Goal: Task Accomplishment & Management: Use online tool/utility

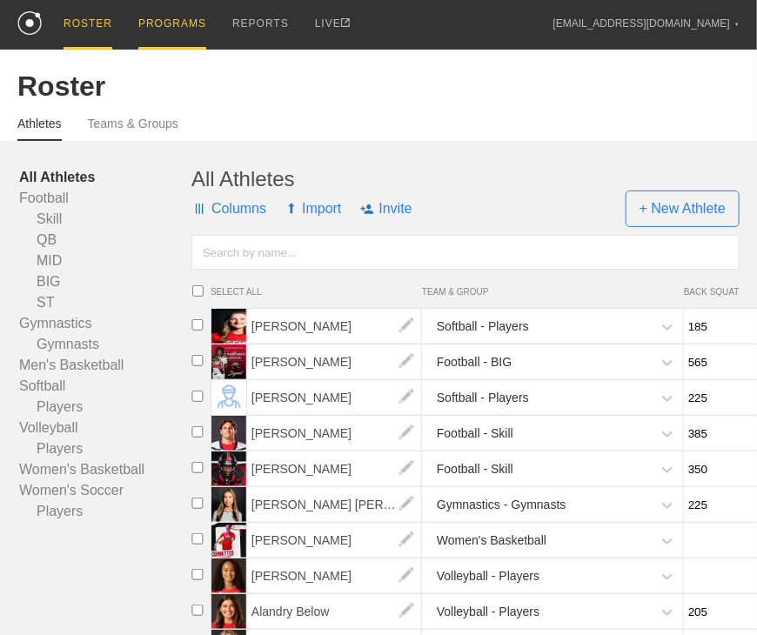
click at [173, 24] on div "PROGRAMS" at bounding box center [172, 25] width 68 height 50
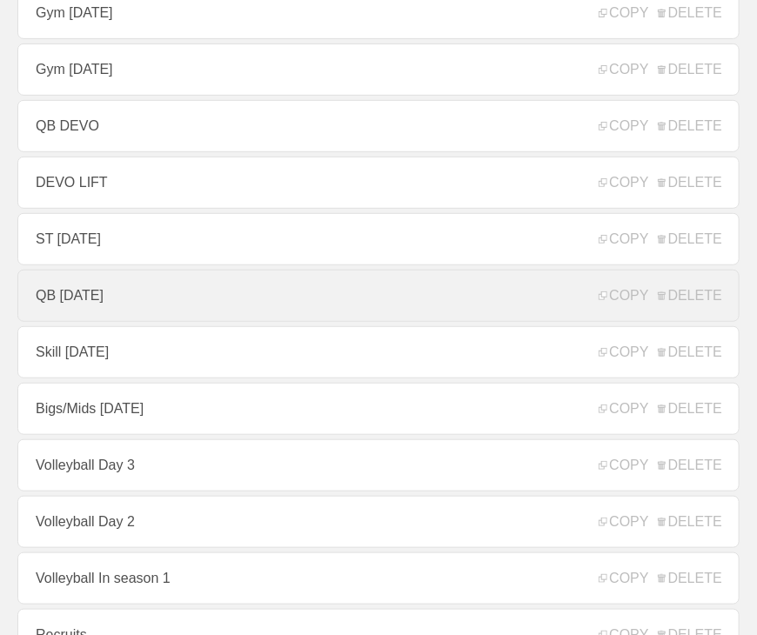
scroll to position [261, 0]
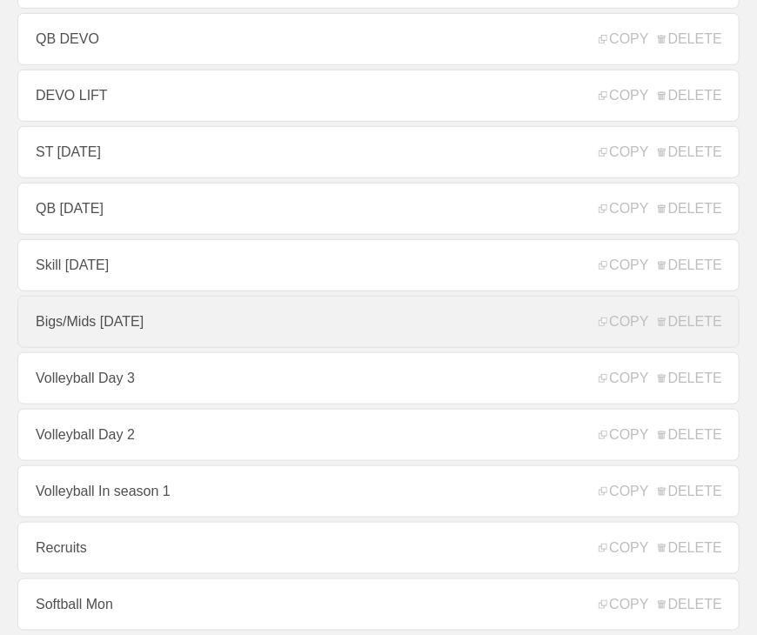
click at [188, 318] on link "Bigs/Mids [DATE]" at bounding box center [378, 322] width 722 height 52
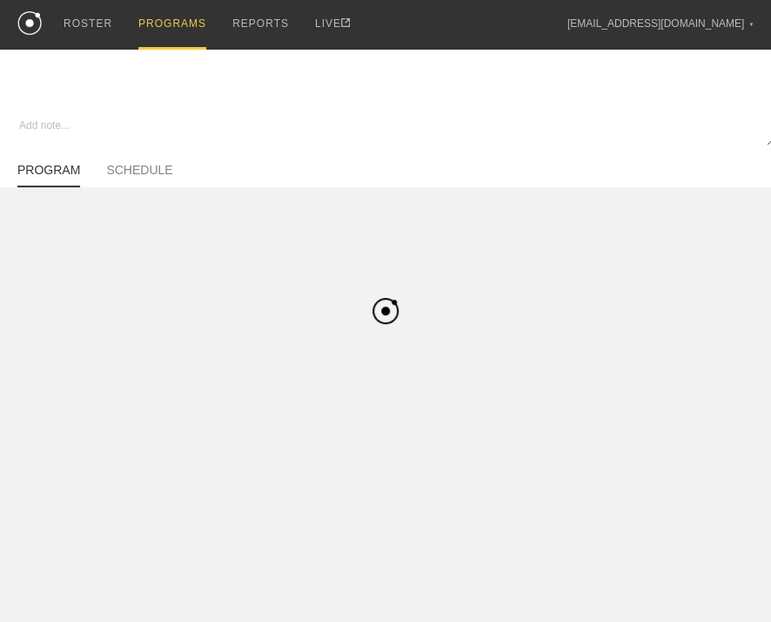
type textarea "x"
type input "Bigs/Mids [DATE]"
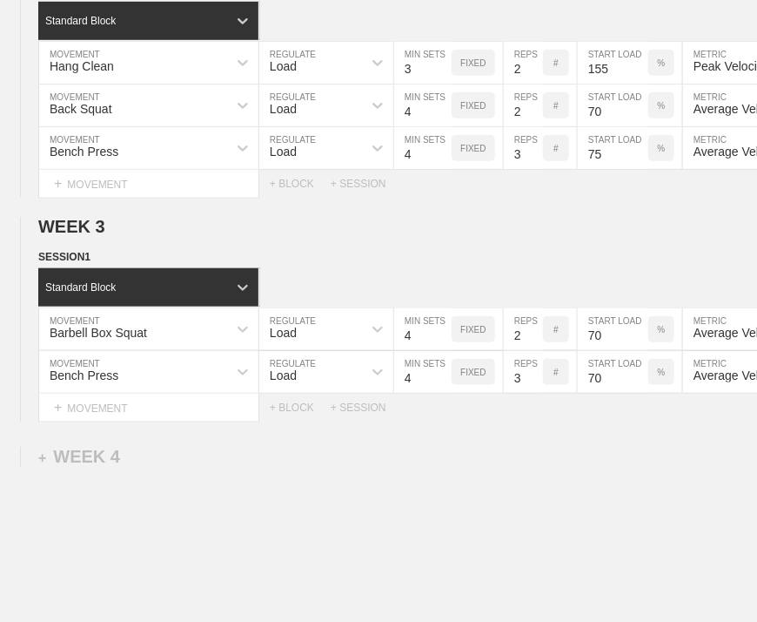
scroll to position [609, 0]
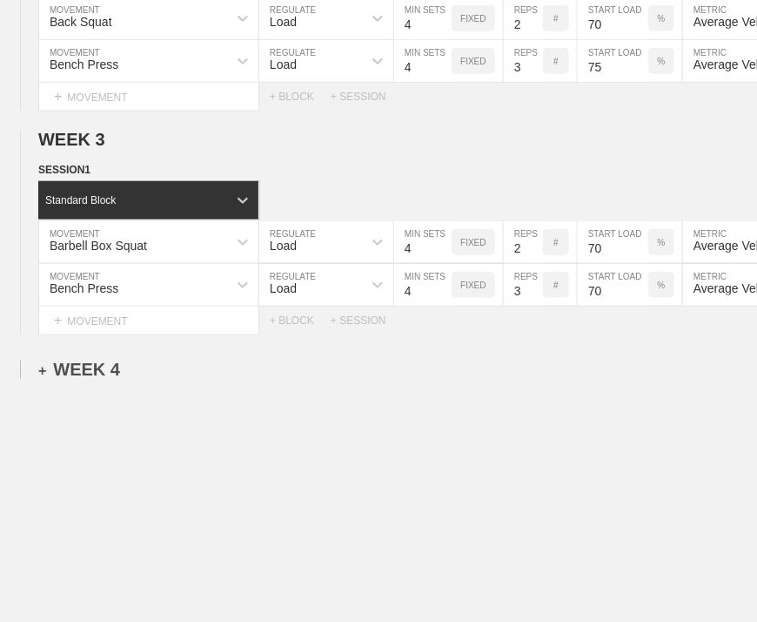
click at [72, 380] on div "+ WEEK 4" at bounding box center [79, 370] width 82 height 20
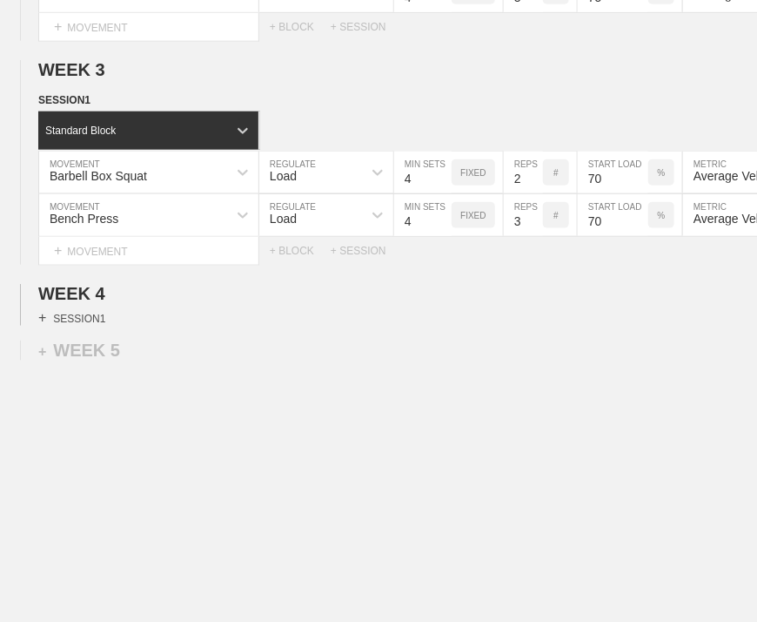
click at [98, 310] on div "+ SESSION 1" at bounding box center [71, 318] width 67 height 16
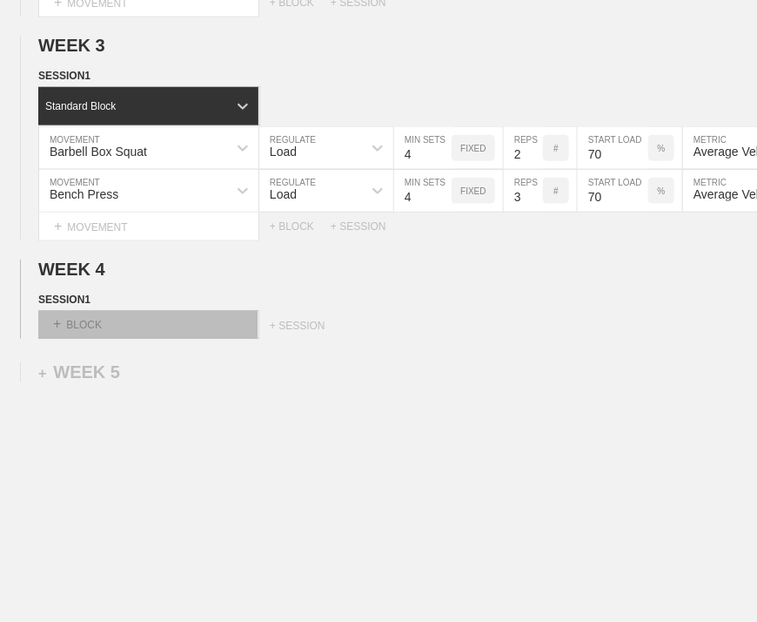
click at [120, 332] on div "+ BLOCK" at bounding box center [147, 325] width 219 height 28
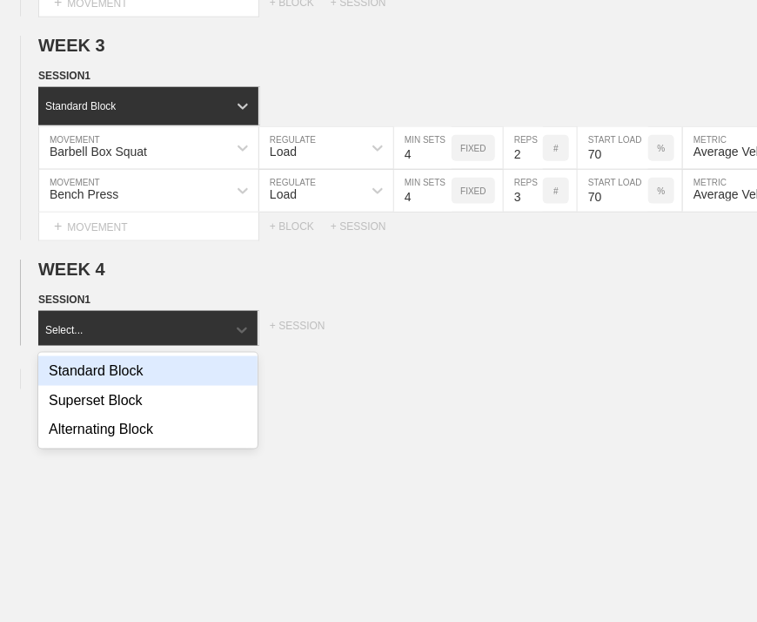
click at [118, 377] on div "Standard Block" at bounding box center [147, 371] width 219 height 30
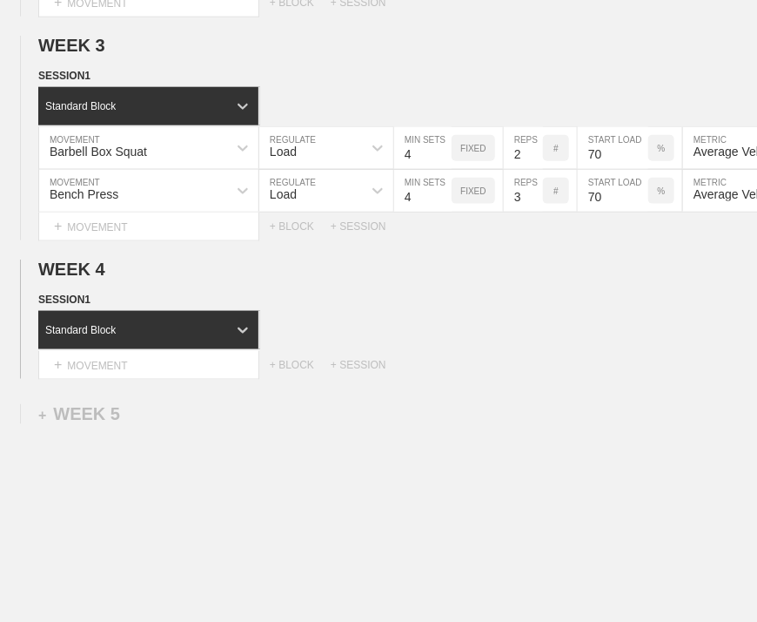
click at [118, 377] on div "+ MOVEMENT" at bounding box center [148, 365] width 221 height 29
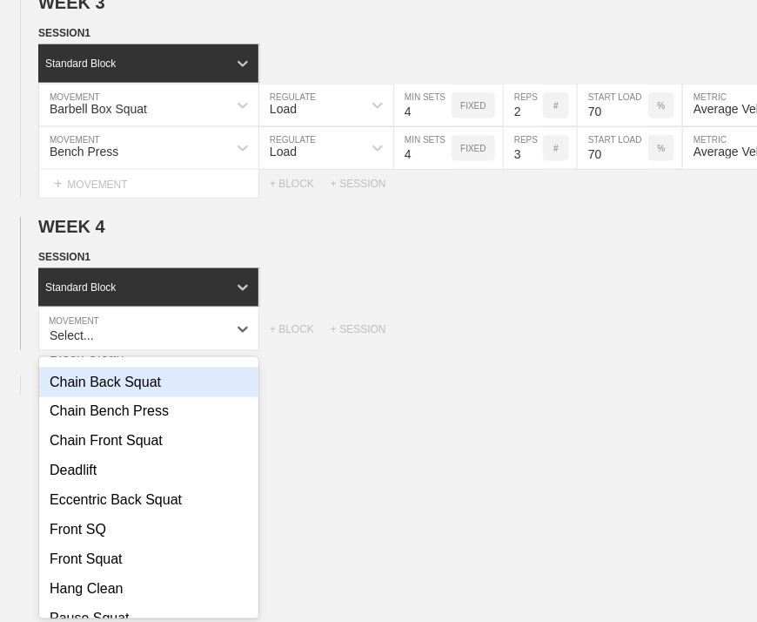
scroll to position [435, 0]
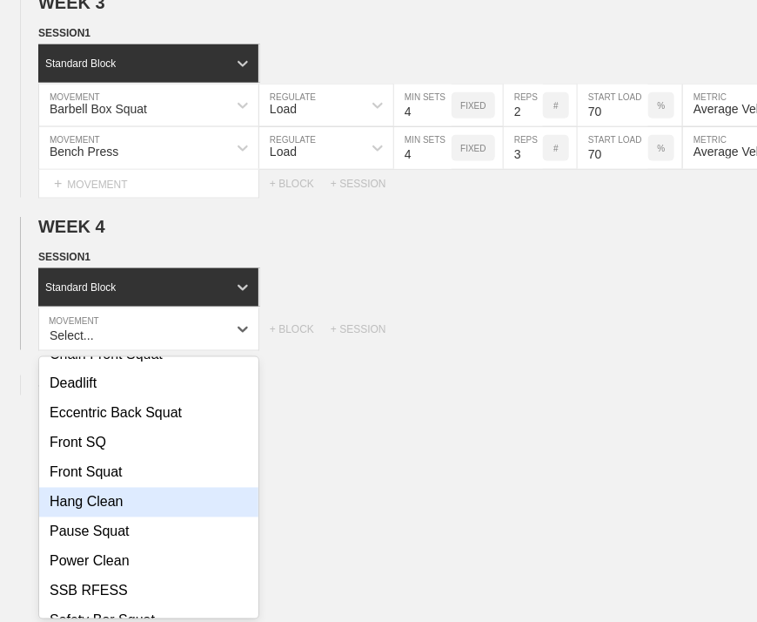
click at [111, 517] on div "Hang Clean" at bounding box center [148, 502] width 219 height 30
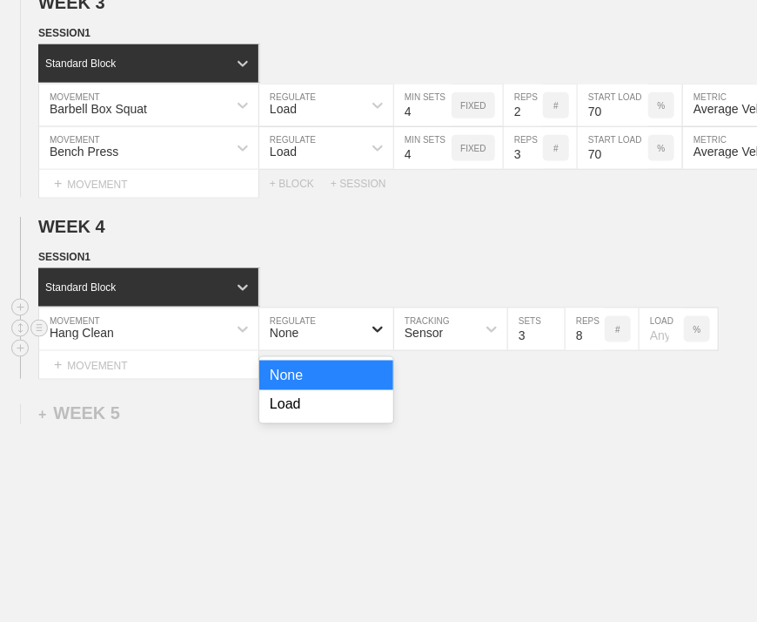
click at [379, 338] on icon at bounding box center [377, 328] width 17 height 17
click at [300, 418] on div "Load" at bounding box center [326, 405] width 134 height 30
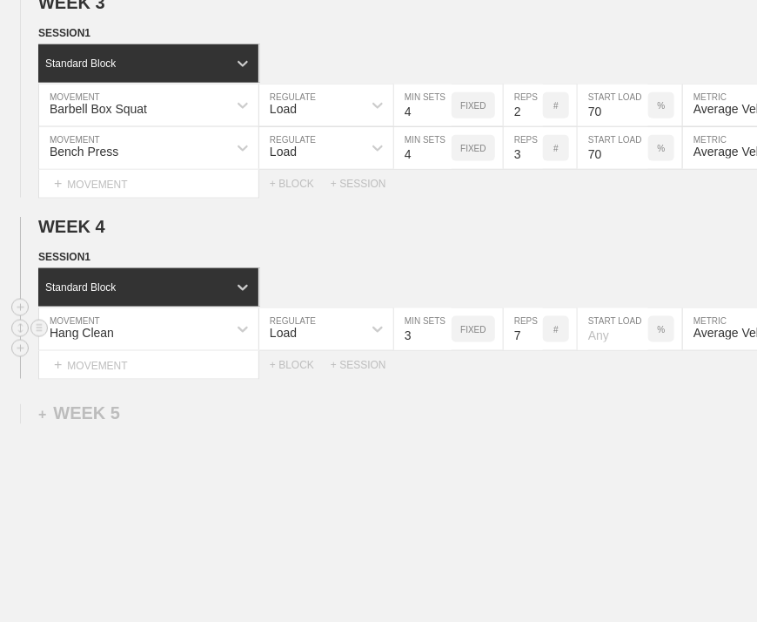
click at [534, 350] on input "7" at bounding box center [523, 329] width 39 height 42
click at [534, 350] on input "6" at bounding box center [523, 329] width 39 height 42
click at [534, 350] on input "5" at bounding box center [523, 329] width 39 height 42
click at [534, 350] on input "4" at bounding box center [523, 329] width 39 height 42
click at [534, 350] on input "3" at bounding box center [523, 329] width 39 height 42
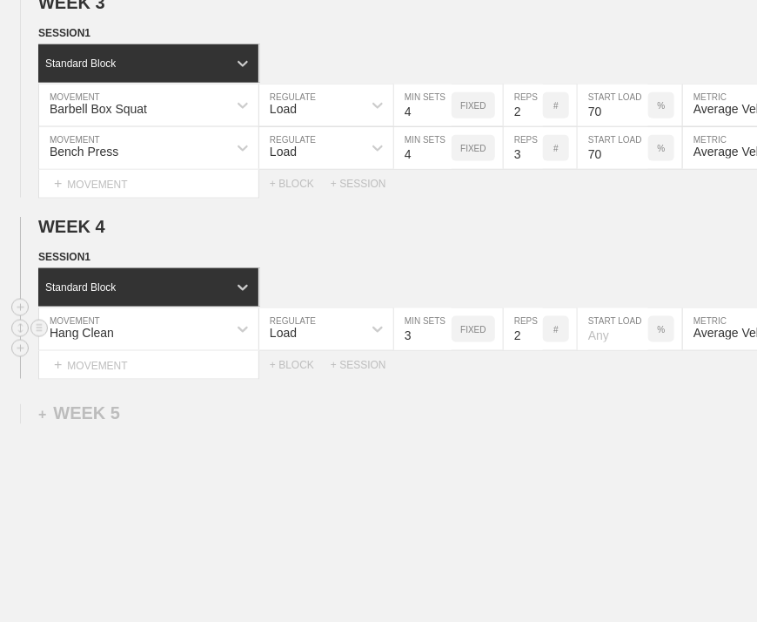
type input "2"
click at [534, 350] on input "2" at bounding box center [523, 329] width 39 height 42
click at [662, 334] on p "%" at bounding box center [662, 330] width 8 height 10
click at [656, 334] on p "KGS" at bounding box center [661, 330] width 18 height 10
click at [606, 346] on input "number" at bounding box center [613, 329] width 71 height 42
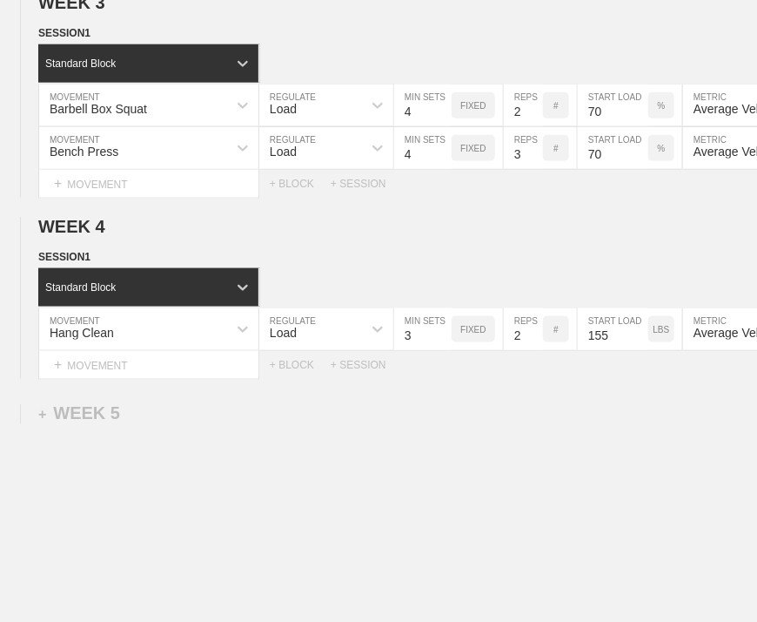
type input "155"
click at [581, 457] on div "WEEK 1 DUPLICATE DELETE SESSION 1 Standard Block DUPLICATE INSERT MOVEMENT AFTE…" at bounding box center [378, 63] width 757 height 1244
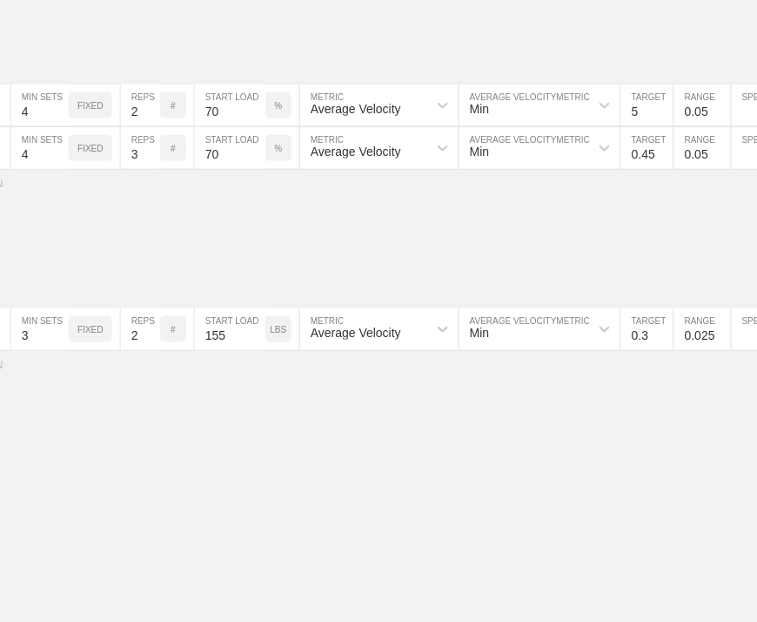
scroll to position [0, 434]
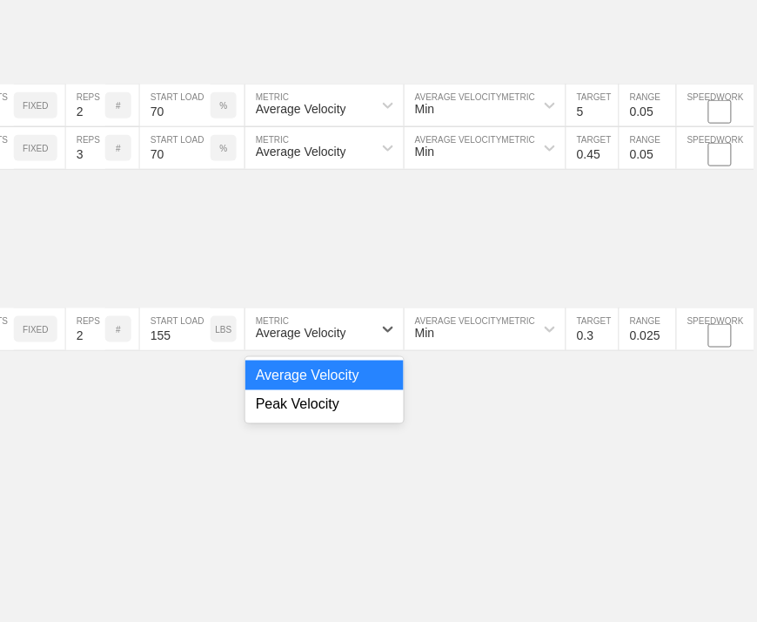
click at [300, 335] on div "Average Velocity" at bounding box center [301, 333] width 91 height 14
click at [317, 413] on div "Peak Velocity" at bounding box center [324, 405] width 158 height 30
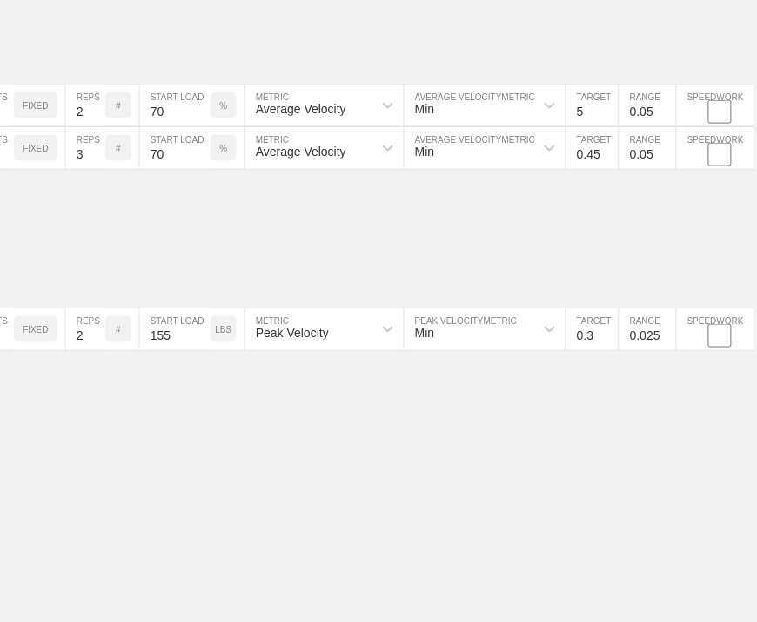
click at [592, 341] on input "0.3" at bounding box center [593, 329] width 52 height 42
type input "2.0"
click at [626, 397] on div "WEEK 1 DUPLICATE DELETE SESSION 1 Standard Block DUPLICATE INSERT MOVEMENT AFTE…" at bounding box center [375, 63] width 757 height 1244
click at [648, 342] on input "0.025" at bounding box center [648, 329] width 57 height 42
type input "0.05"
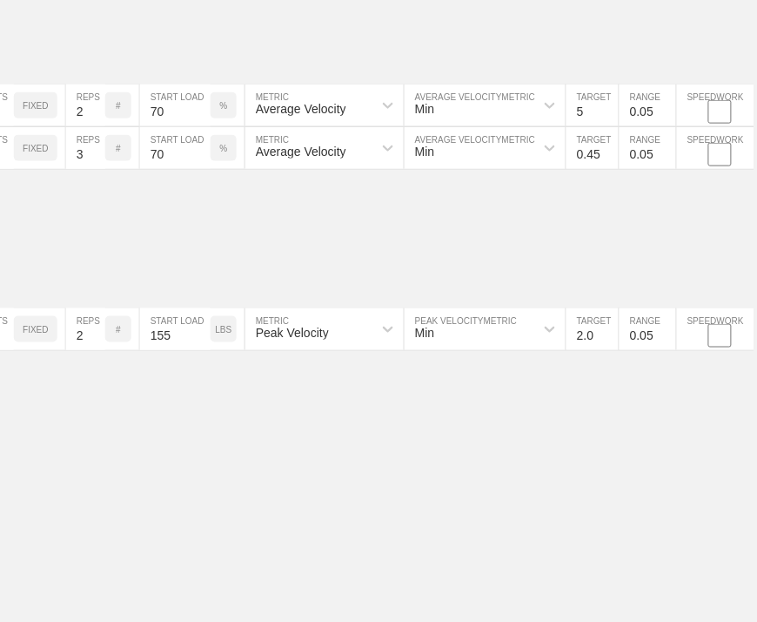
click at [640, 404] on div "WEEK 1 DUPLICATE DELETE SESSION 1 Standard Block DUPLICATE INSERT MOVEMENT AFTE…" at bounding box center [375, 63] width 757 height 1244
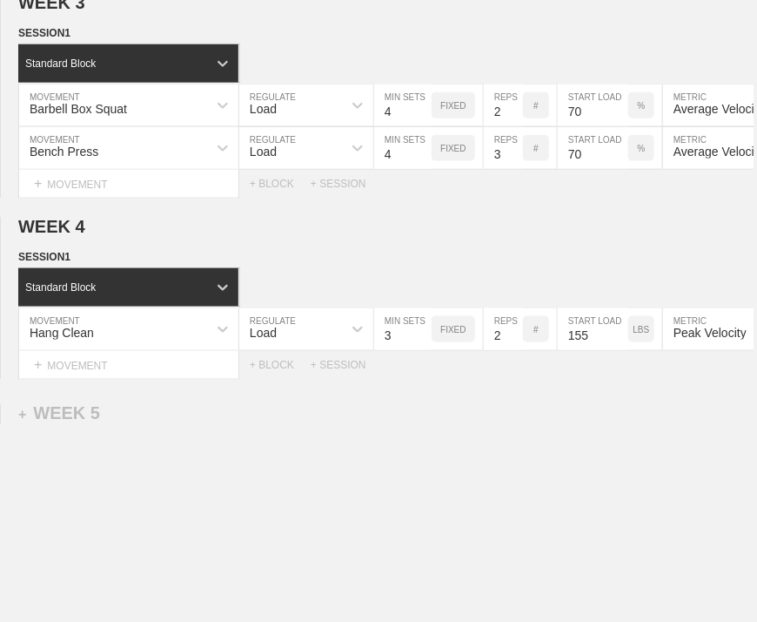
scroll to position [746, 0]
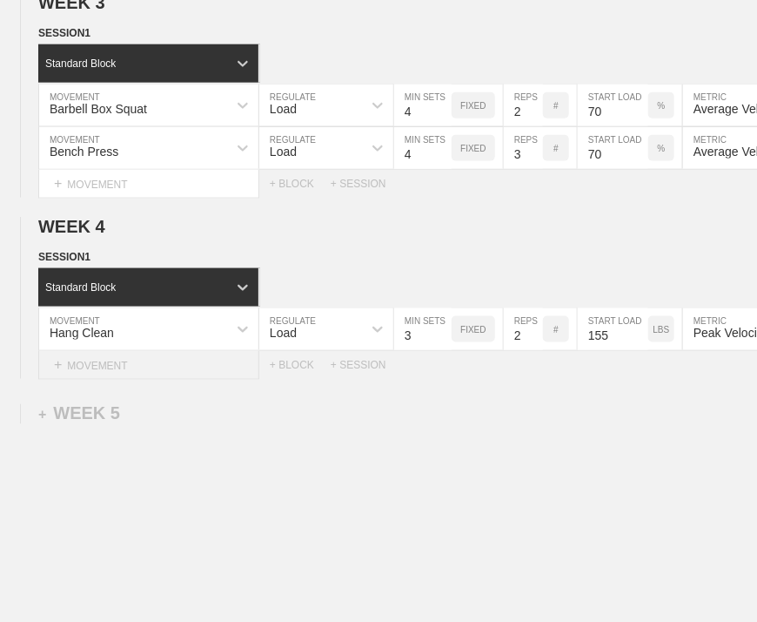
click at [131, 380] on div "+ MOVEMENT" at bounding box center [148, 365] width 221 height 29
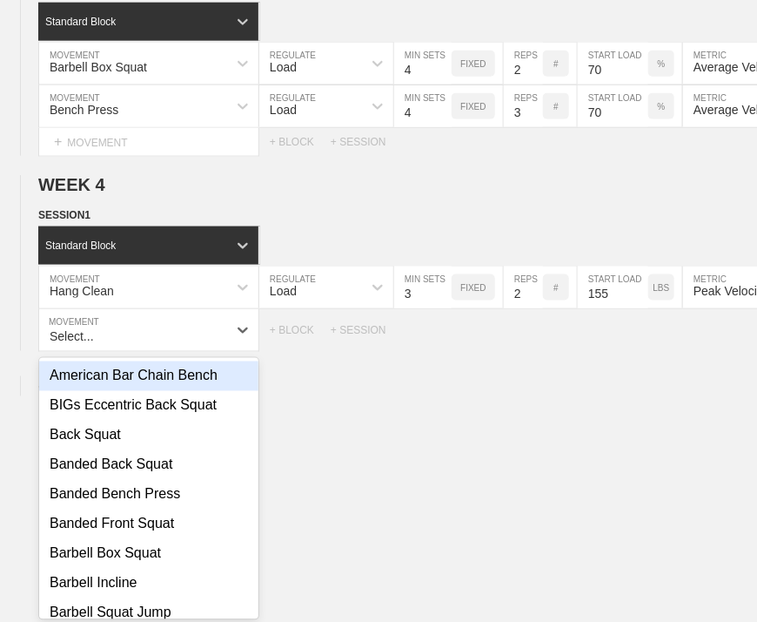
scroll to position [789, 0]
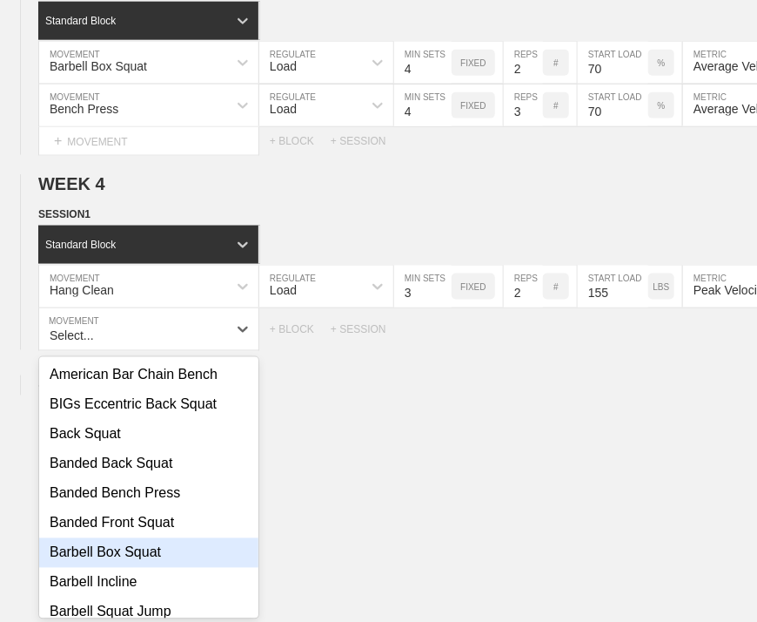
click at [118, 560] on div "Barbell Box Squat" at bounding box center [148, 553] width 219 height 30
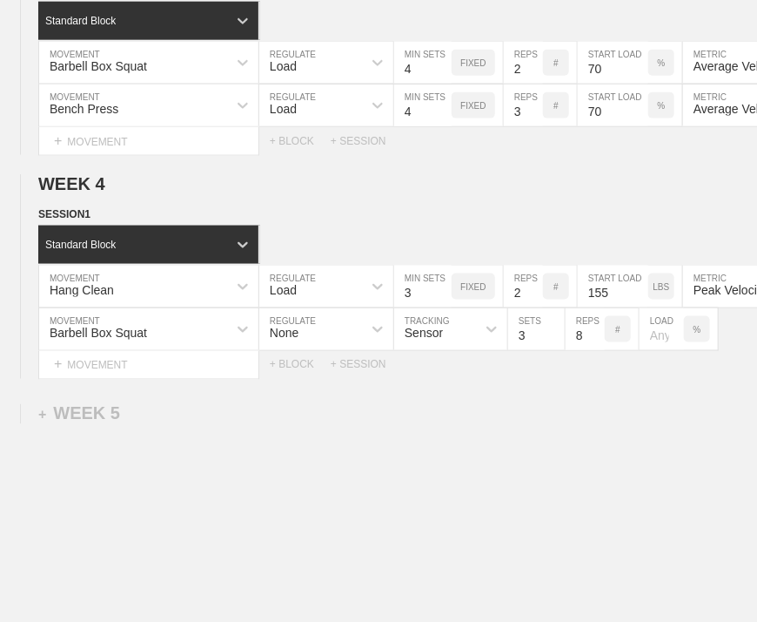
click at [346, 467] on div "WEEK 1 DUPLICATE DELETE SESSION 1 Standard Block DUPLICATE INSERT MOVEMENT AFTE…" at bounding box center [378, 41] width 757 height 1287
click at [327, 344] on div "None" at bounding box center [310, 329] width 103 height 30
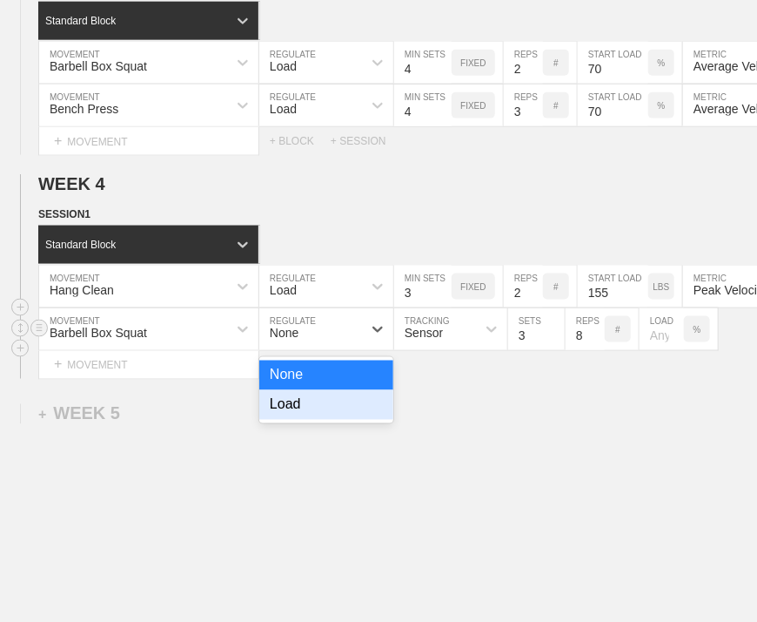
click at [308, 420] on div "Load" at bounding box center [326, 405] width 134 height 30
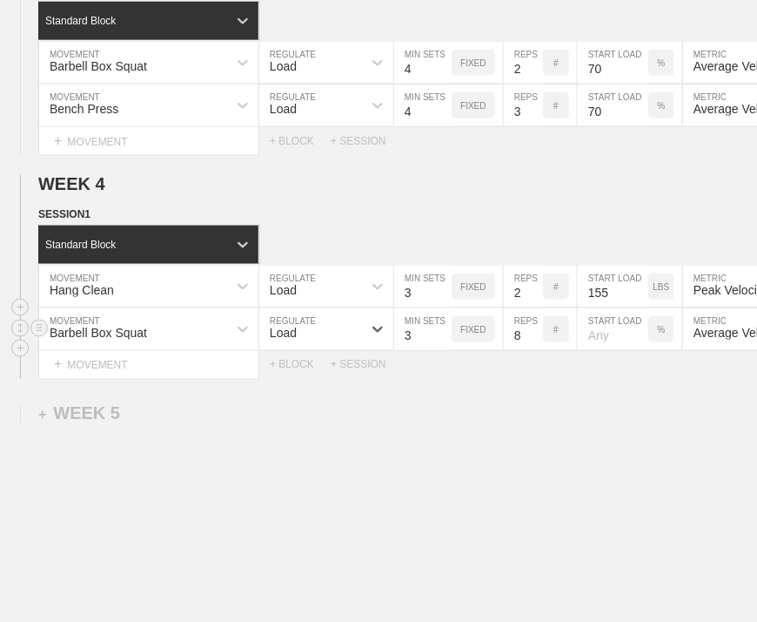
click at [411, 426] on div "WEEK 1 DUPLICATE DELETE SESSION 1 Standard Block DUPLICATE INSERT MOVEMENT AFTE…" at bounding box center [378, 41] width 757 height 1287
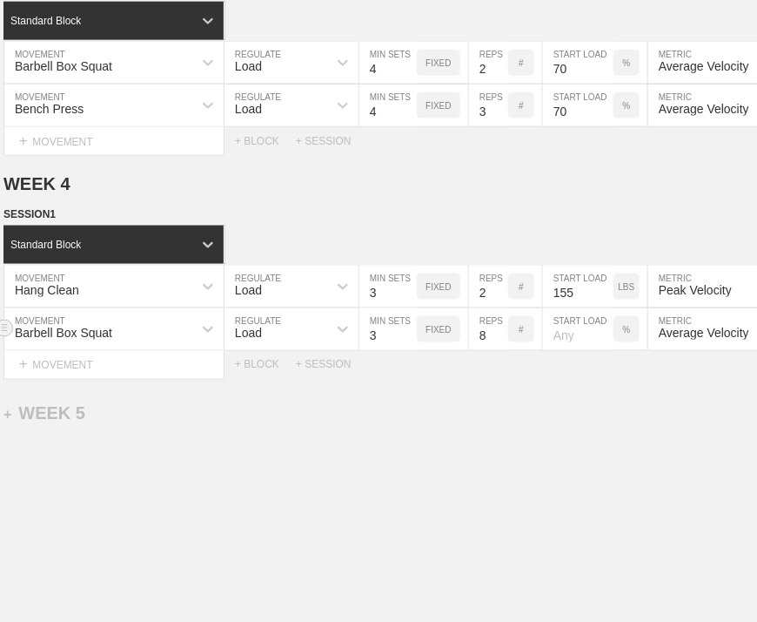
scroll to position [0, 70]
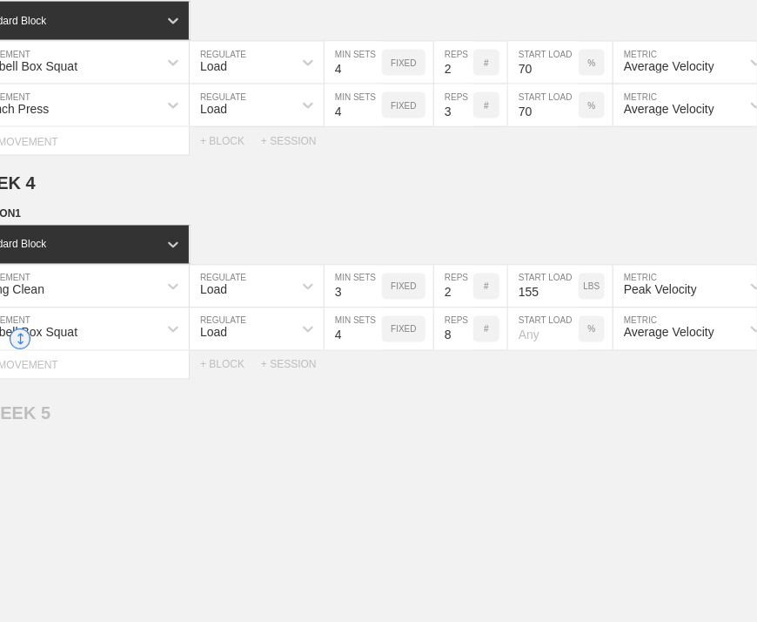
click at [370, 340] on input "4" at bounding box center [353, 329] width 57 height 42
type input "5"
click at [371, 340] on input "5" at bounding box center [353, 329] width 57 height 42
click at [465, 347] on input "7" at bounding box center [453, 329] width 39 height 42
click at [465, 347] on input "6" at bounding box center [453, 329] width 39 height 42
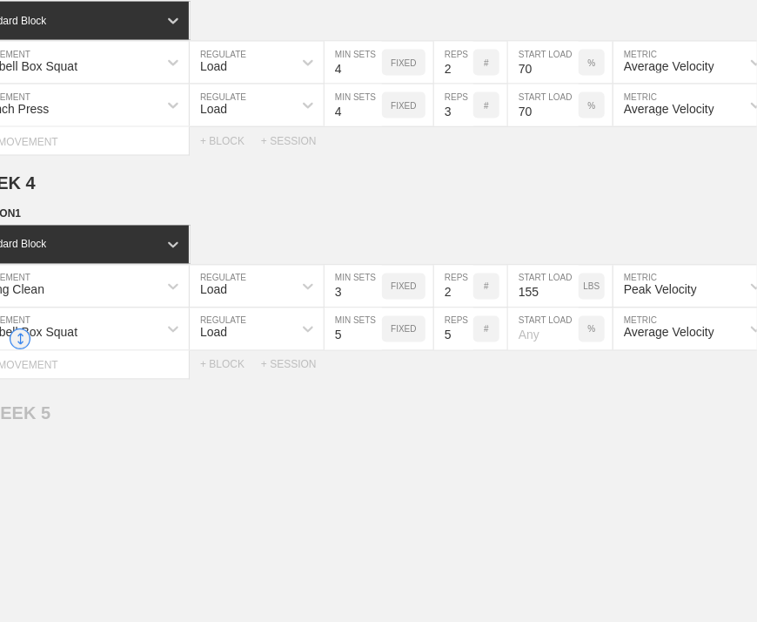
click at [465, 347] on input "5" at bounding box center [453, 329] width 39 height 42
click at [465, 347] on input "4" at bounding box center [453, 329] width 39 height 42
click at [465, 347] on input "3" at bounding box center [453, 329] width 39 height 42
click at [465, 347] on input "2" at bounding box center [453, 329] width 39 height 42
type input "1"
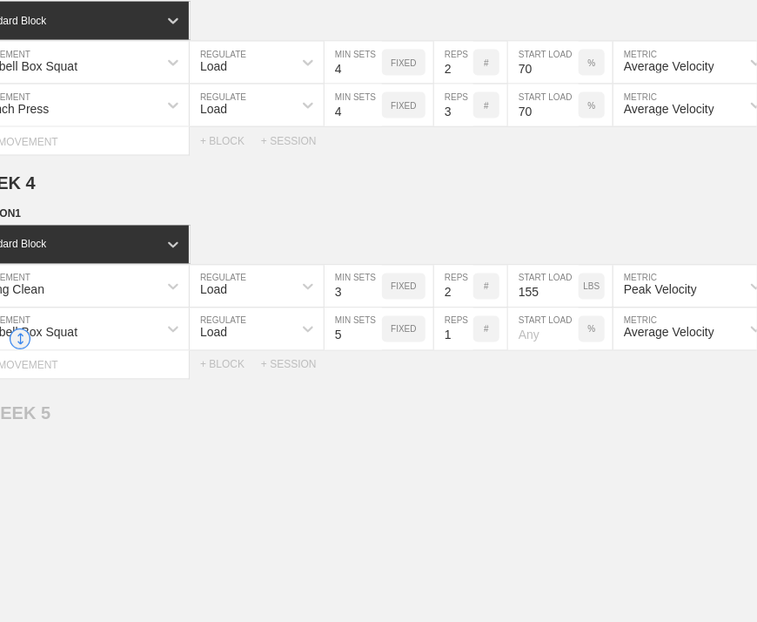
click at [465, 347] on input "1" at bounding box center [453, 329] width 39 height 42
drag, startPoint x: 497, startPoint y: 426, endPoint x: 606, endPoint y: 388, distance: 115.1
click at [498, 426] on div "WEEK 1 SESSION 1 Standard Block Hang Clean MOVEMENT Load REGULATE 3 MIN SETS FI…" at bounding box center [378, 41] width 757 height 1287
click at [545, 346] on input "number" at bounding box center [543, 329] width 71 height 42
type input "70"
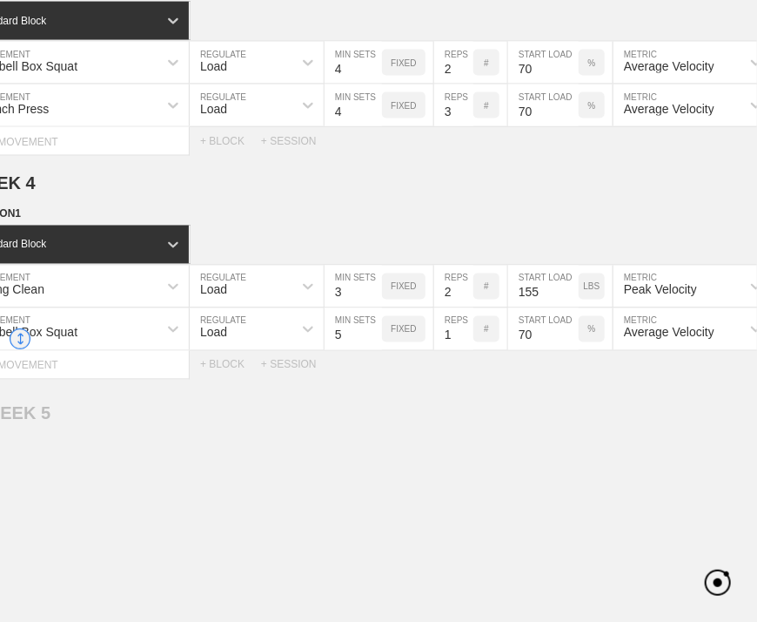
click at [543, 411] on div "WEEK 1 SESSION 1 Standard Block Hang Clean MOVEMENT Load REGULATE 3 MIN SETS FI…" at bounding box center [378, 41] width 757 height 1287
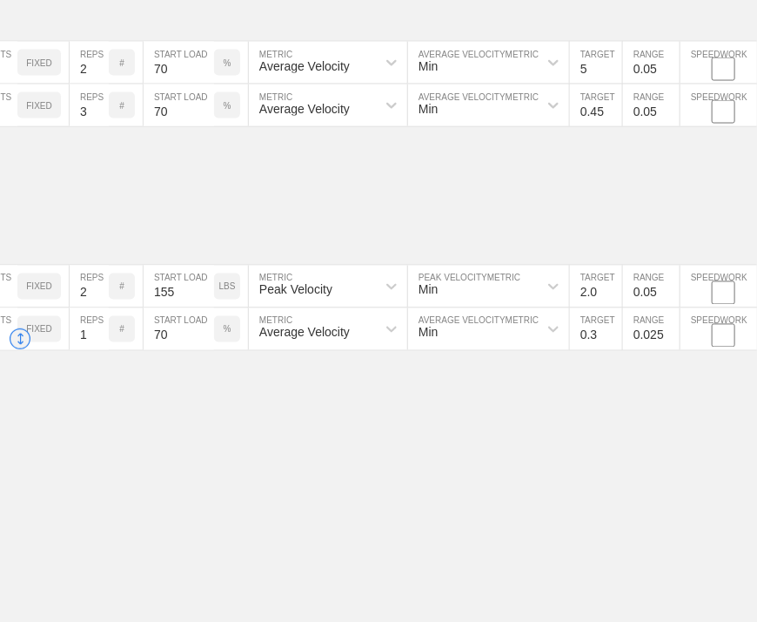
scroll to position [789, 3]
type input "0.4"
click at [607, 342] on input "0.4" at bounding box center [593, 329] width 52 height 42
click at [633, 342] on input "0.025" at bounding box center [648, 329] width 57 height 42
type input "0.05"
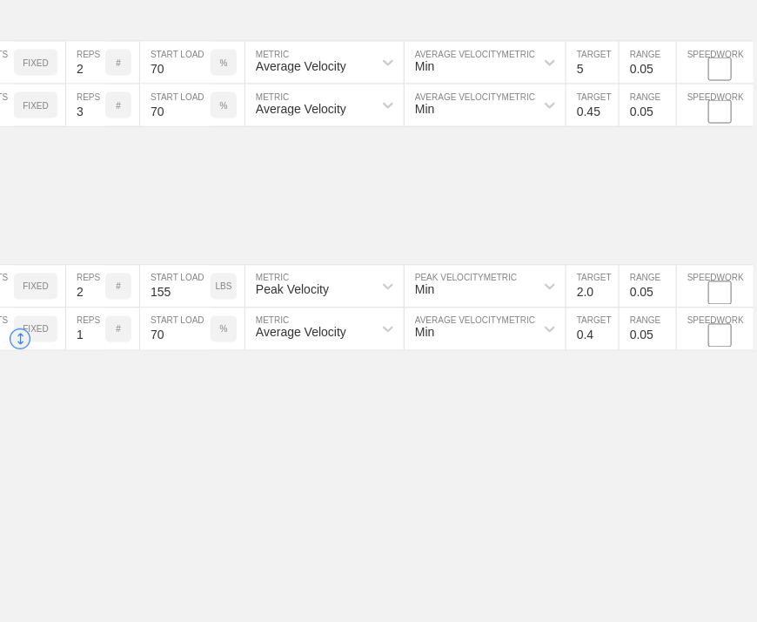
click at [647, 451] on div "WEEK 1 SESSION 1 Standard Block Hang Clean MOVEMENT Load REGULATE 3 MIN SETS FI…" at bounding box center [375, 41] width 757 height 1287
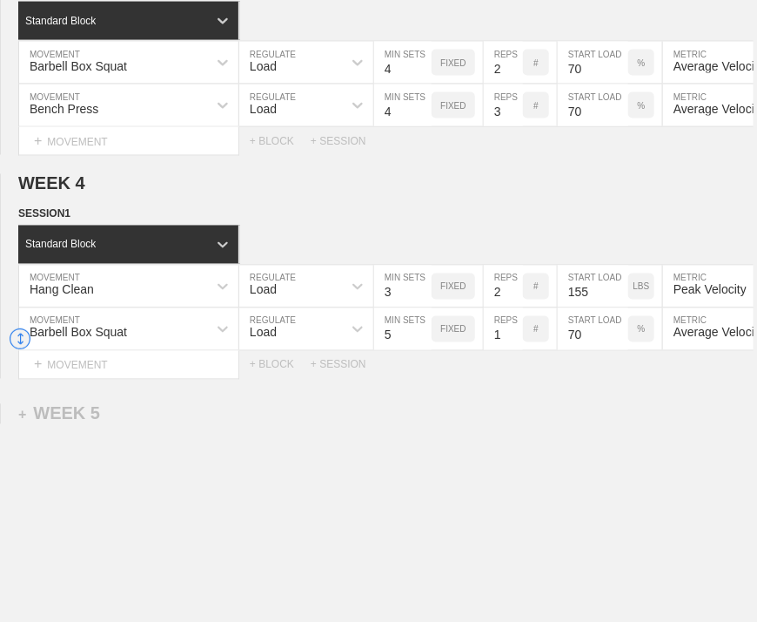
scroll to position [0, 0]
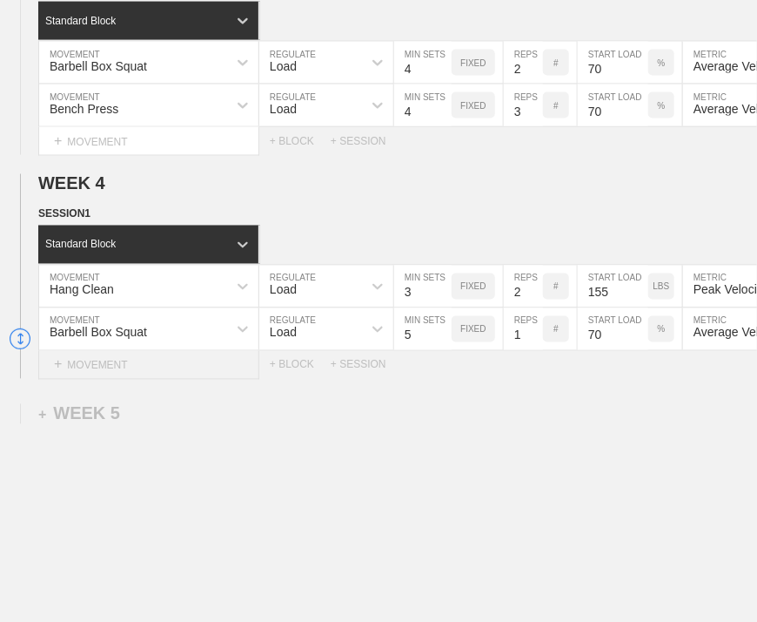
click at [117, 380] on div "+ MOVEMENT" at bounding box center [148, 365] width 221 height 29
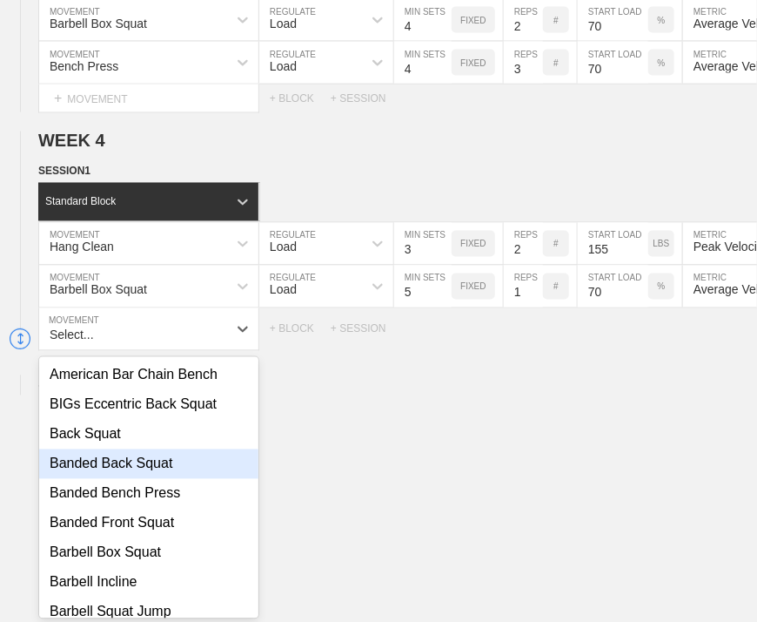
scroll to position [174, 0]
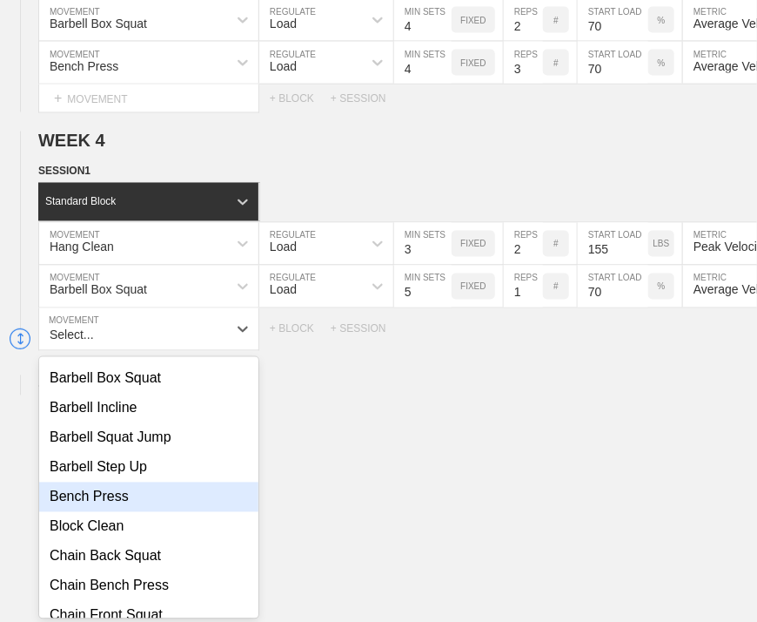
click at [110, 512] on div "Bench Press" at bounding box center [148, 497] width 219 height 30
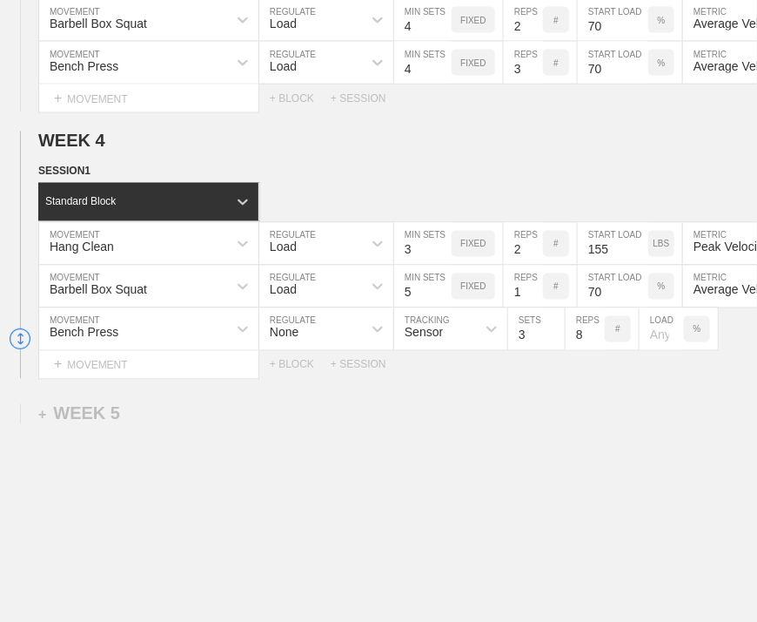
click at [335, 344] on div "None" at bounding box center [310, 329] width 103 height 30
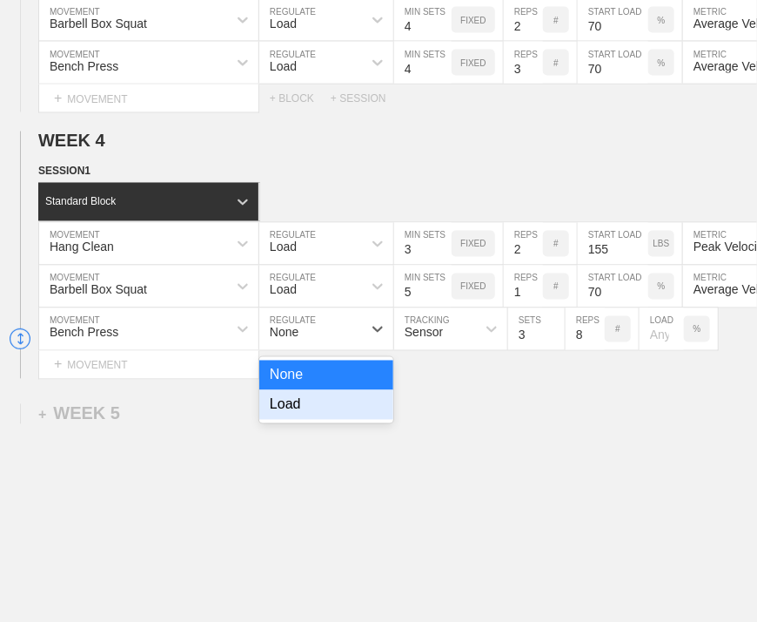
click at [326, 423] on div "None Load" at bounding box center [326, 390] width 134 height 66
click at [338, 414] on div "Load" at bounding box center [326, 405] width 134 height 30
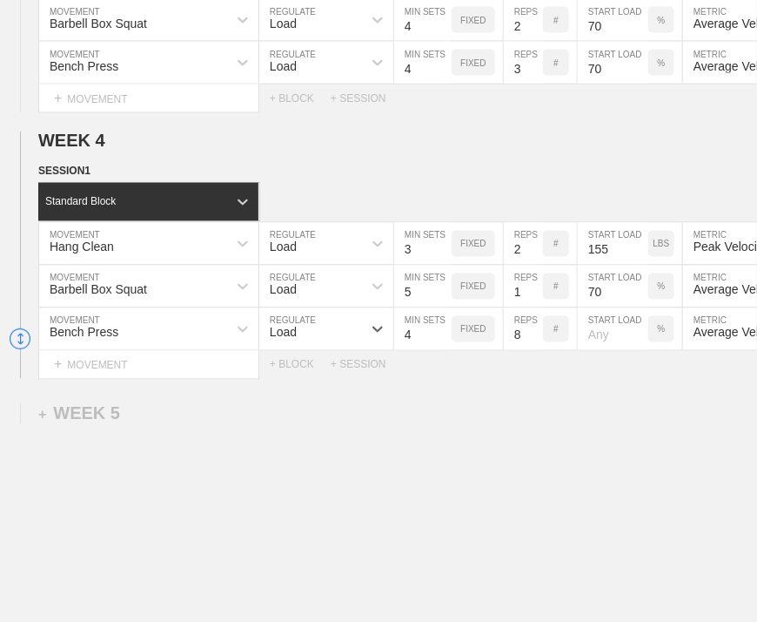
click at [443, 339] on input "4" at bounding box center [422, 329] width 57 height 42
type input "5"
click at [442, 340] on input "5" at bounding box center [422, 329] width 57 height 42
click at [522, 346] on input "8" at bounding box center [523, 329] width 39 height 42
type input "1"
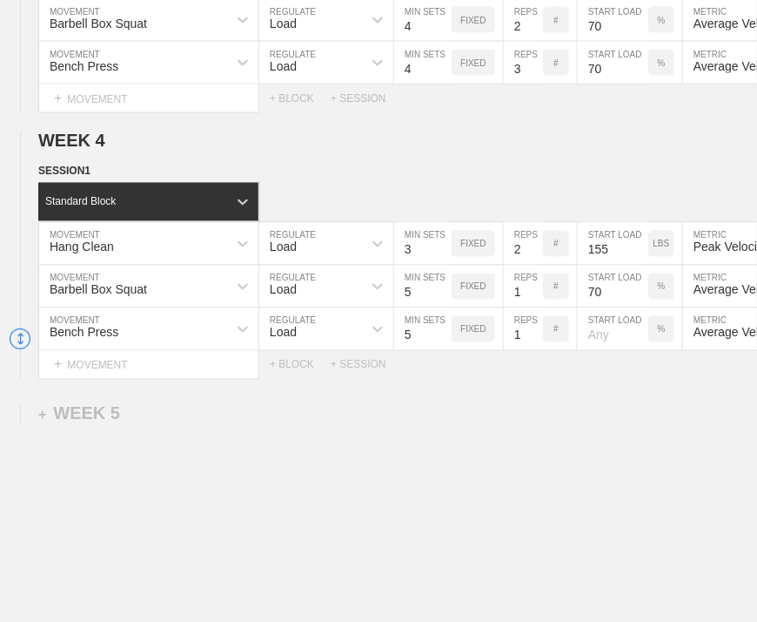
click at [554, 400] on div "WEEK 1 SESSION 1 Standard Block Hang Clean MOVEMENT Load REGULATE 3 MIN SETS FI…" at bounding box center [378, 20] width 757 height 1329
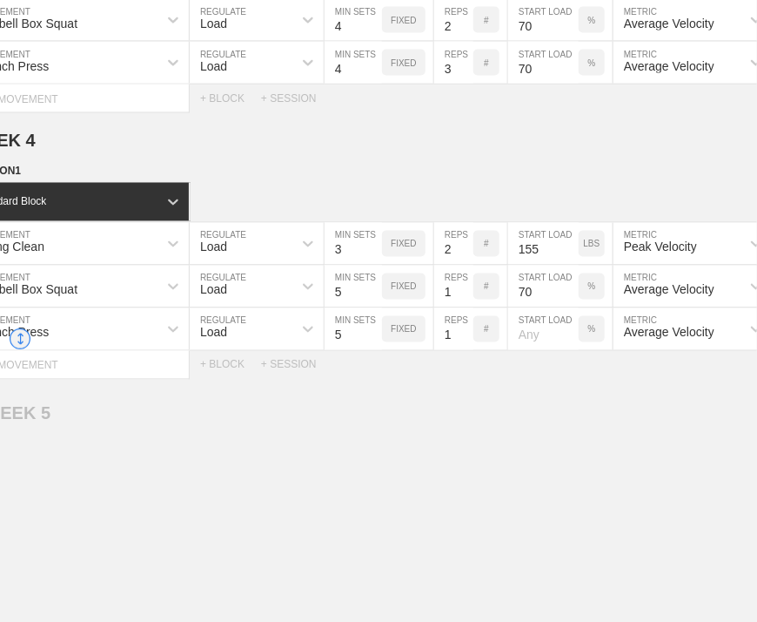
scroll to position [0, 104]
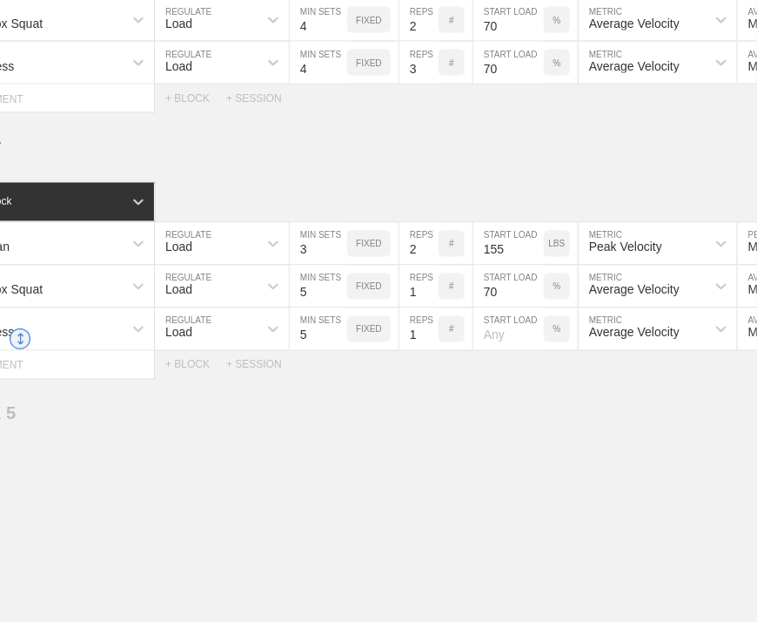
click at [503, 342] on input "number" at bounding box center [509, 329] width 71 height 42
type input "70"
click at [553, 421] on div "WEEK 1 SESSION 1 Standard Block Hang Clean MOVEMENT Load REGULATE 3 MIN SETS FI…" at bounding box center [378, 20] width 757 height 1329
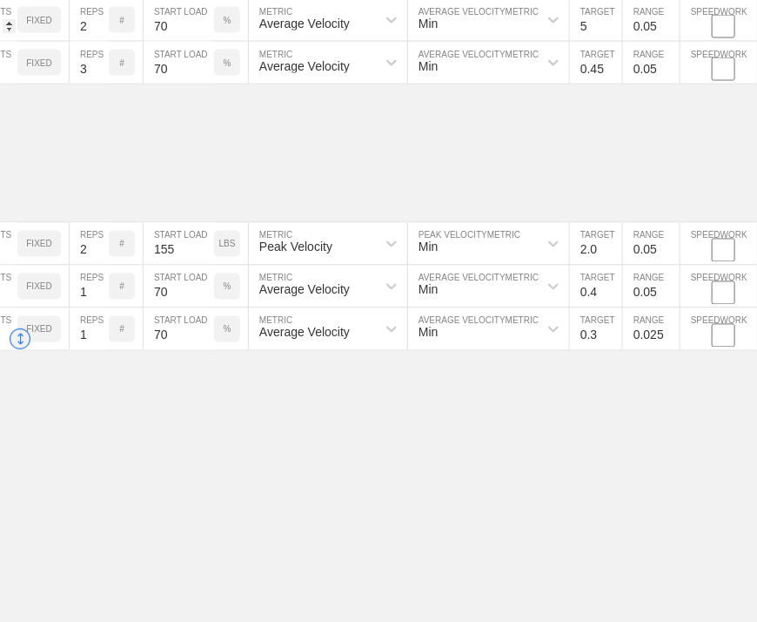
scroll to position [831, 3]
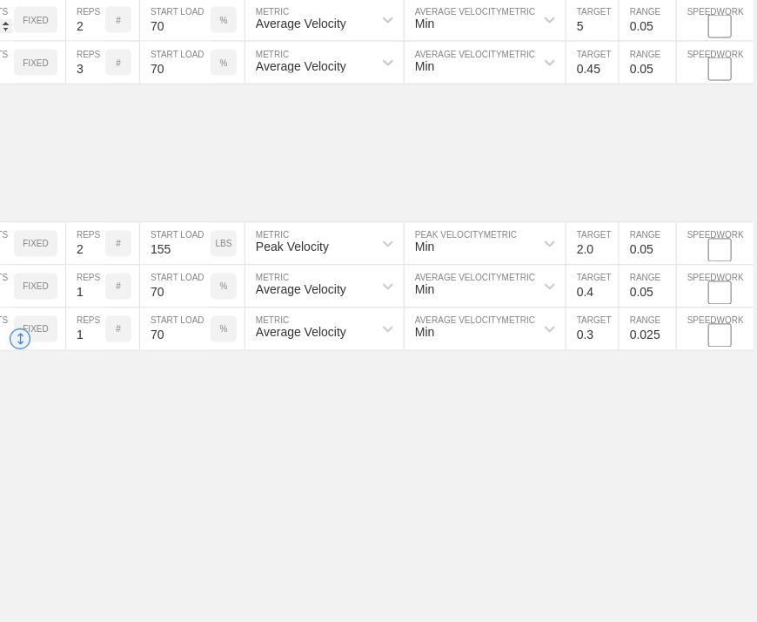
click at [597, 345] on input "0.3" at bounding box center [593, 329] width 52 height 42
type input "4"
type input "0.4"
click at [635, 347] on input "0.025" at bounding box center [648, 329] width 57 height 42
type input "0.05"
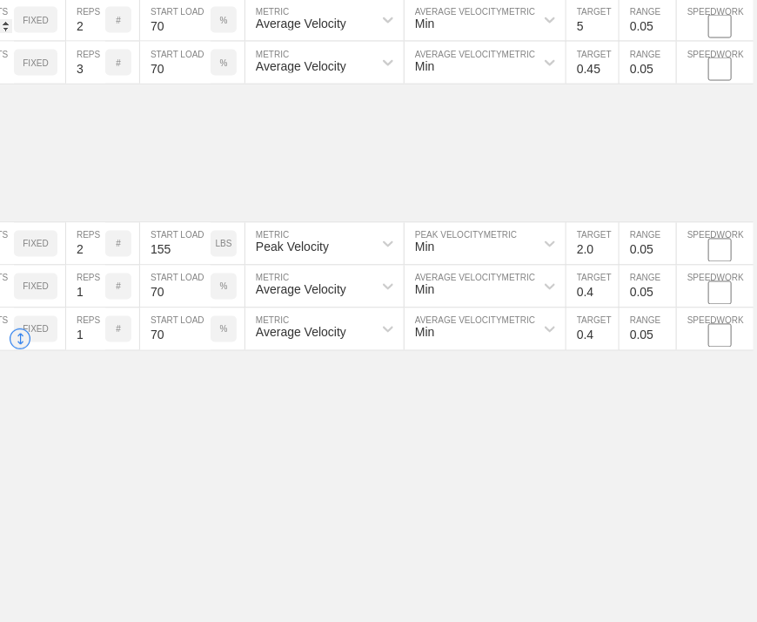
click at [642, 413] on div "WEEK 1 SESSION 1 Standard Block Hang Clean MOVEMENT Load REGULATE 3 MIN SETS FI…" at bounding box center [375, 20] width 757 height 1329
click at [593, 306] on input "0.4" at bounding box center [593, 286] width 52 height 42
type input "0.5"
click at [598, 447] on div "WEEK 1 SESSION 1 Standard Block Hang Clean MOVEMENT Load REGULATE 3 MIN SETS FI…" at bounding box center [375, 20] width 757 height 1329
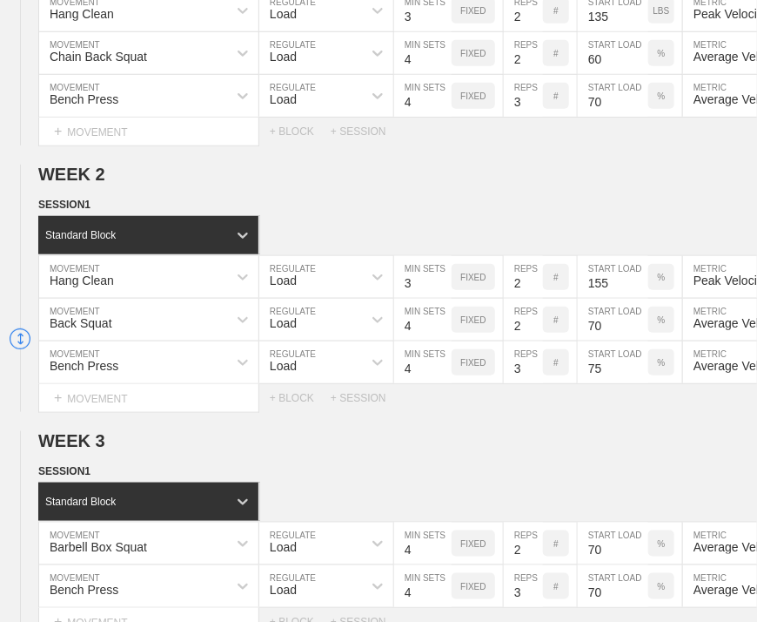
scroll to position [0, 0]
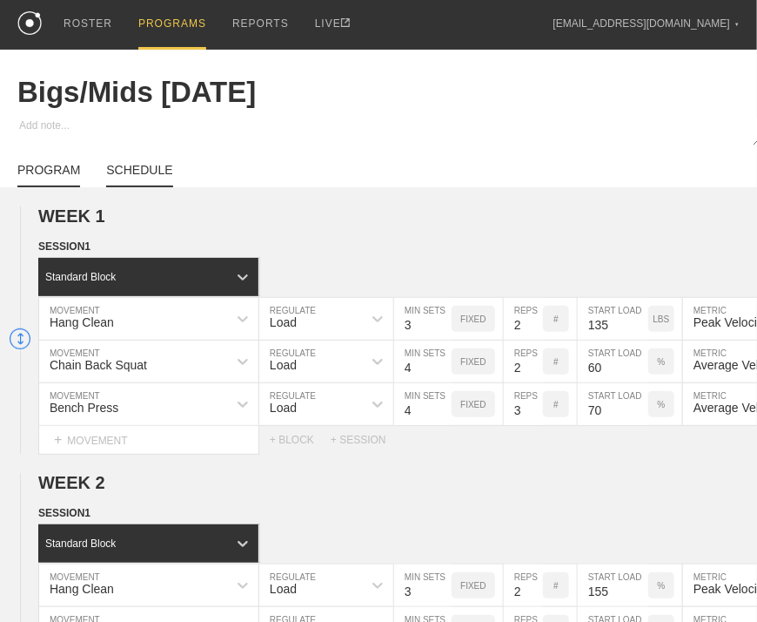
click at [132, 178] on link "SCHEDULE" at bounding box center [139, 175] width 66 height 24
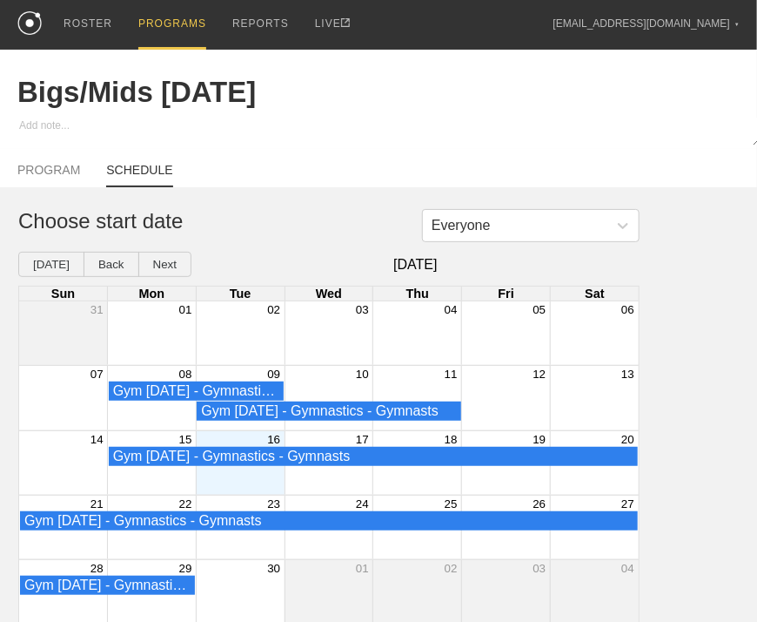
scroll to position [23, 0]
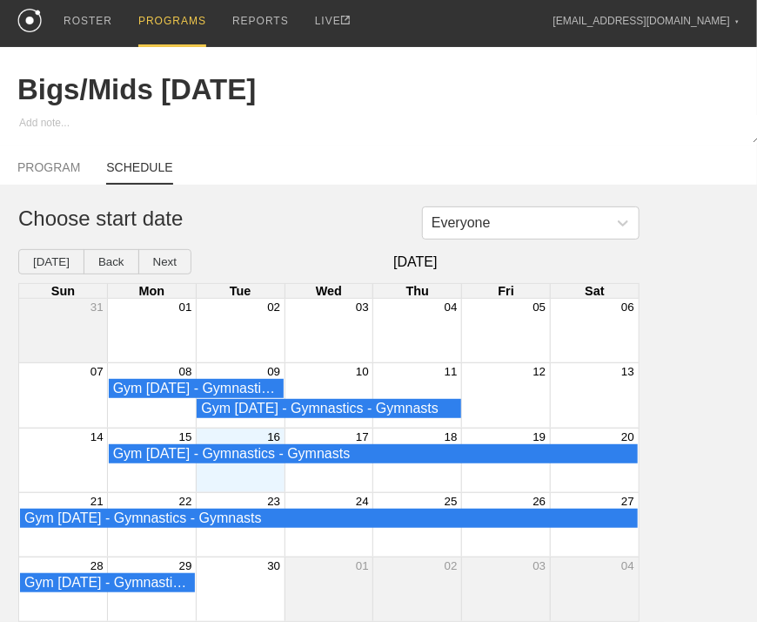
click at [230, 475] on div "Month View" at bounding box center [240, 460] width 89 height 64
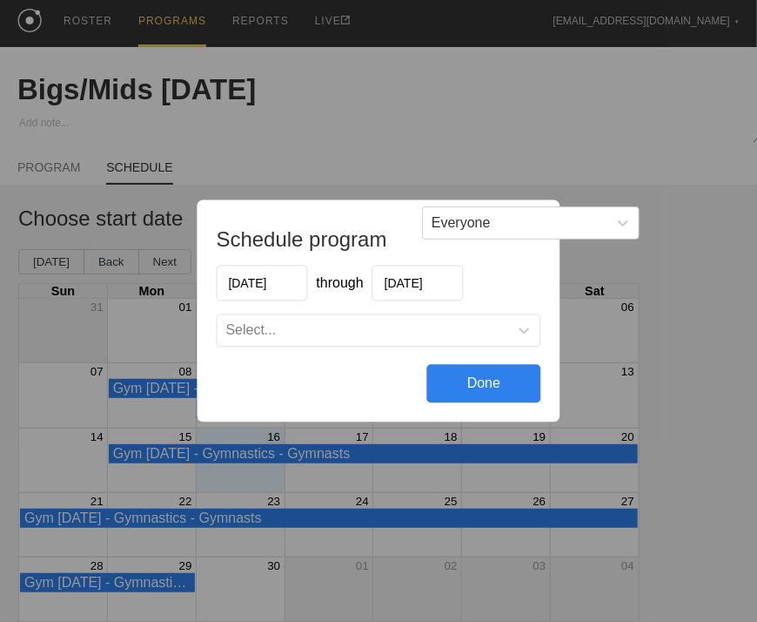
click at [274, 332] on div "Select..." at bounding box center [251, 331] width 50 height 16
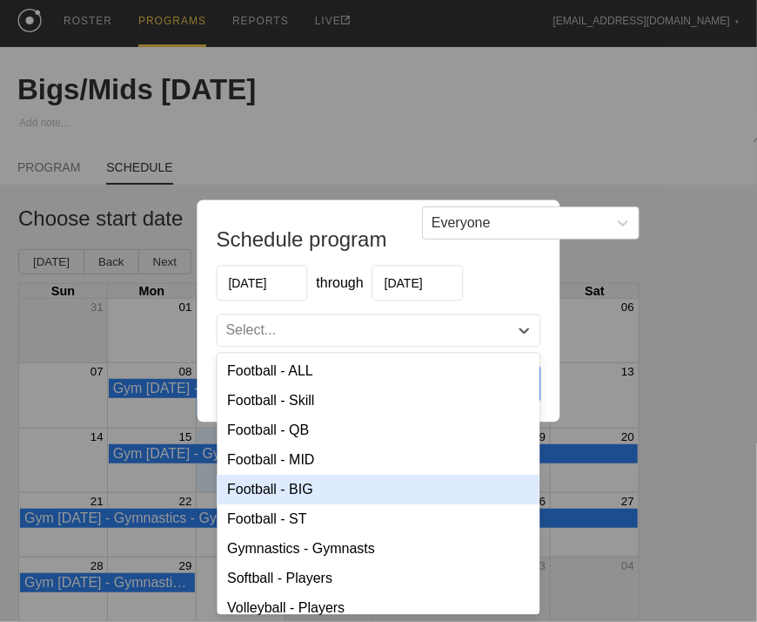
click at [296, 484] on div "Football - BIG" at bounding box center [379, 490] width 323 height 30
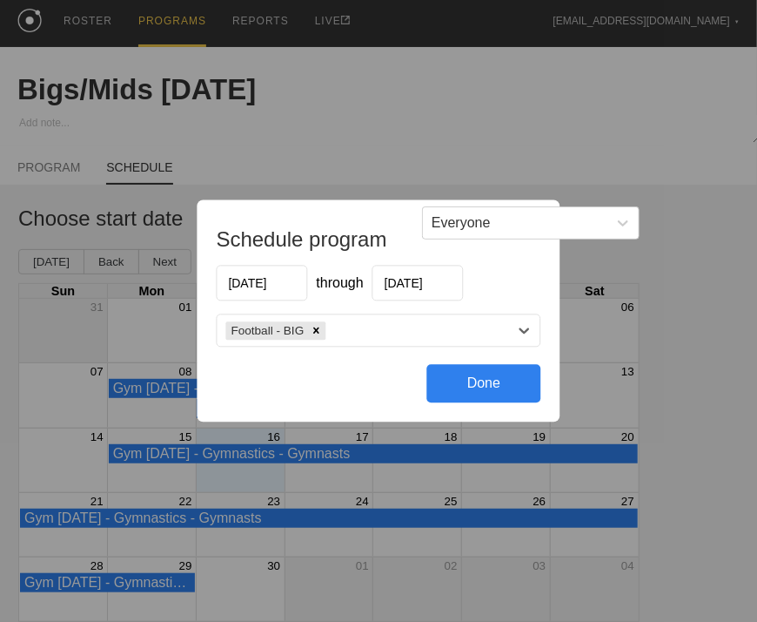
click at [373, 326] on div "Football - BIG" at bounding box center [364, 330] width 292 height 25
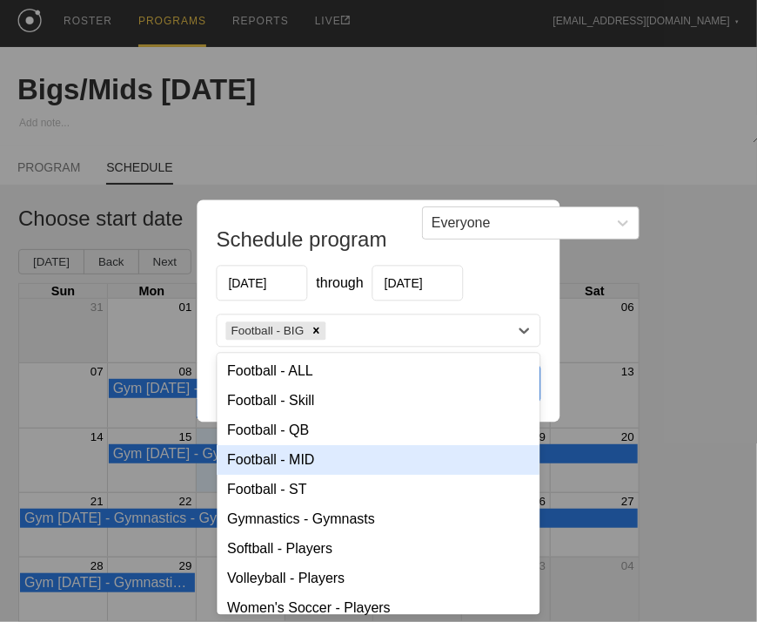
click at [306, 461] on div "Football - MID" at bounding box center [379, 461] width 323 height 30
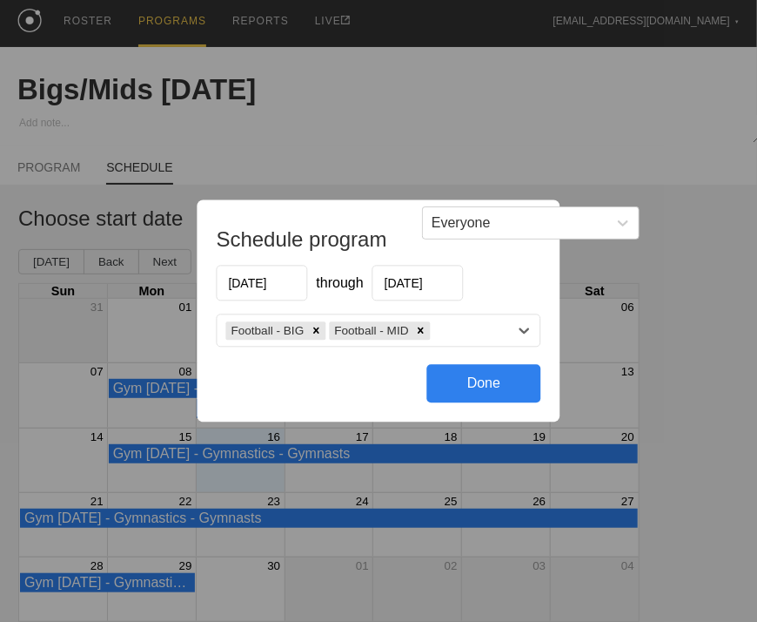
click at [482, 387] on div "Done" at bounding box center [484, 384] width 114 height 38
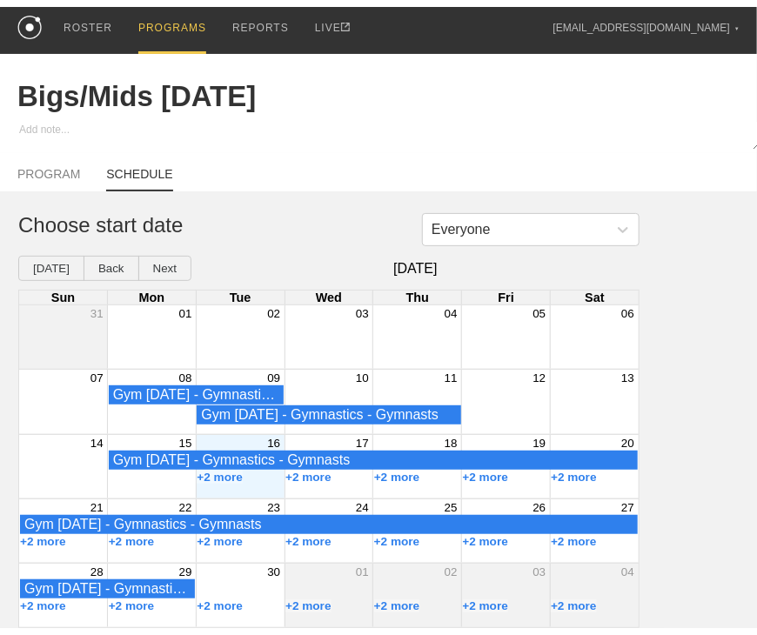
scroll to position [0, 0]
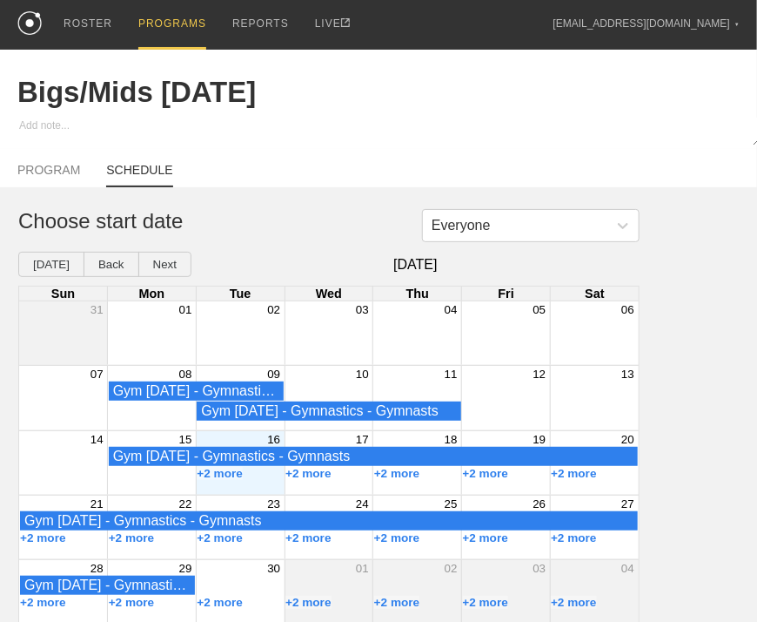
click at [172, 22] on div "PROGRAMS" at bounding box center [172, 25] width 68 height 50
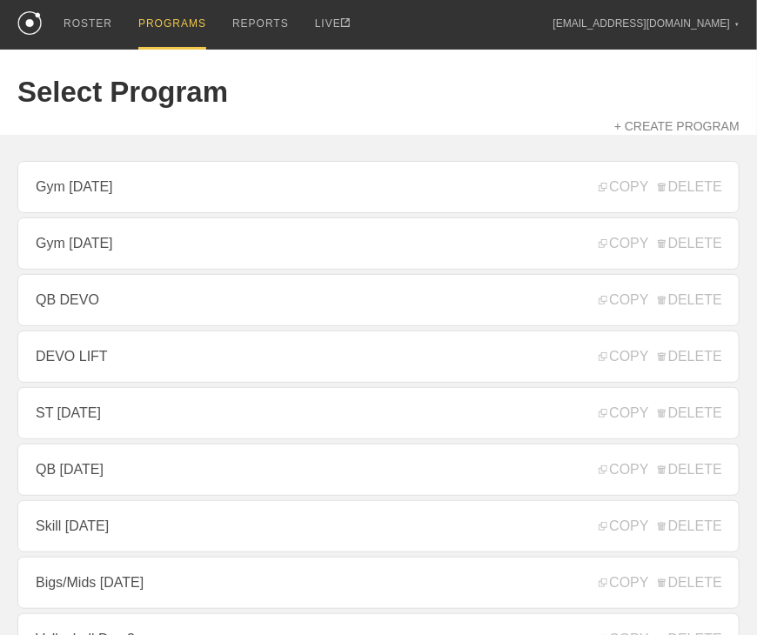
scroll to position [87, 0]
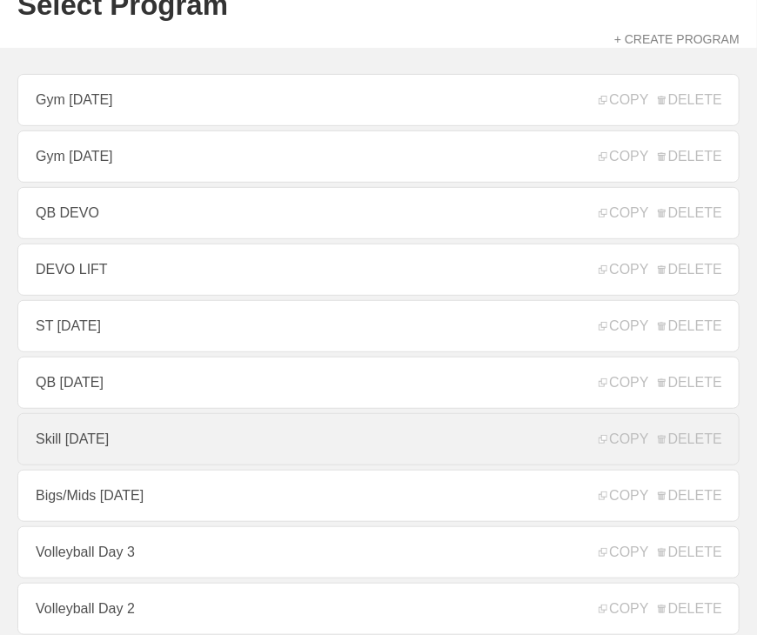
click at [93, 442] on link "Skill [DATE]" at bounding box center [378, 439] width 722 height 52
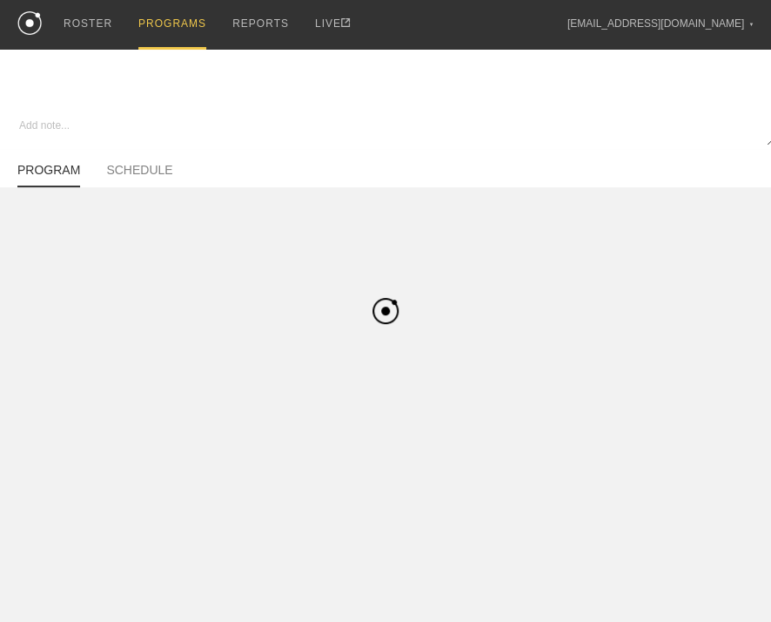
type textarea "x"
type input "Skill [DATE]"
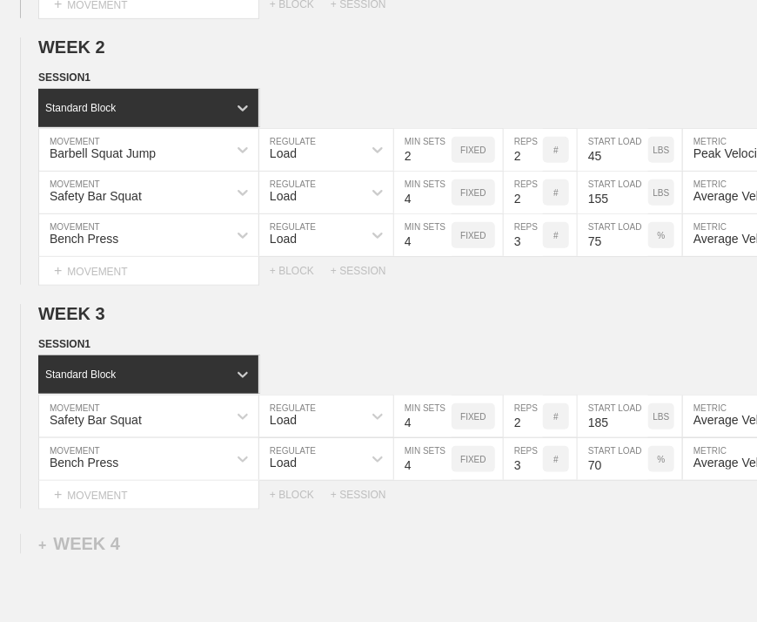
scroll to position [652, 0]
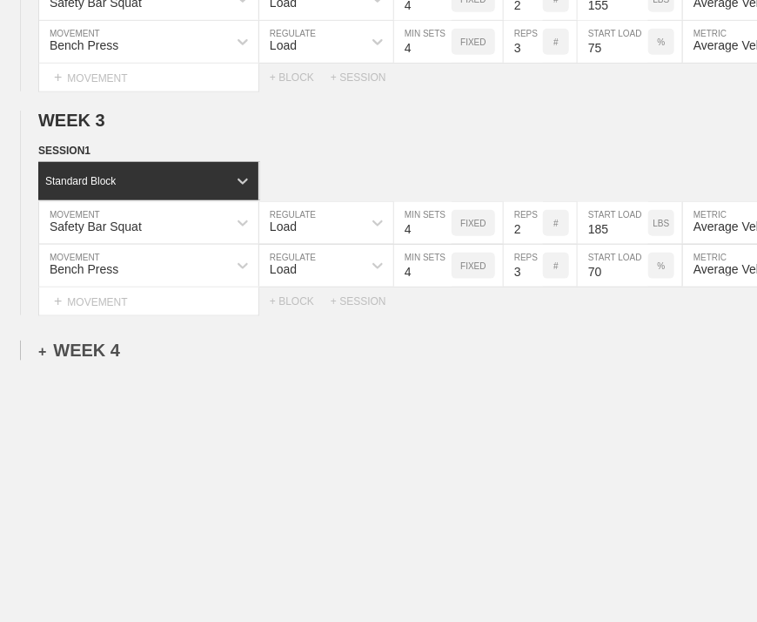
click at [95, 340] on div "+ WEEK 4" at bounding box center [79, 350] width 82 height 20
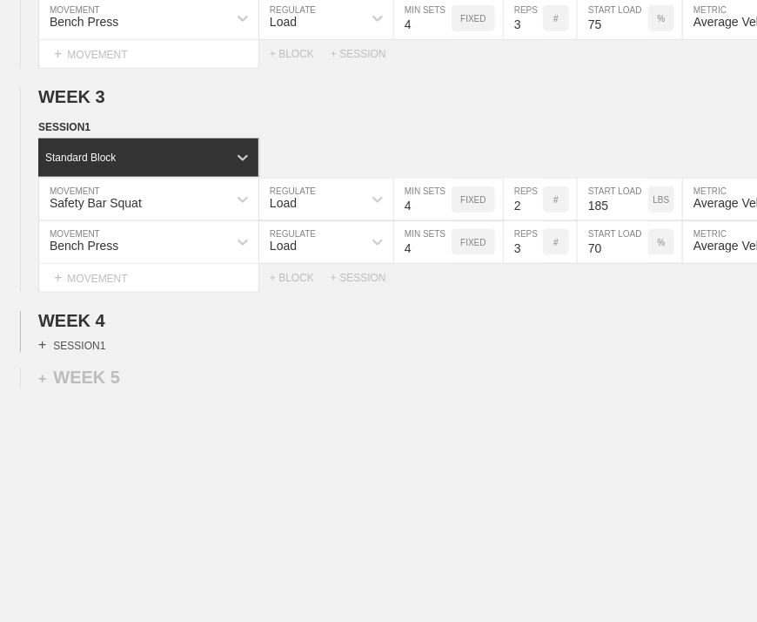
click at [86, 353] on div "+ SESSION 1" at bounding box center [71, 345] width 67 height 16
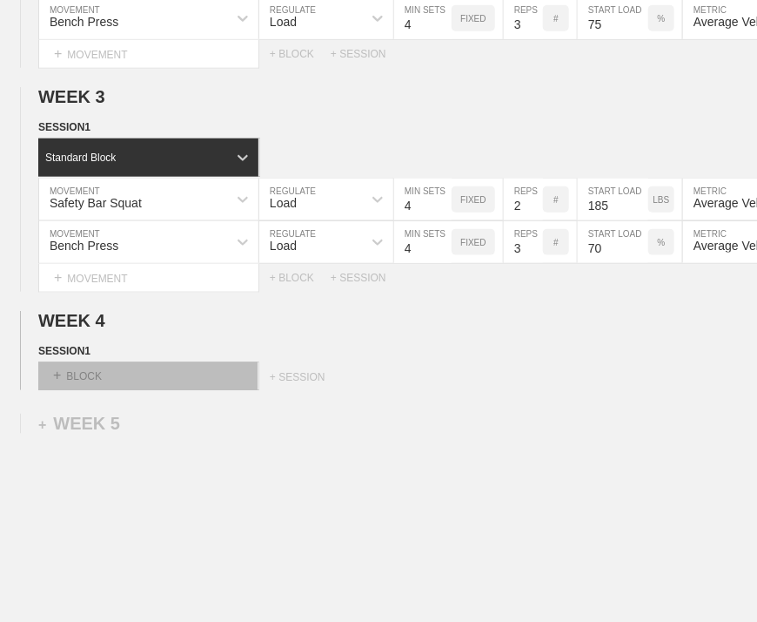
click at [104, 388] on div "+ BLOCK" at bounding box center [147, 376] width 219 height 28
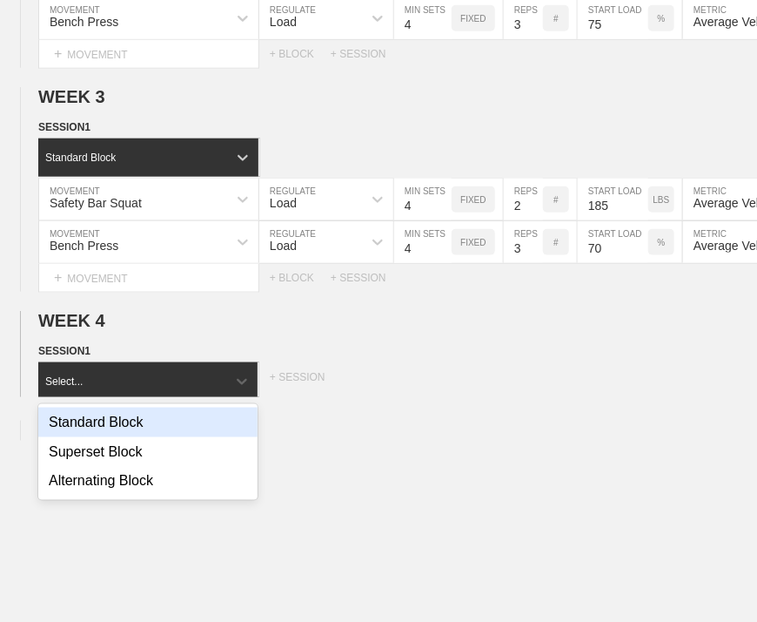
click at [111, 429] on div "Standard Block" at bounding box center [147, 422] width 219 height 30
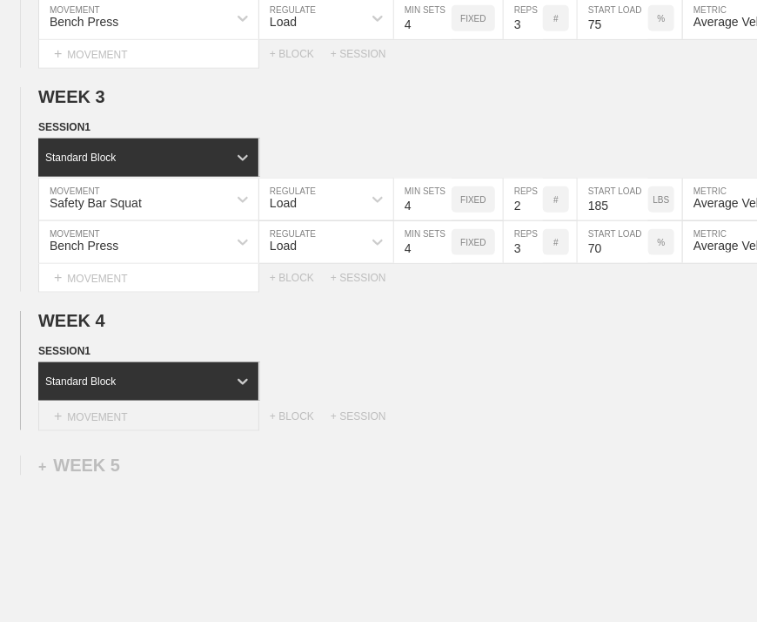
click at [125, 422] on div "+ MOVEMENT" at bounding box center [148, 416] width 221 height 29
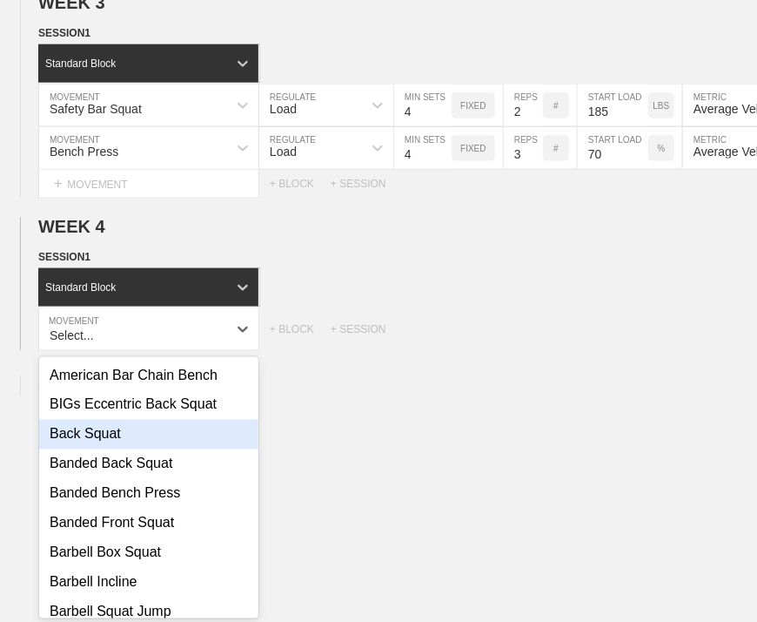
scroll to position [87, 0]
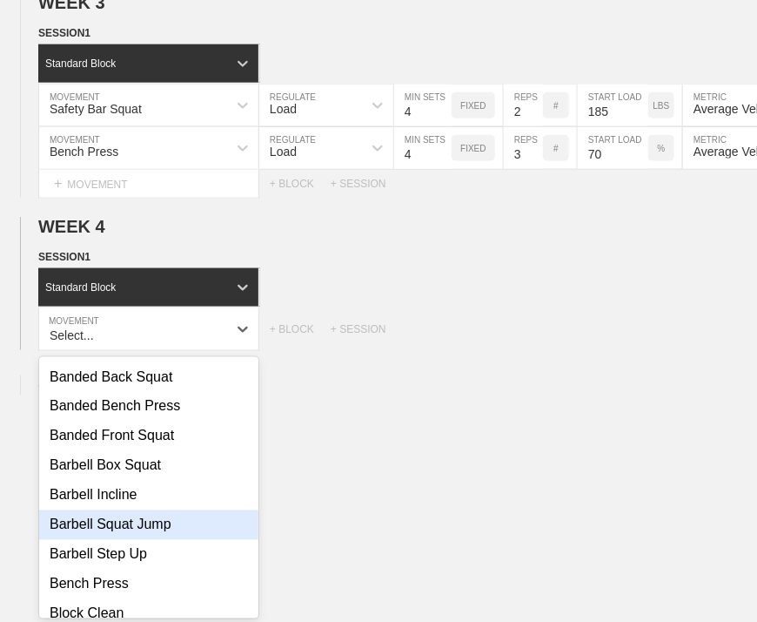
click at [114, 536] on div "Barbell Squat Jump" at bounding box center [148, 525] width 219 height 30
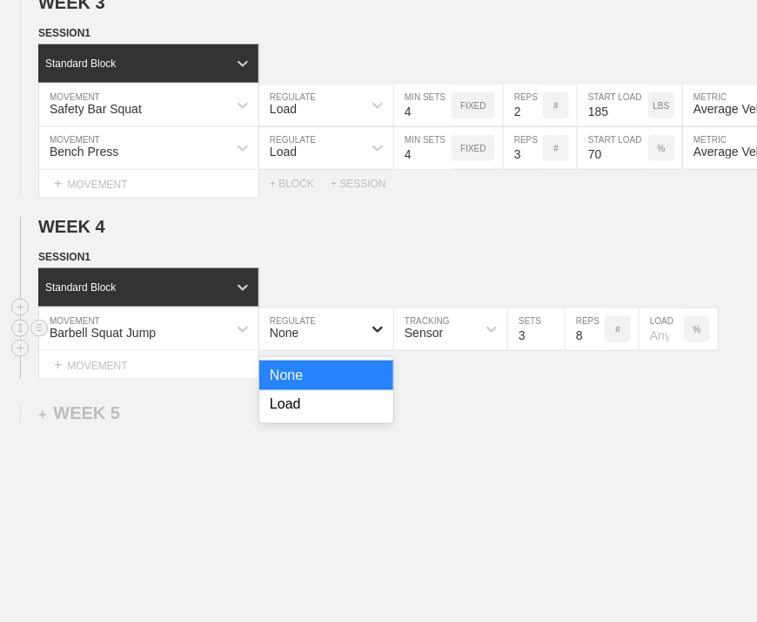
click at [364, 343] on div at bounding box center [377, 328] width 31 height 31
click at [317, 410] on div "Load" at bounding box center [326, 405] width 134 height 30
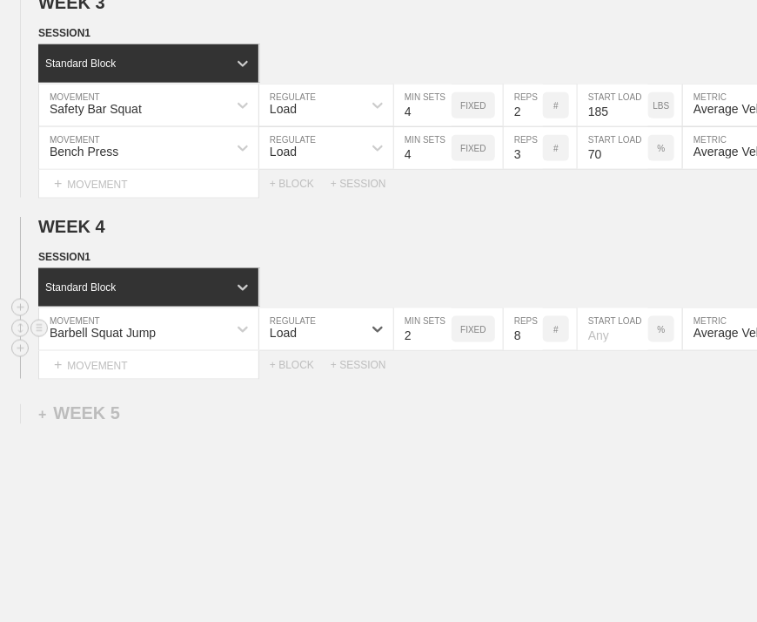
type input "2"
click at [442, 346] on input "2" at bounding box center [422, 329] width 57 height 42
click at [534, 349] on input "7" at bounding box center [523, 329] width 39 height 42
click at [534, 349] on input "6" at bounding box center [523, 329] width 39 height 42
click at [534, 349] on input "5" at bounding box center [523, 329] width 39 height 42
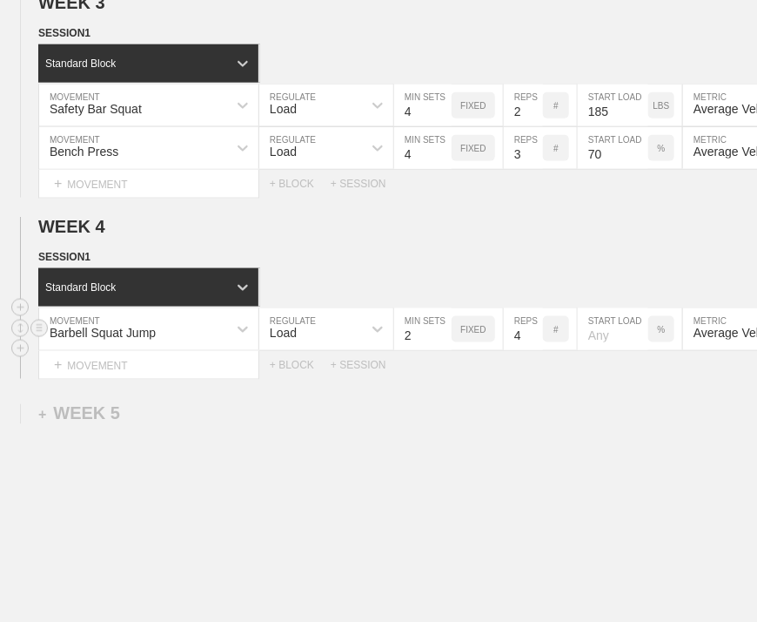
click at [534, 349] on input "4" at bounding box center [523, 329] width 39 height 42
click at [534, 349] on input "3" at bounding box center [523, 329] width 39 height 42
type input "2"
click at [534, 349] on input "2" at bounding box center [523, 329] width 39 height 42
click at [570, 379] on div "Select... MOVEMENT + MOVEMENT + BLOCK + SESSION" at bounding box center [378, 365] width 757 height 28
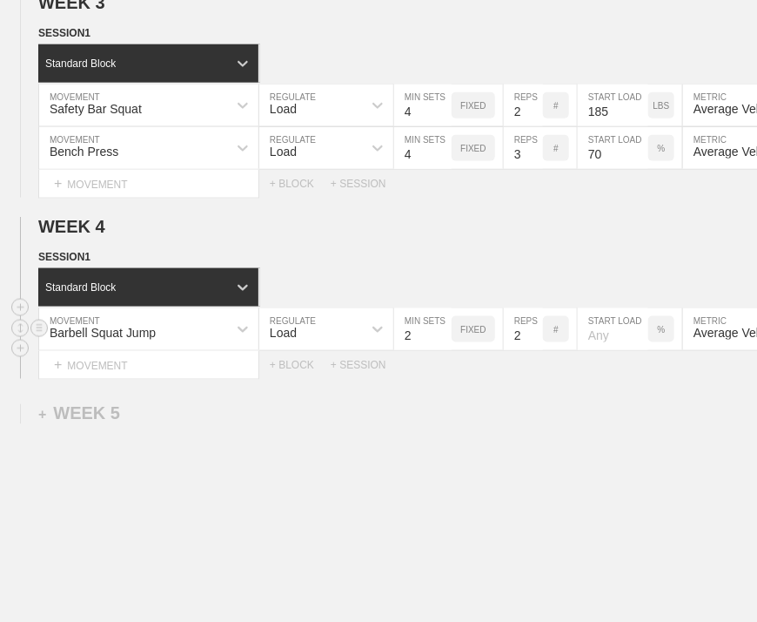
click at [663, 334] on p "%" at bounding box center [662, 330] width 8 height 10
click at [658, 334] on p "KGS" at bounding box center [661, 330] width 18 height 10
click at [592, 341] on input "number" at bounding box center [613, 329] width 71 height 42
type input "45"
click at [561, 436] on div "WEEK 1 DUPLICATE DELETE SESSION 1 Standard Block DUPLICATE INSERT MOVEMENT AFTE…" at bounding box center [378, 63] width 757 height 1244
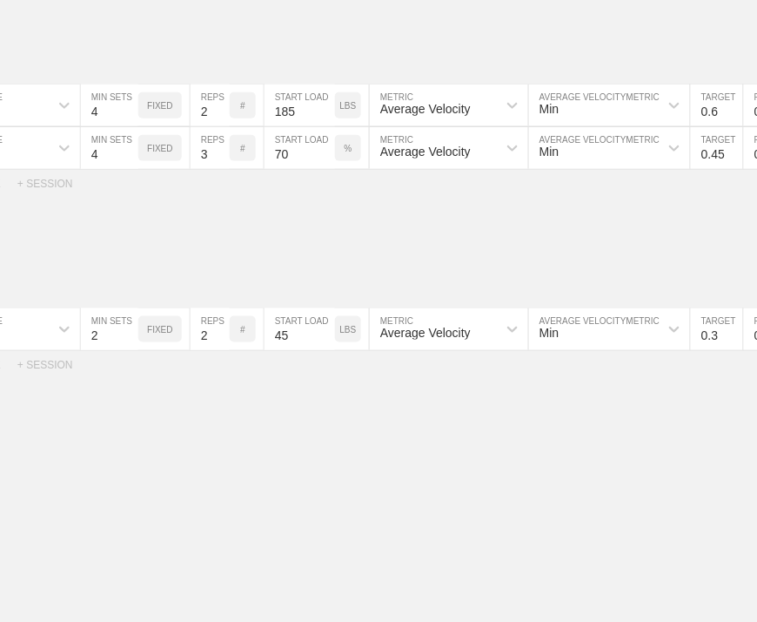
scroll to position [0, 348]
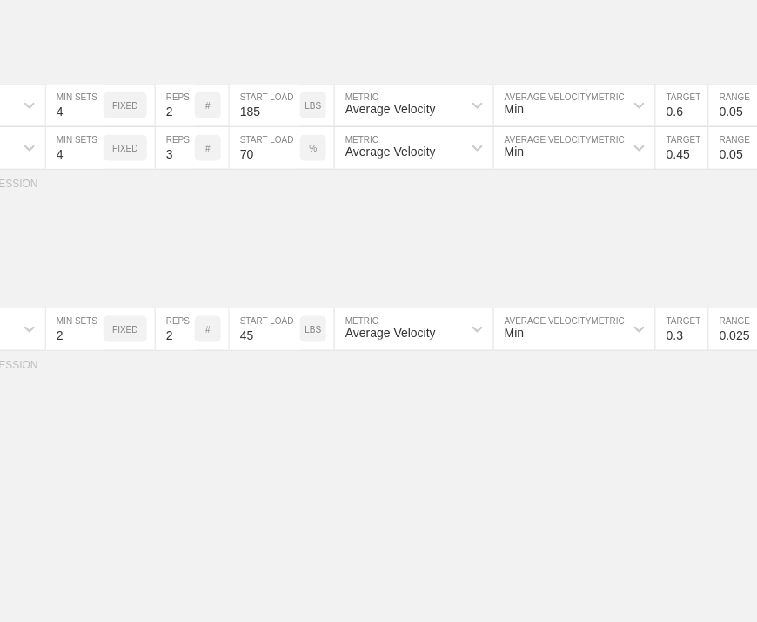
click at [369, 326] on div "Average Velocity" at bounding box center [398, 329] width 127 height 30
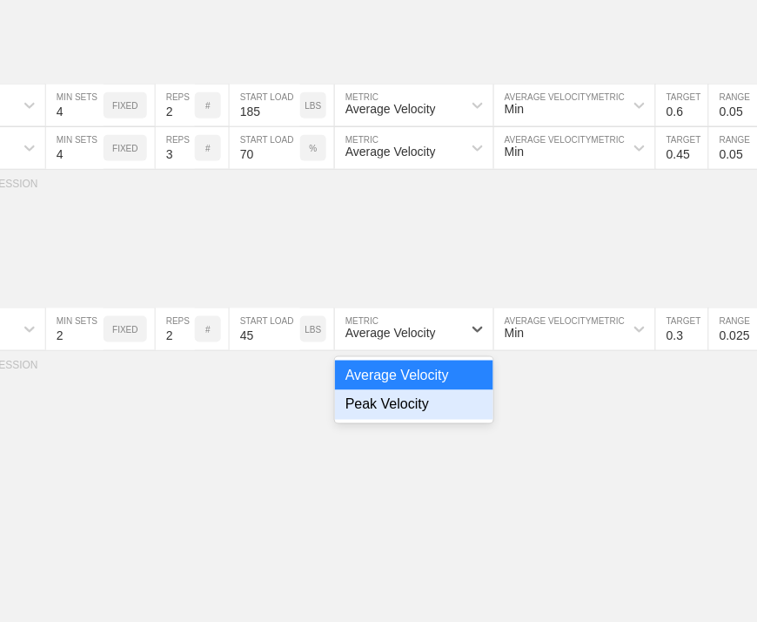
click at [418, 420] on div "Peak Velocity" at bounding box center [414, 405] width 158 height 30
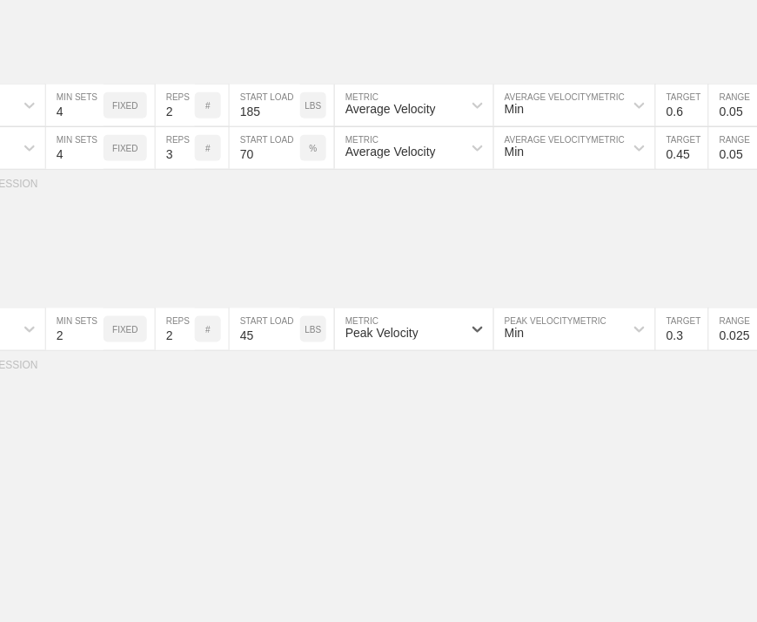
click at [512, 416] on div "WEEK 1 DUPLICATE DELETE SESSION 1 Standard Block DUPLICATE INSERT MOVEMENT AFTE…" at bounding box center [378, 63] width 757 height 1244
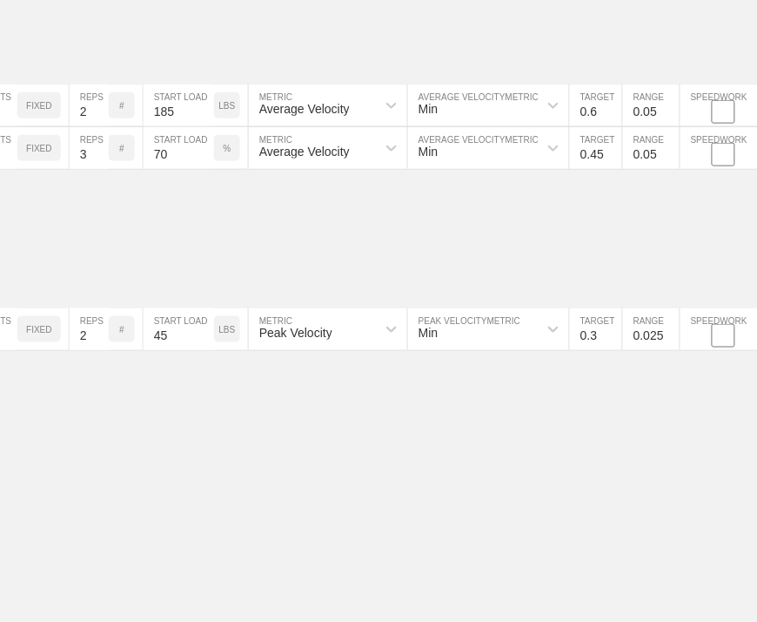
scroll to position [746, 3]
click at [594, 345] on input "0.3" at bounding box center [593, 329] width 52 height 42
type input "1"
type input "2.8"
drag, startPoint x: 596, startPoint y: 427, endPoint x: 632, endPoint y: 354, distance: 80.6
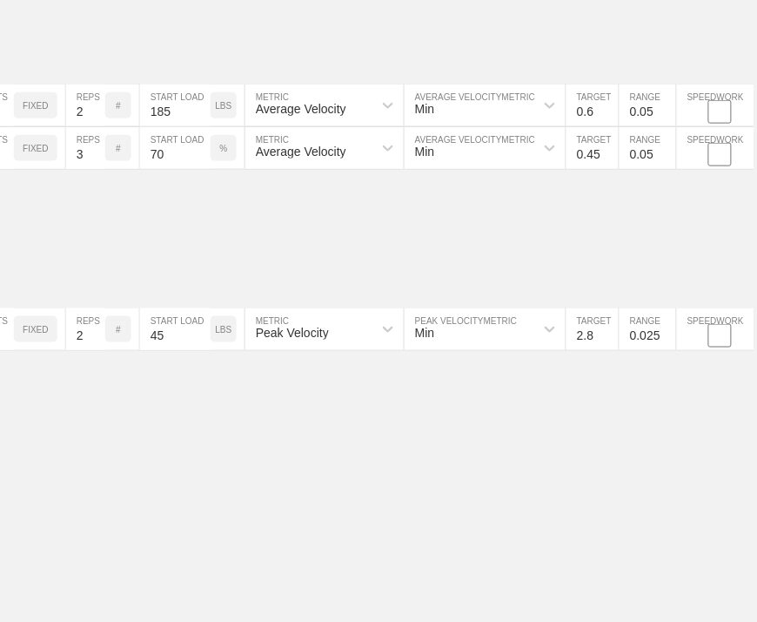
click at [599, 422] on div "WEEK 1 DUPLICATE DELETE SESSION 1 Standard Block DUPLICATE INSERT MOVEMENT AFTE…" at bounding box center [375, 63] width 757 height 1244
click at [638, 339] on input "0.025" at bounding box center [648, 329] width 57 height 42
type input "0.05"
click at [627, 435] on div "WEEK 1 DUPLICATE DELETE SESSION 1 Standard Block DUPLICATE INSERT MOVEMENT AFTE…" at bounding box center [375, 63] width 757 height 1244
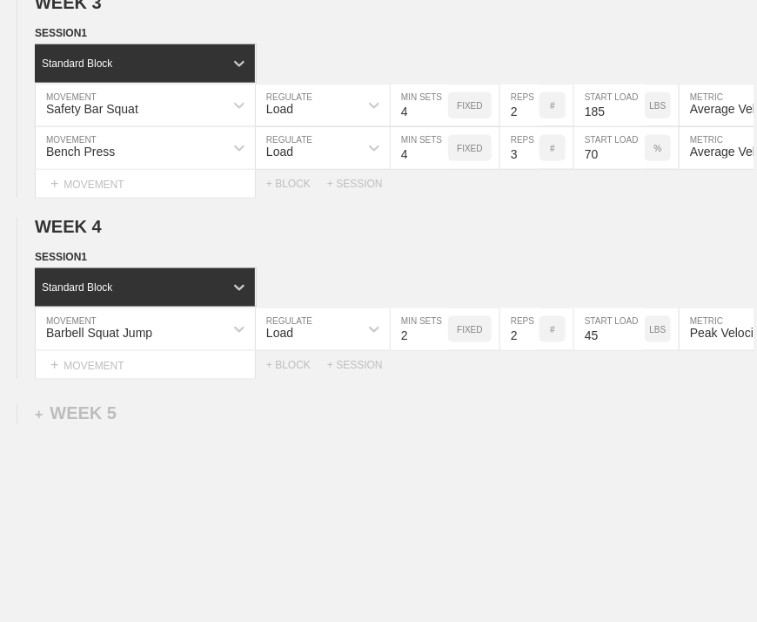
scroll to position [746, 0]
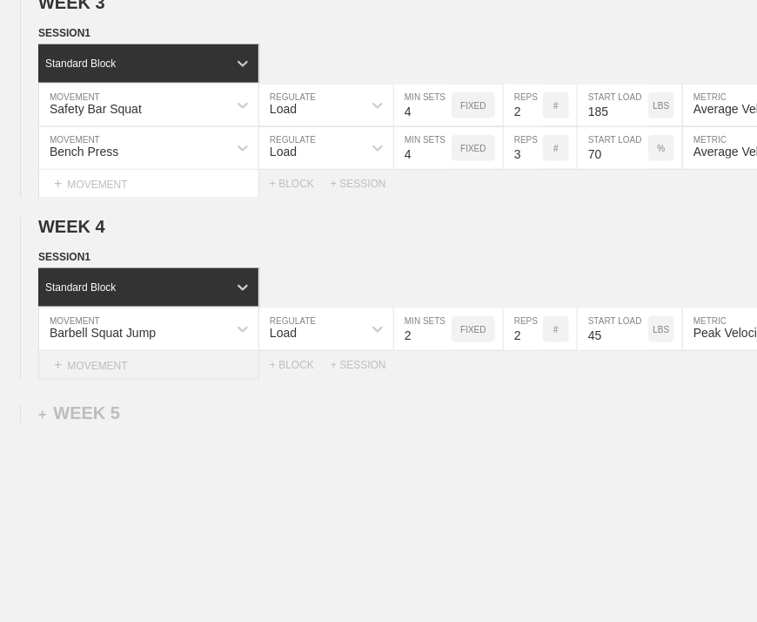
click at [141, 376] on div "+ MOVEMENT" at bounding box center [148, 365] width 221 height 29
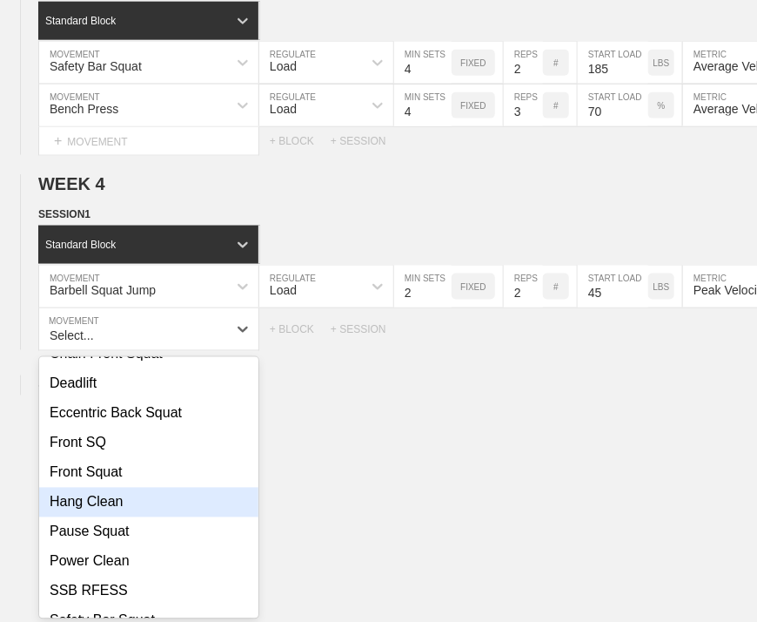
scroll to position [522, 0]
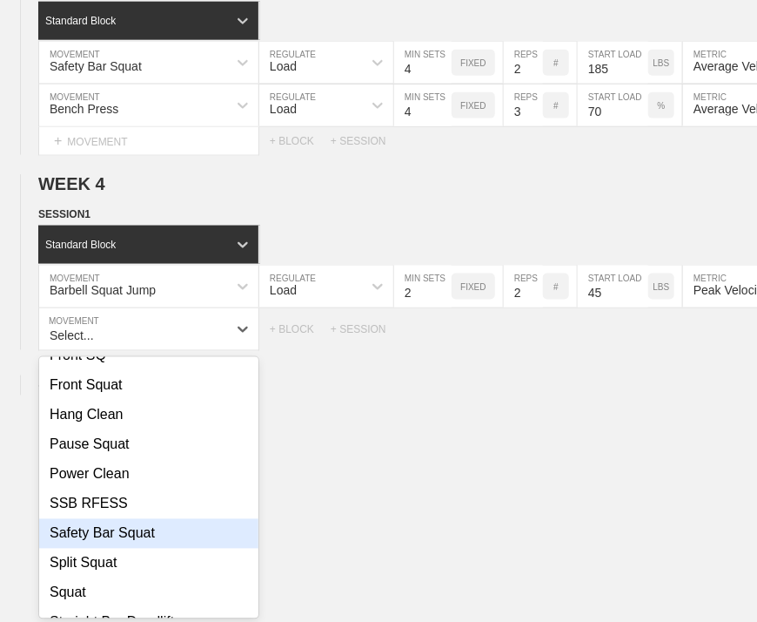
click at [115, 545] on div "Safety Bar Squat" at bounding box center [148, 534] width 219 height 30
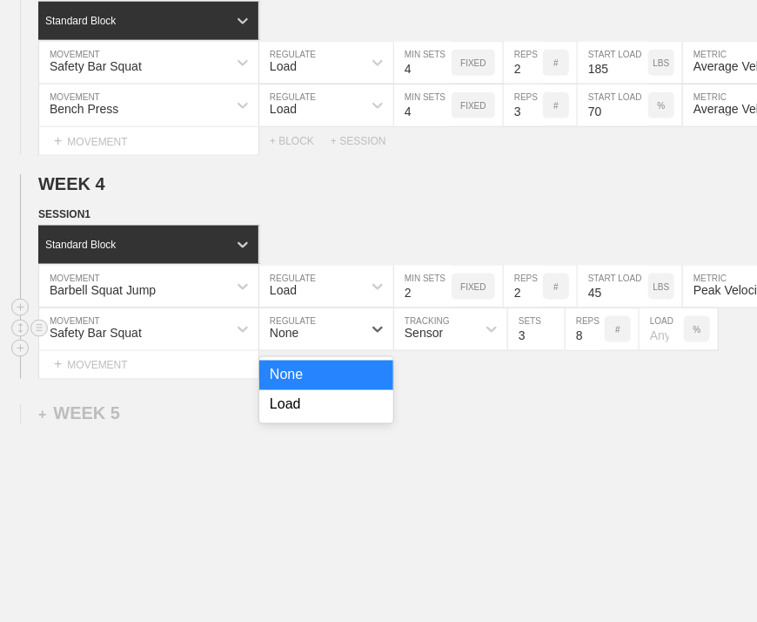
click at [335, 342] on div "None" at bounding box center [310, 329] width 103 height 30
click at [317, 405] on div "Load" at bounding box center [326, 405] width 134 height 30
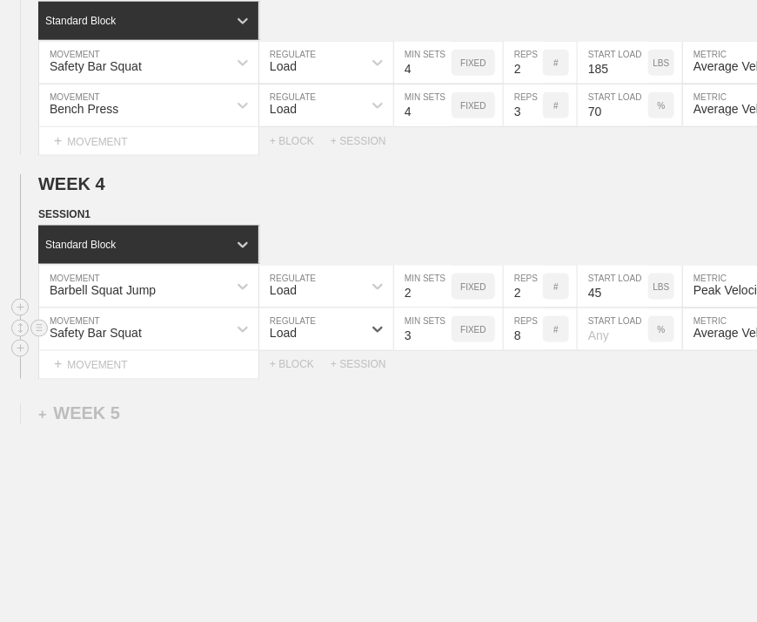
click at [470, 418] on div "WEEK 1 DUPLICATE DELETE SESSION 1 Standard Block DUPLICATE INSERT MOVEMENT AFTE…" at bounding box center [378, 41] width 757 height 1287
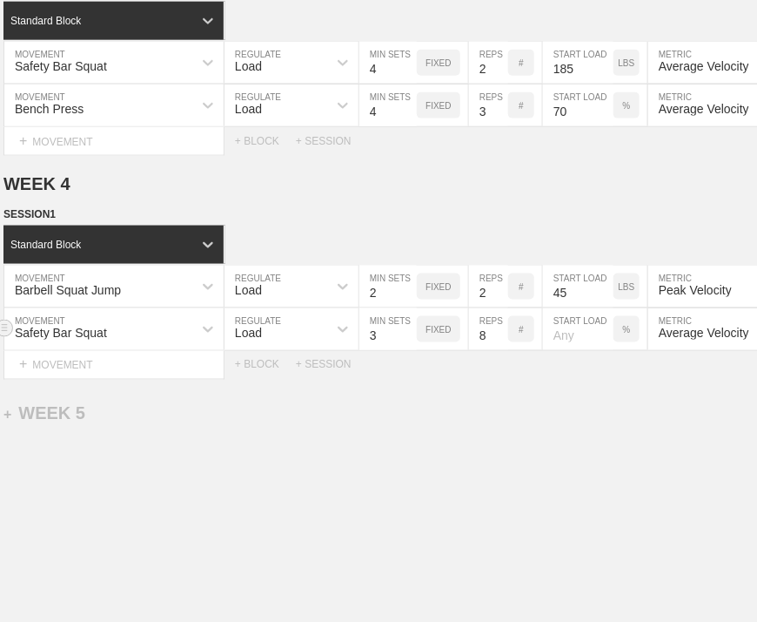
scroll to position [0, 70]
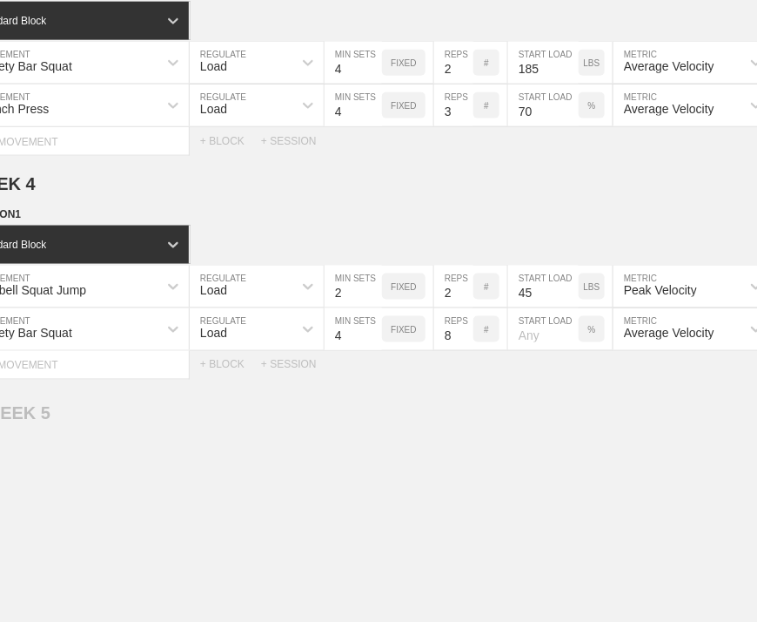
click at [373, 344] on input "4" at bounding box center [353, 329] width 57 height 42
type input "5"
click at [373, 344] on input "5" at bounding box center [353, 329] width 57 height 42
click at [463, 349] on input "7" at bounding box center [453, 329] width 39 height 42
click at [463, 349] on input "6" at bounding box center [453, 329] width 39 height 42
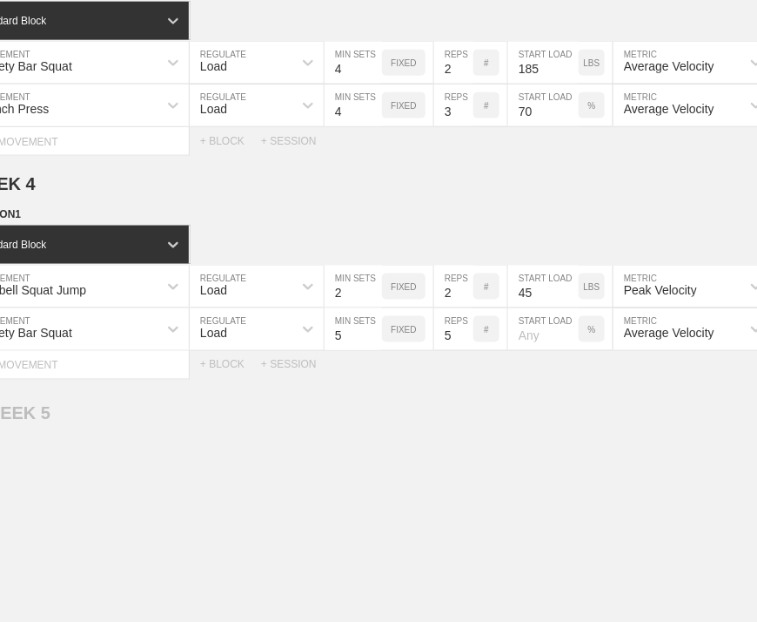
click at [463, 349] on input "5" at bounding box center [453, 329] width 39 height 42
click at [463, 349] on input "4" at bounding box center [453, 329] width 39 height 42
click at [463, 349] on input "3" at bounding box center [453, 329] width 39 height 42
click at [463, 349] on input "2" at bounding box center [453, 329] width 39 height 42
type input "1"
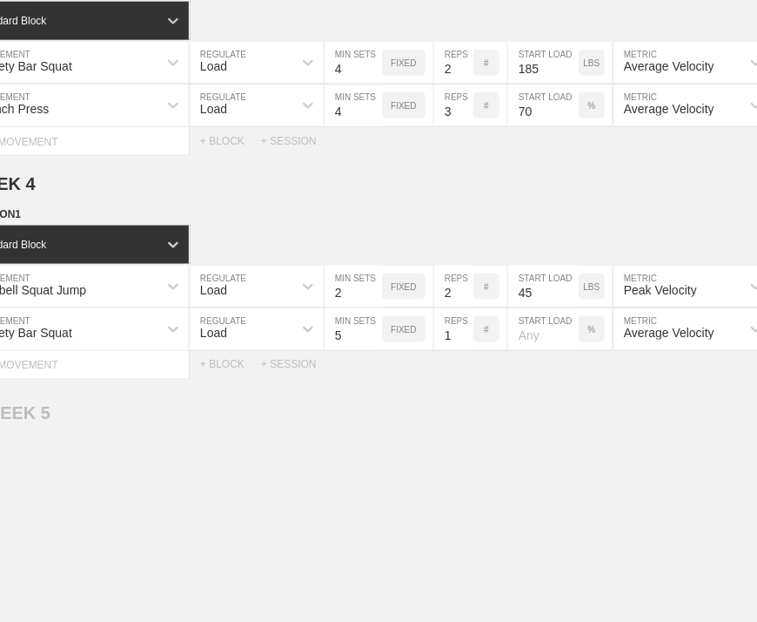
click at [463, 349] on input "1" at bounding box center [453, 329] width 39 height 42
click at [595, 334] on p "%" at bounding box center [592, 330] width 8 height 10
click at [595, 334] on p "KGS" at bounding box center [591, 330] width 18 height 10
click at [548, 346] on input "number" at bounding box center [543, 329] width 71 height 42
type input "185"
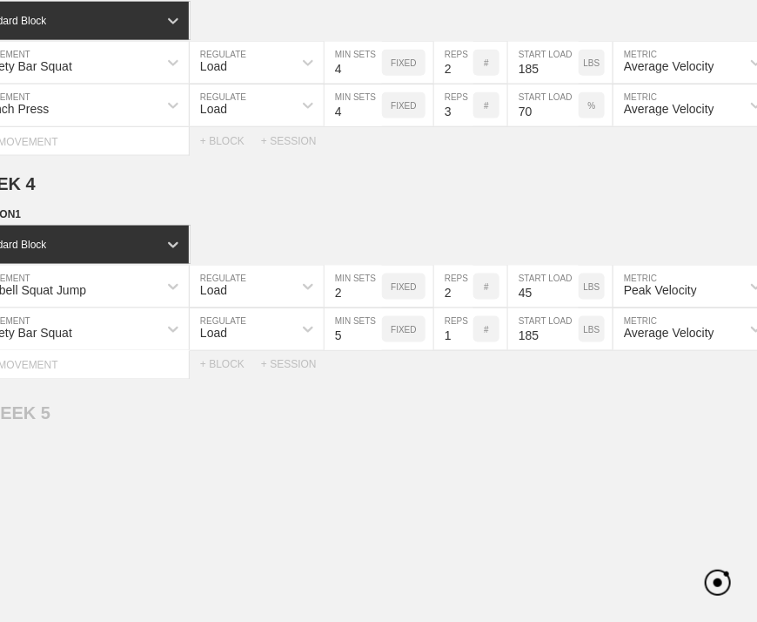
click at [563, 400] on div "WEEK 1 DUPLICATE DELETE SESSION 1 Standard Block DUPLICATE INSERT MOVEMENT AFTE…" at bounding box center [378, 41] width 757 height 1287
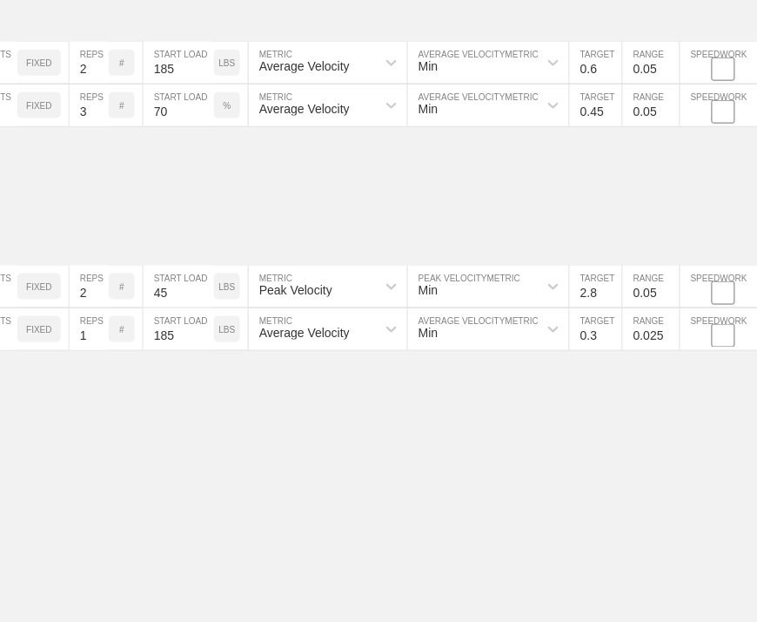
scroll to position [789, 3]
click at [602, 350] on input "0.3" at bounding box center [593, 329] width 52 height 42
type input "0.5"
click at [642, 350] on input "0.025" at bounding box center [648, 329] width 57 height 42
type input "0.05"
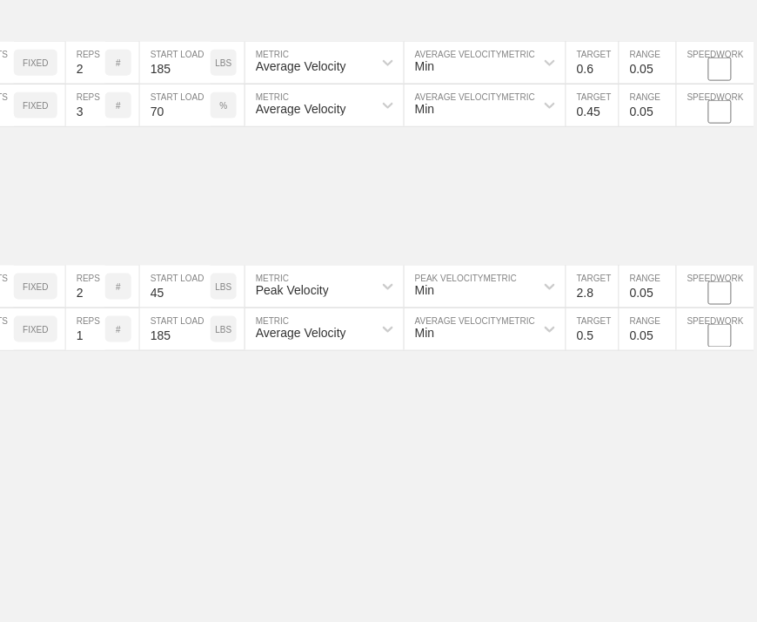
click at [621, 390] on div "WEEK 1 DUPLICATE DELETE SESSION 1 Standard Block DUPLICATE INSERT MOVEMENT AFTE…" at bounding box center [375, 41] width 757 height 1287
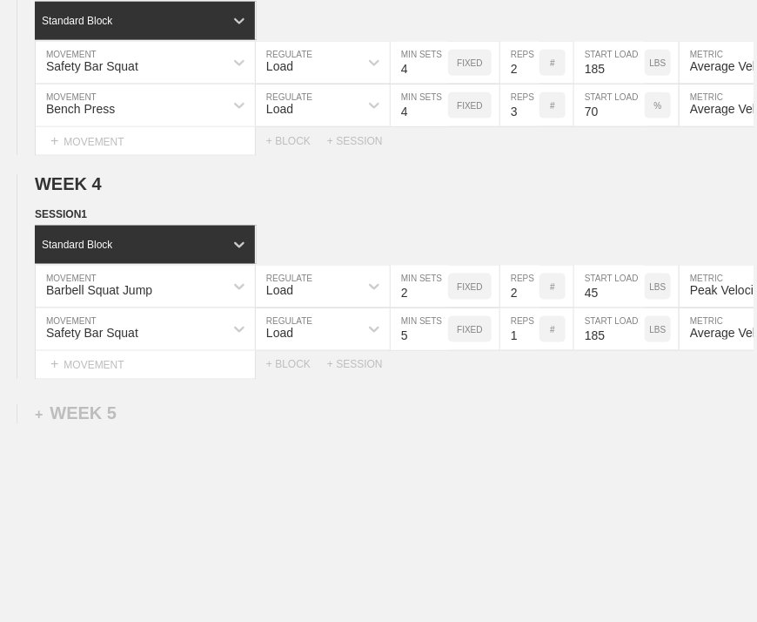
scroll to position [789, 0]
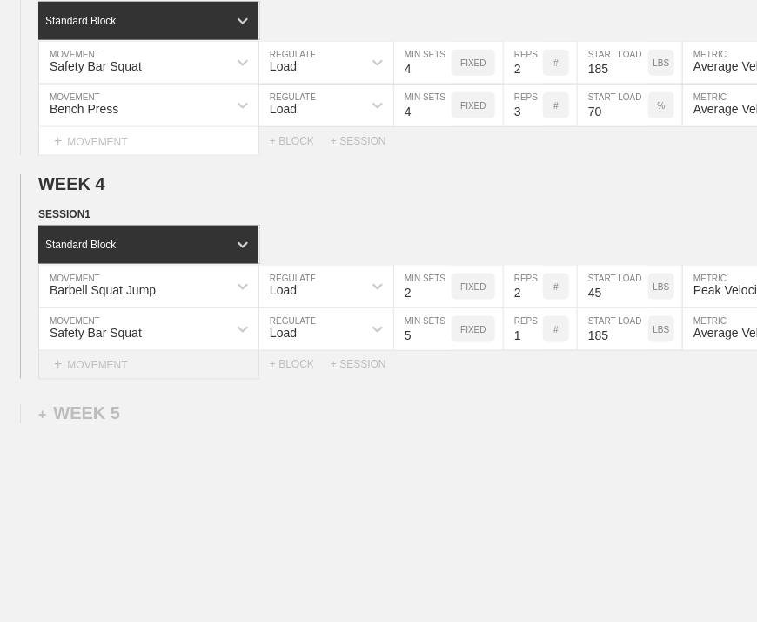
click at [128, 373] on div "+ MOVEMENT" at bounding box center [148, 365] width 221 height 29
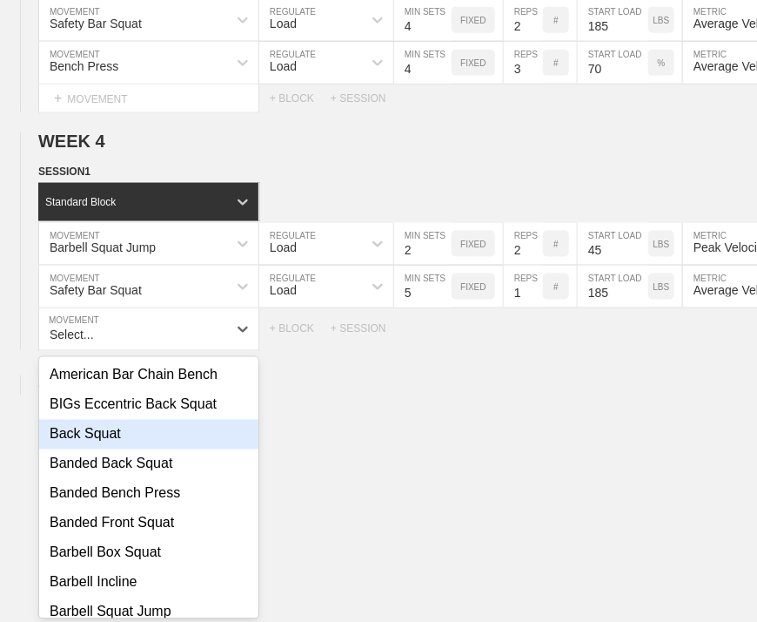
scroll to position [174, 0]
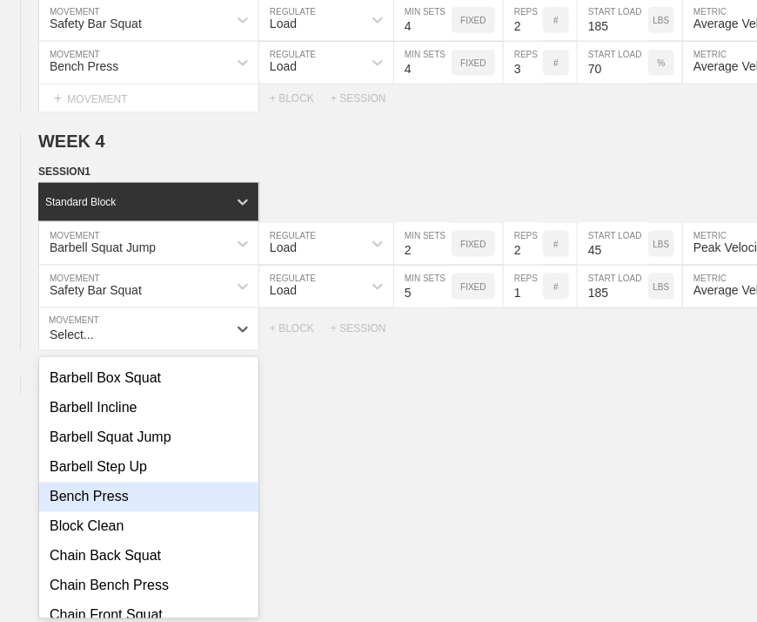
click at [95, 512] on div "Bench Press" at bounding box center [148, 497] width 219 height 30
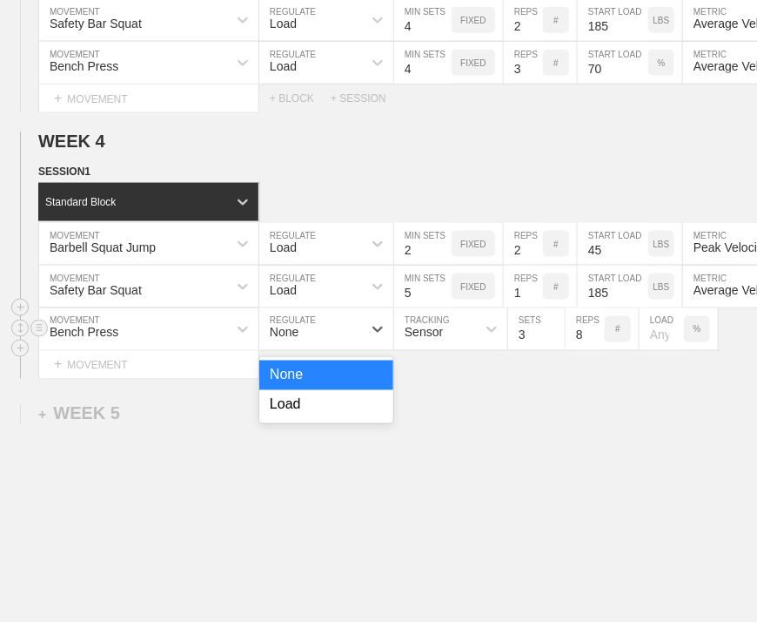
click at [345, 338] on div "None" at bounding box center [310, 329] width 103 height 30
click at [312, 405] on div "Load" at bounding box center [326, 405] width 134 height 30
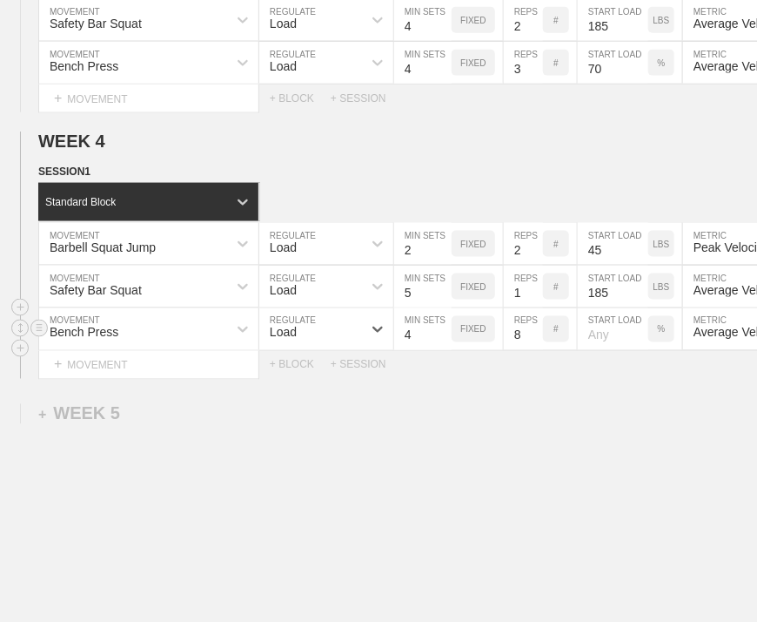
click at [444, 339] on input "4" at bounding box center [422, 329] width 57 height 42
type input "5"
click at [444, 339] on input "5" at bounding box center [422, 329] width 57 height 42
click at [536, 350] on input "7" at bounding box center [523, 329] width 39 height 42
click at [536, 350] on input "6" at bounding box center [523, 329] width 39 height 42
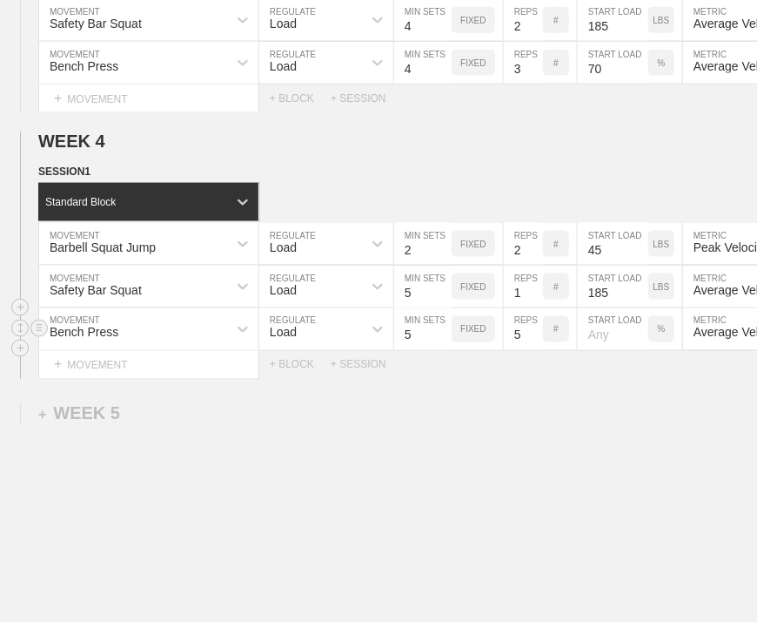
click at [536, 350] on input "5" at bounding box center [523, 329] width 39 height 42
click at [536, 350] on input "1" at bounding box center [523, 329] width 39 height 42
type input "1"
click at [536, 350] on input "1" at bounding box center [523, 329] width 39 height 42
click at [557, 379] on div "Select... MOVEMENT + MOVEMENT + BLOCK + SESSION" at bounding box center [378, 365] width 757 height 28
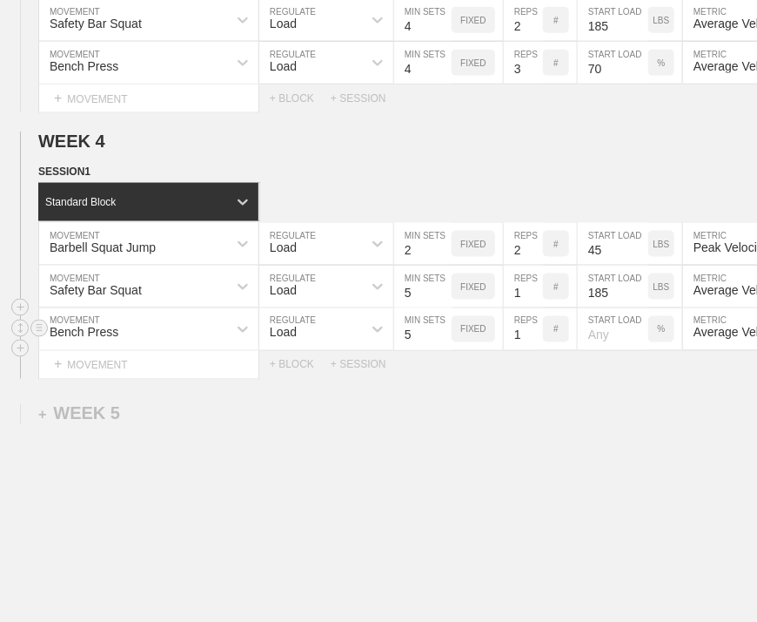
click at [601, 347] on input "number" at bounding box center [613, 329] width 71 height 42
type input "70"
click at [580, 433] on div "WEEK 1 DUPLICATE DELETE SESSION 1 Standard Block DUPLICATE INSERT MOVEMENT AFTE…" at bounding box center [378, 20] width 757 height 1329
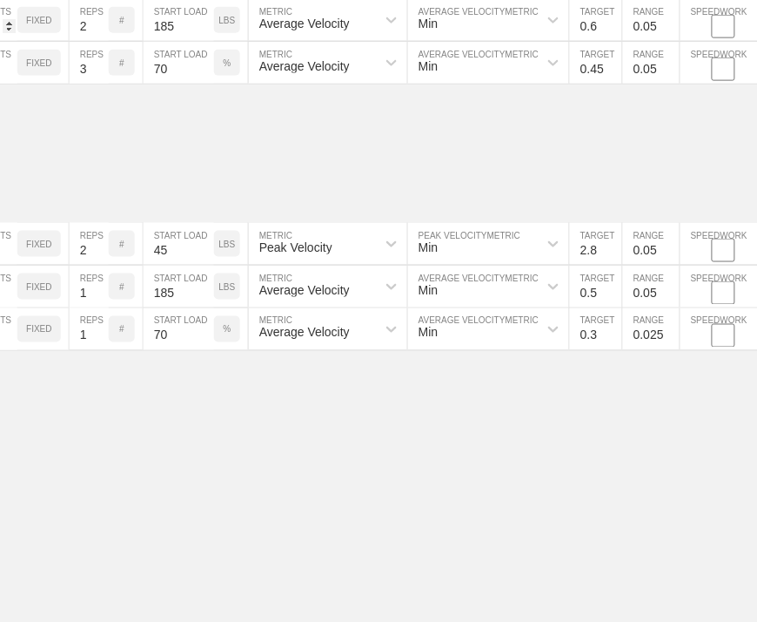
scroll to position [831, 3]
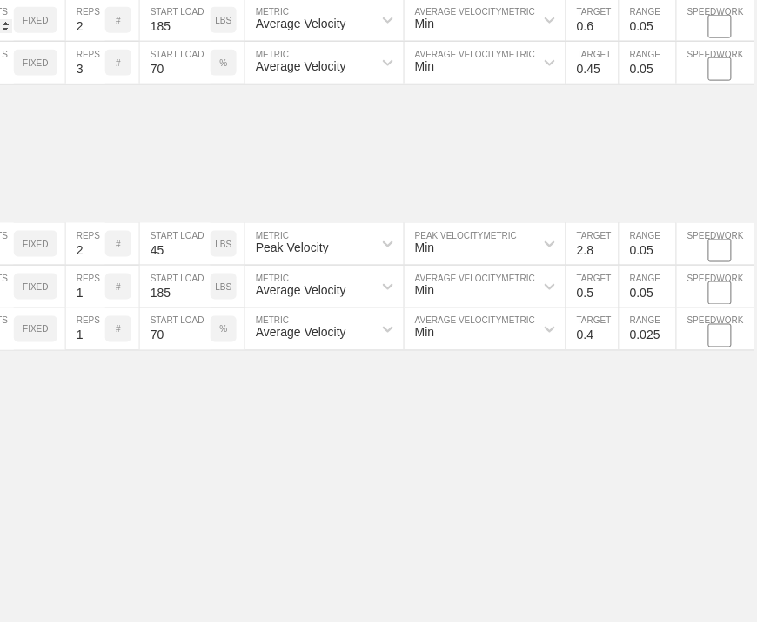
type input "0.4"
click at [609, 338] on input "0.4" at bounding box center [593, 329] width 52 height 42
click at [639, 339] on input "0.025" at bounding box center [648, 329] width 57 height 42
type input "0.05"
click at [630, 436] on div "WEEK 1 DUPLICATE DELETE SESSION 1 Standard Block DUPLICATE INSERT MOVEMENT AFTE…" at bounding box center [375, 20] width 757 height 1329
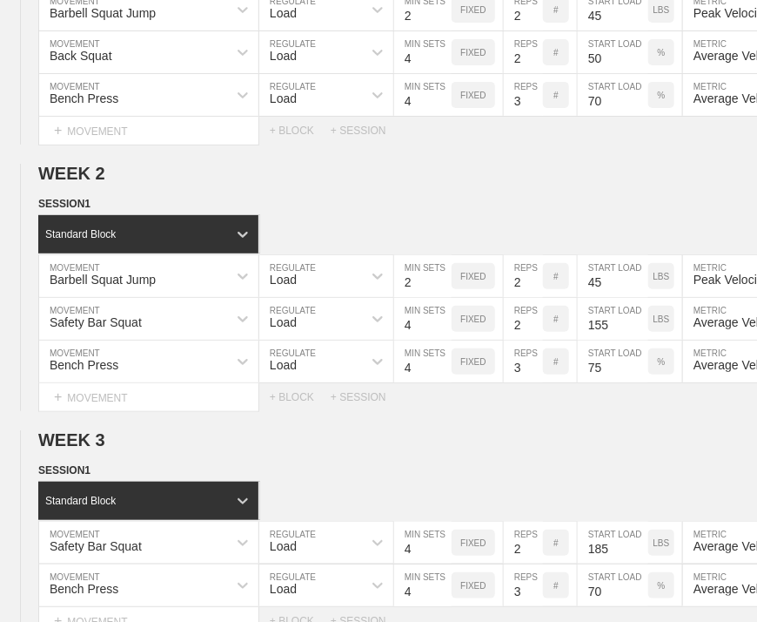
scroll to position [0, 0]
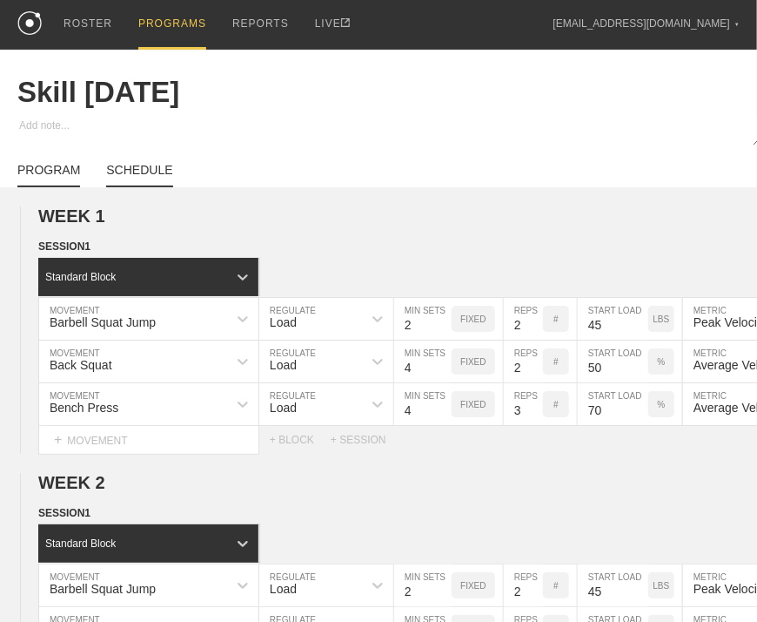
click at [134, 180] on link "SCHEDULE" at bounding box center [139, 175] width 66 height 24
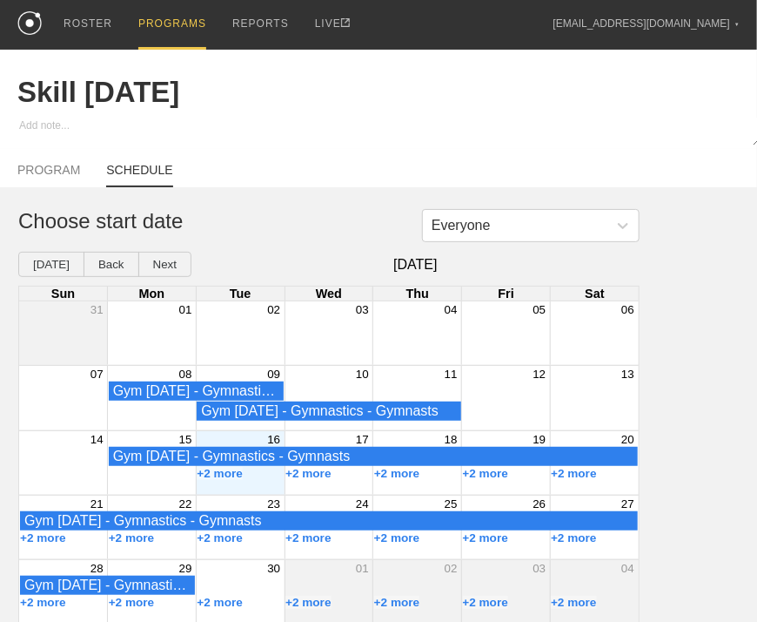
scroll to position [23, 0]
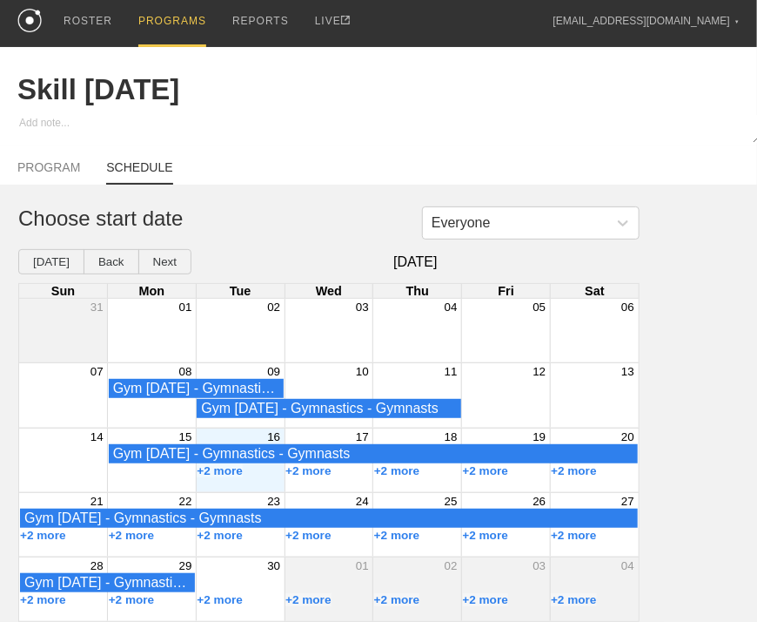
click at [268, 471] on div "+2 more" at bounding box center [240, 471] width 89 height 14
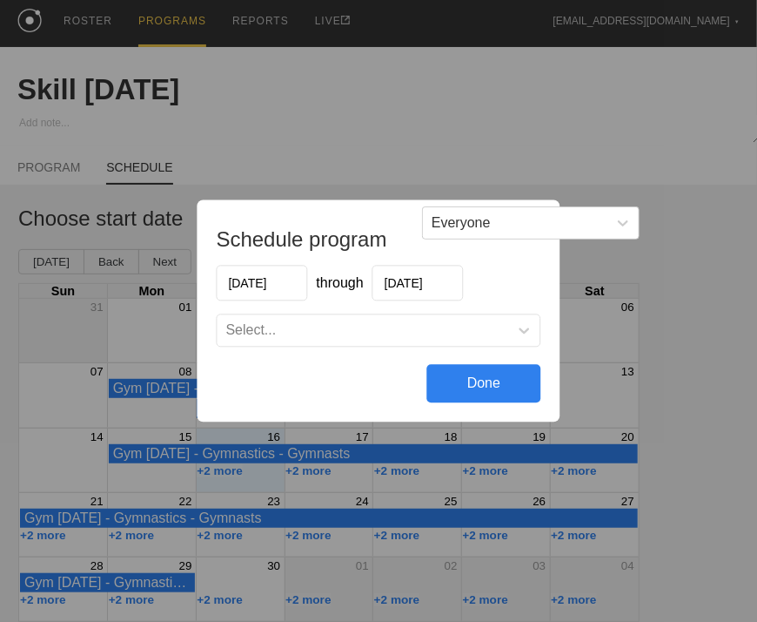
click at [299, 322] on div "Select..." at bounding box center [364, 330] width 292 height 17
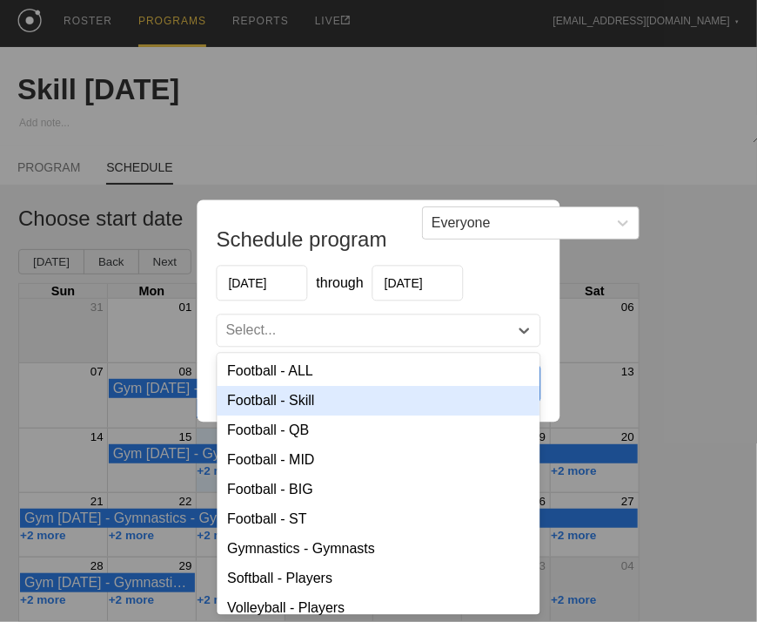
click at [324, 397] on div "Football - Skill" at bounding box center [379, 401] width 323 height 30
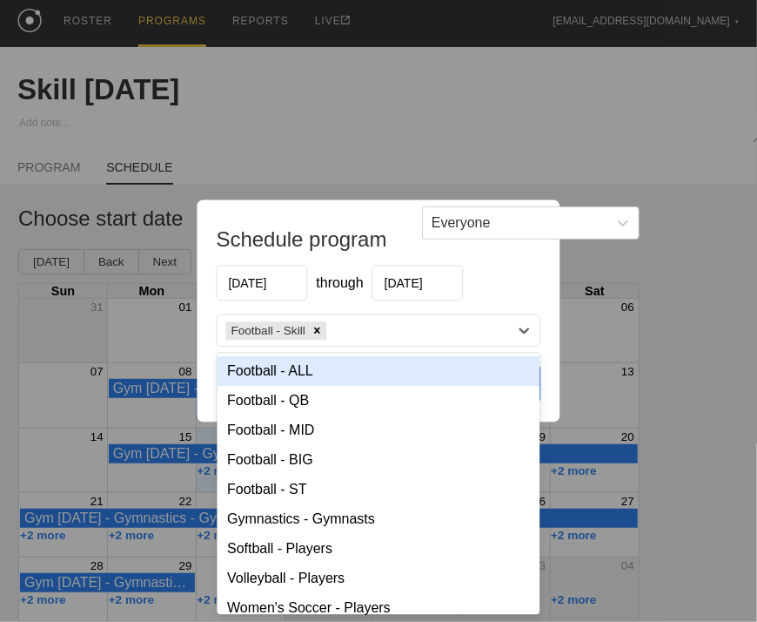
click at [378, 335] on div "Football - Skill" at bounding box center [364, 330] width 292 height 25
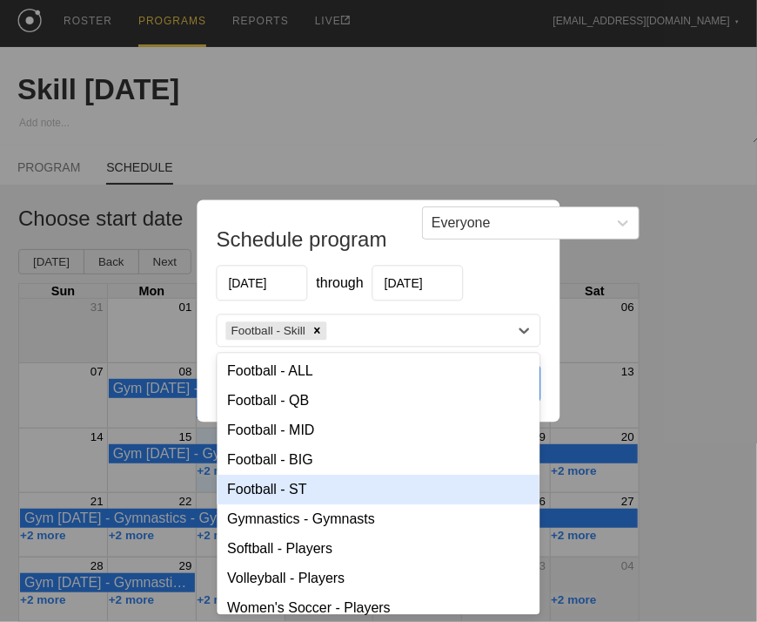
click at [286, 492] on div "Football - ST" at bounding box center [379, 490] width 323 height 30
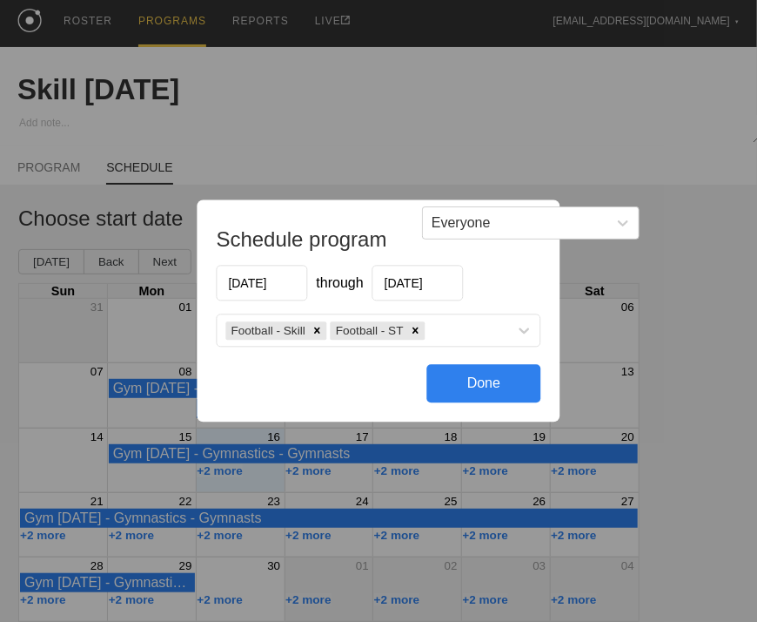
click at [487, 387] on div "Done" at bounding box center [484, 384] width 114 height 38
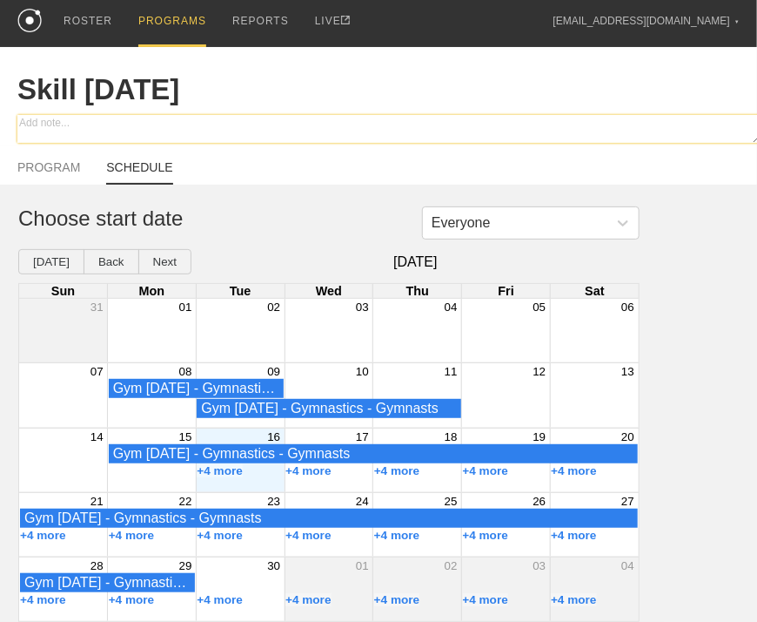
scroll to position [0, 0]
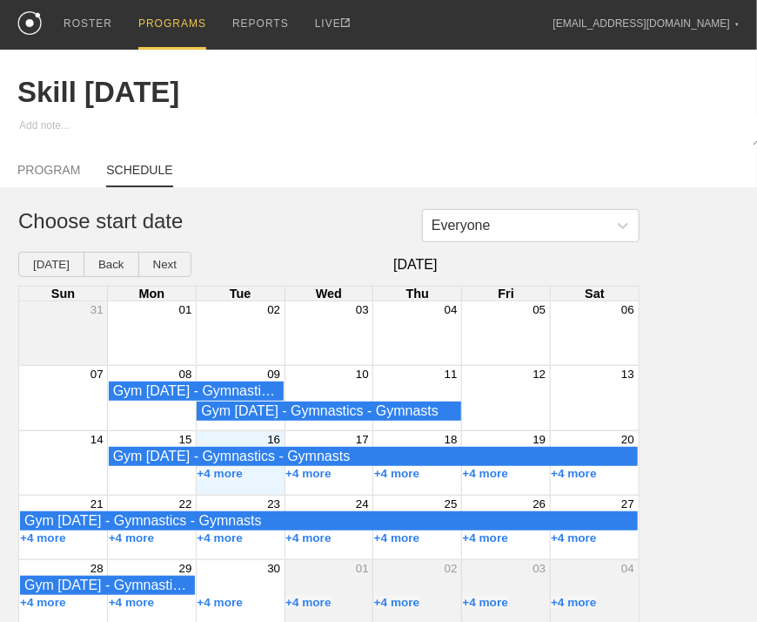
click at [170, 21] on div "PROGRAMS" at bounding box center [172, 25] width 68 height 50
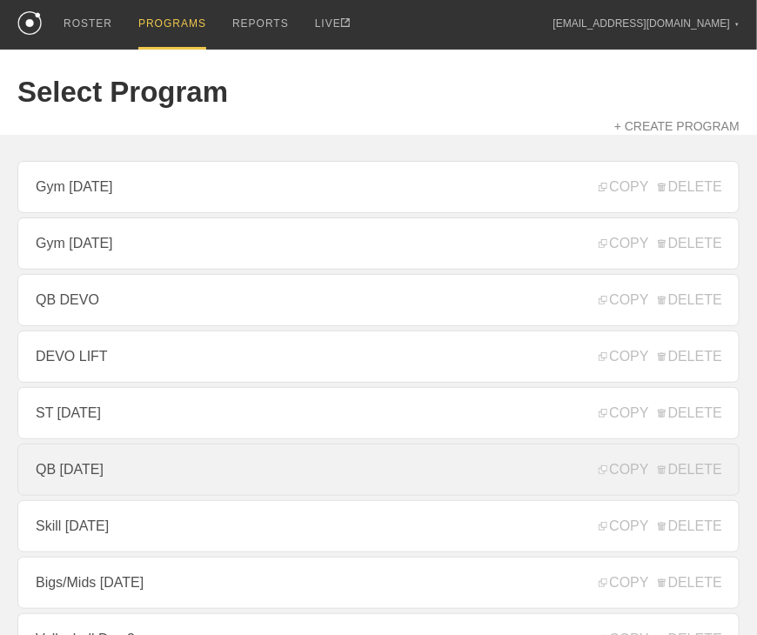
click at [100, 473] on link "QB [DATE]" at bounding box center [378, 470] width 722 height 52
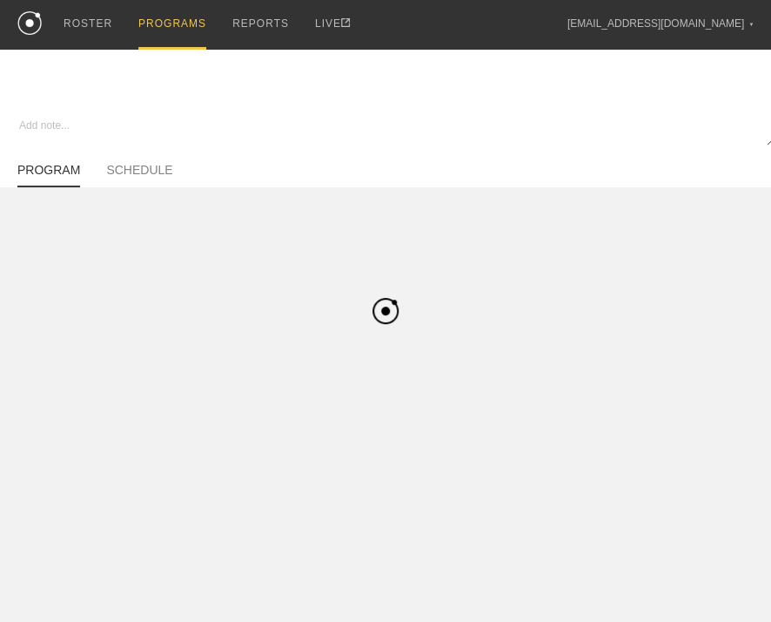
type textarea "x"
type input "QB [DATE]"
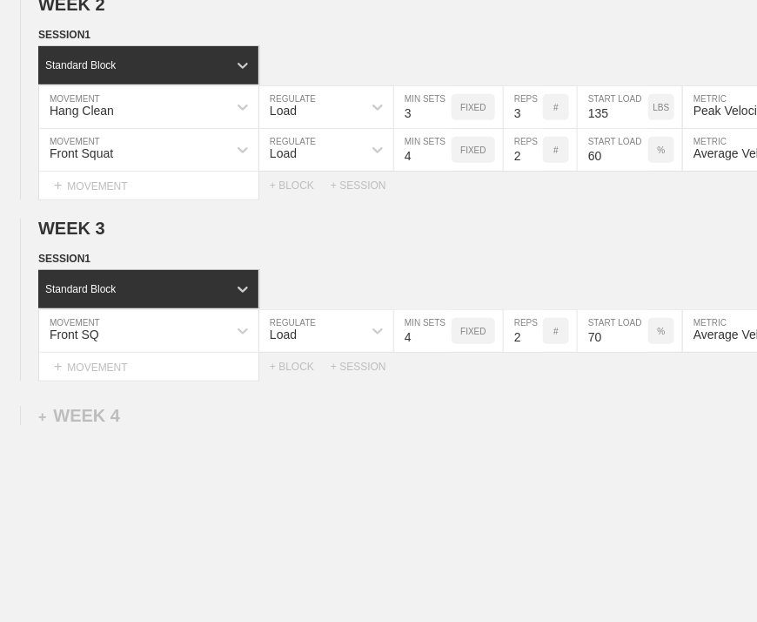
scroll to position [522, 0]
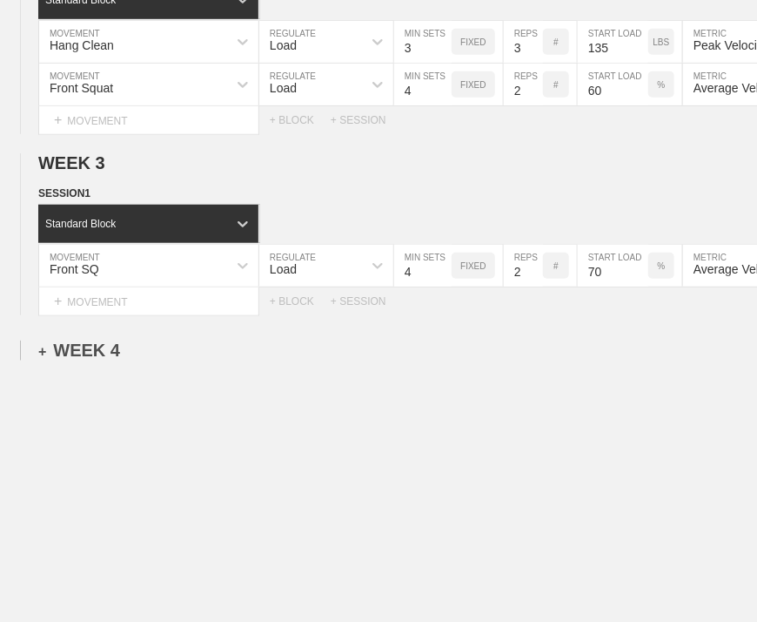
click at [108, 342] on div "+ WEEK 4" at bounding box center [79, 350] width 82 height 20
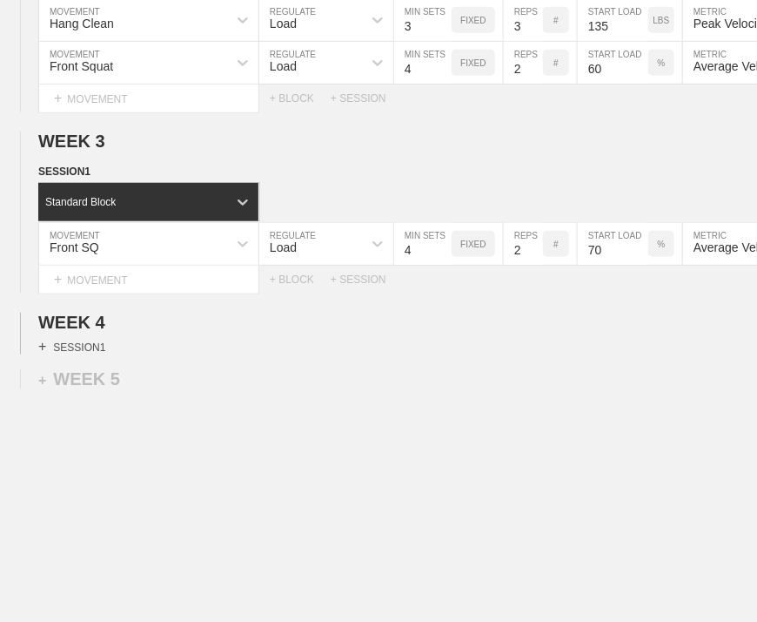
click at [81, 354] on div "+ SESSION 1" at bounding box center [71, 347] width 67 height 16
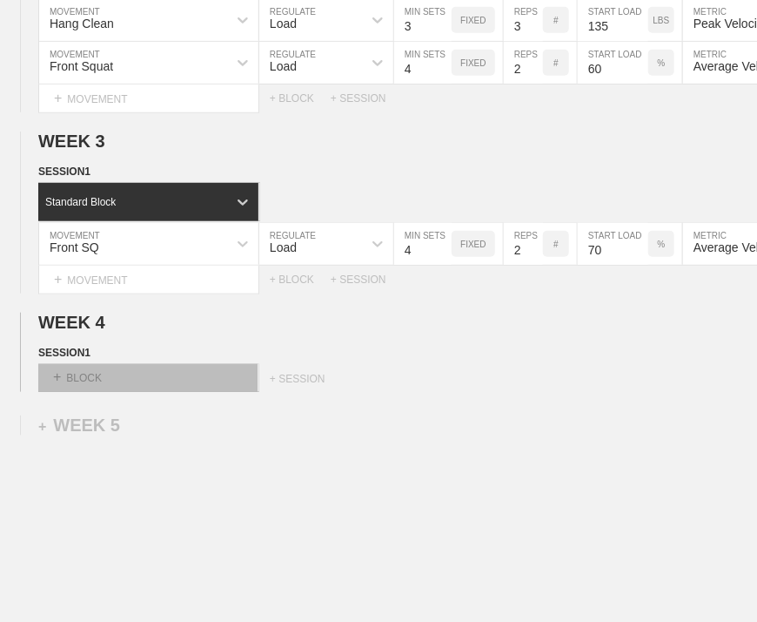
click at [80, 384] on div "+ BLOCK" at bounding box center [147, 378] width 219 height 28
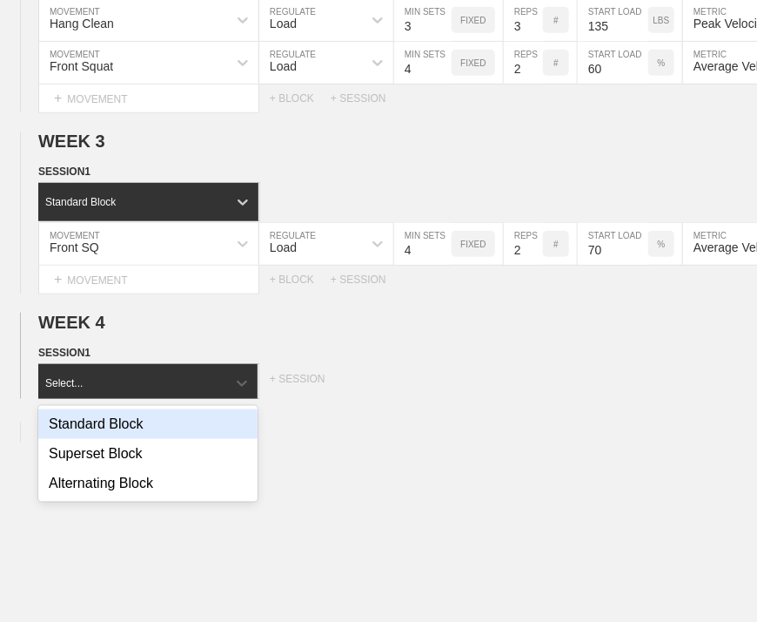
click at [88, 429] on div "Standard Block" at bounding box center [147, 424] width 219 height 30
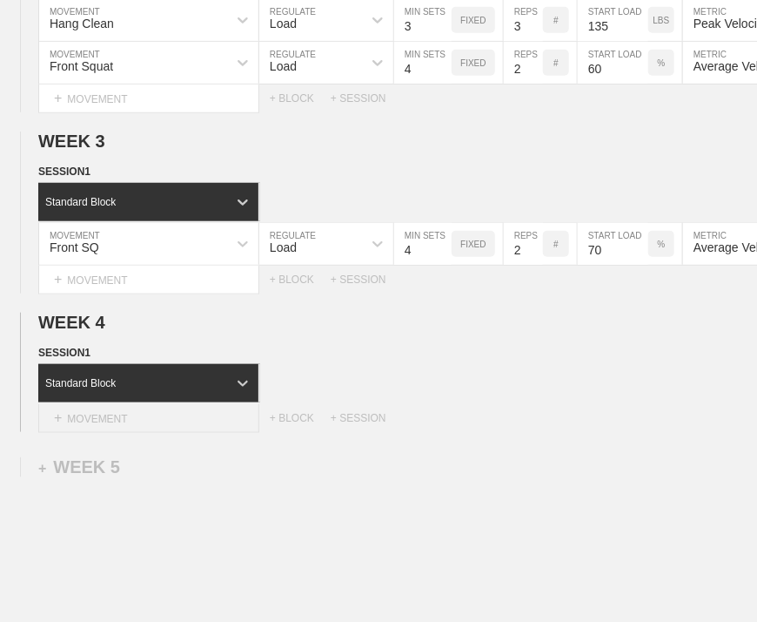
click at [93, 425] on div "+ MOVEMENT" at bounding box center [148, 418] width 221 height 29
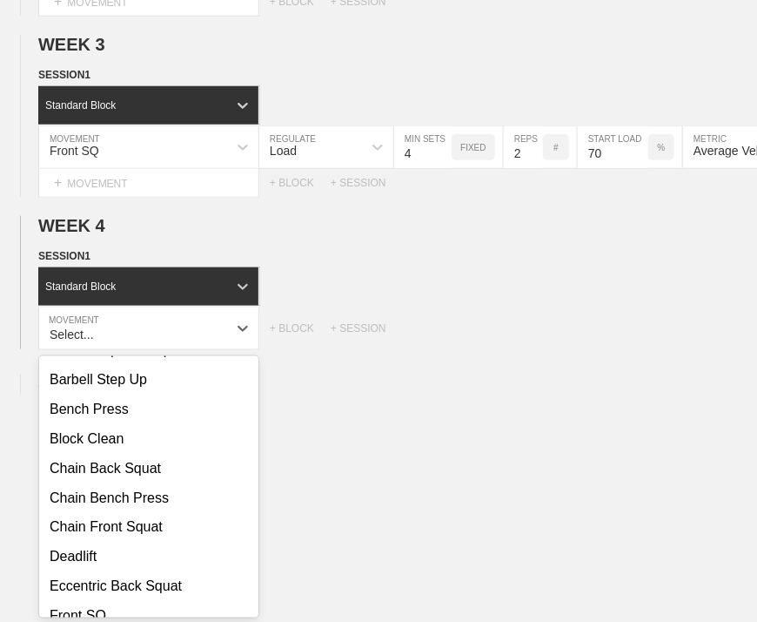
scroll to position [348, 0]
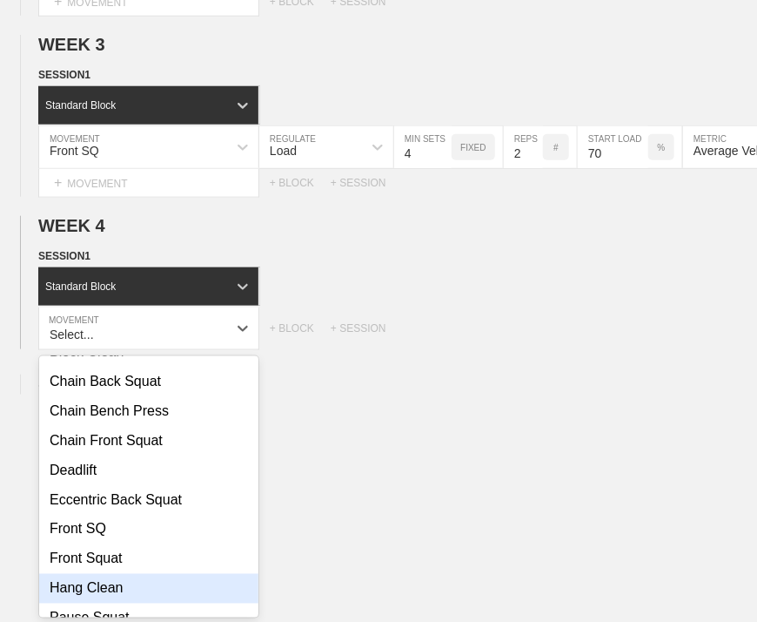
click at [127, 595] on div "Hang Clean" at bounding box center [148, 589] width 219 height 30
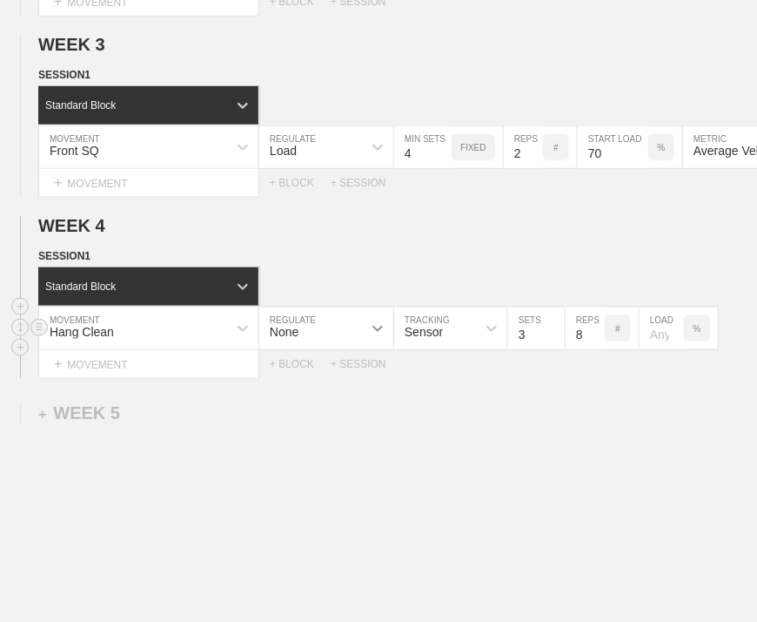
click at [371, 335] on icon at bounding box center [377, 327] width 17 height 17
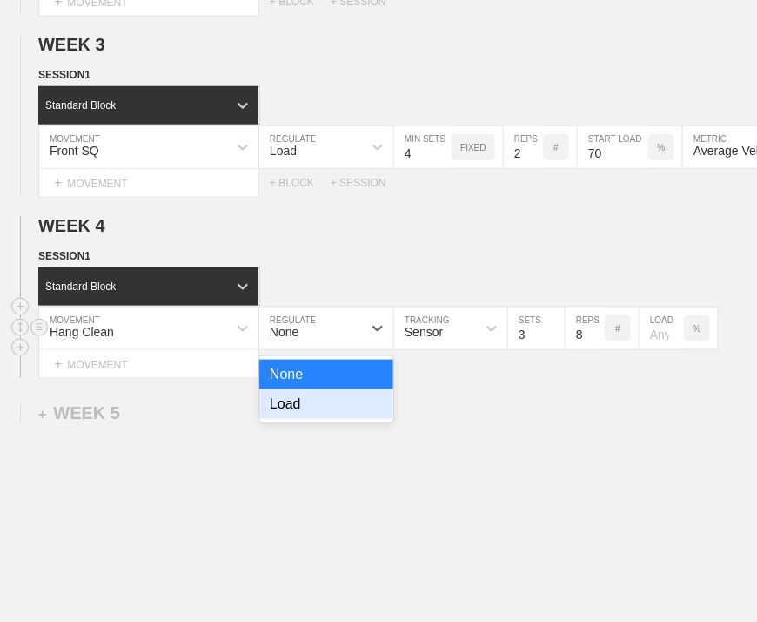
click at [338, 412] on div "Load" at bounding box center [326, 404] width 134 height 30
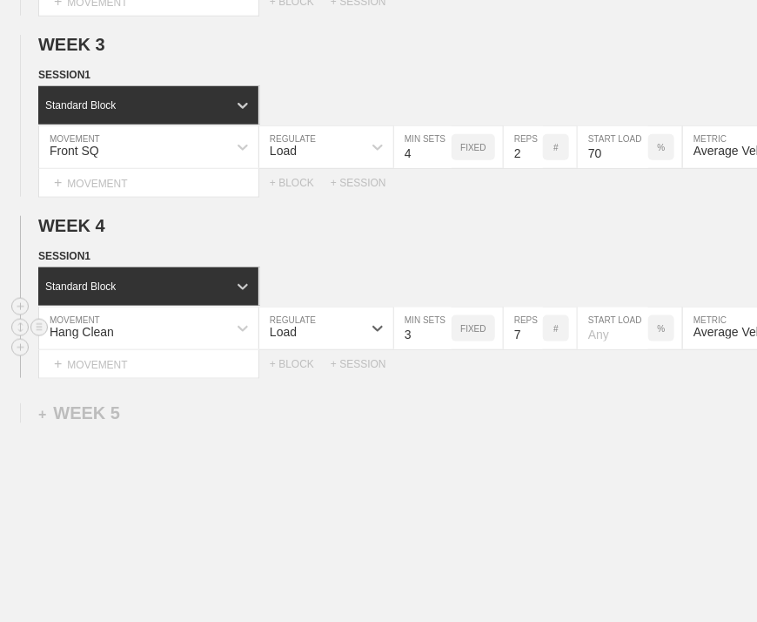
click at [534, 349] on input "7" at bounding box center [523, 328] width 39 height 42
click at [534, 349] on input "6" at bounding box center [523, 328] width 39 height 42
click at [534, 349] on input "5" at bounding box center [523, 328] width 39 height 42
click at [534, 349] on input "4" at bounding box center [523, 328] width 39 height 42
click at [534, 349] on input "3" at bounding box center [523, 328] width 39 height 42
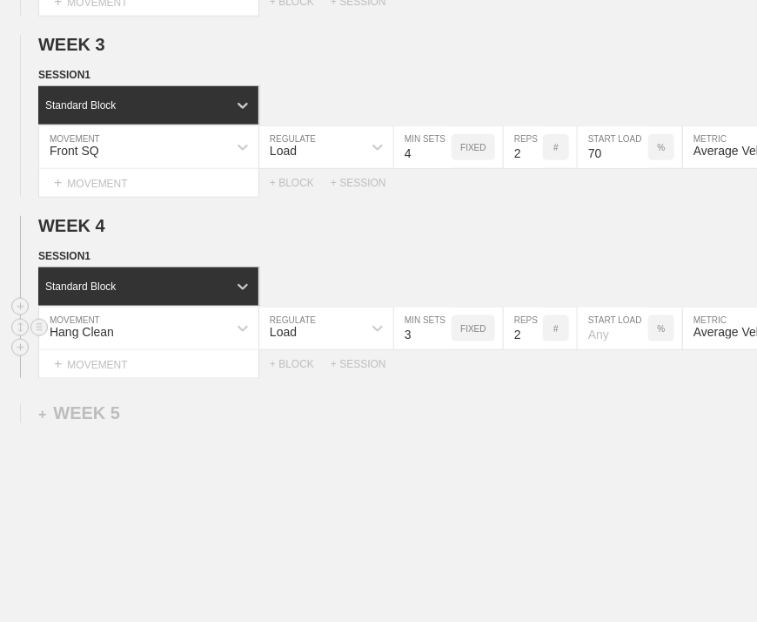
type input "2"
click at [534, 349] on input "2" at bounding box center [523, 328] width 39 height 42
drag, startPoint x: 545, startPoint y: 393, endPoint x: 591, endPoint y: 351, distance: 62.2
click at [546, 393] on div "WEEK 1 DUPLICATE DELETE SESSION 1 Standard Block DUPLICATE INSERT MOVEMENT AFTE…" at bounding box center [378, 126] width 757 height 1116
click at [663, 333] on p "%" at bounding box center [662, 329] width 8 height 10
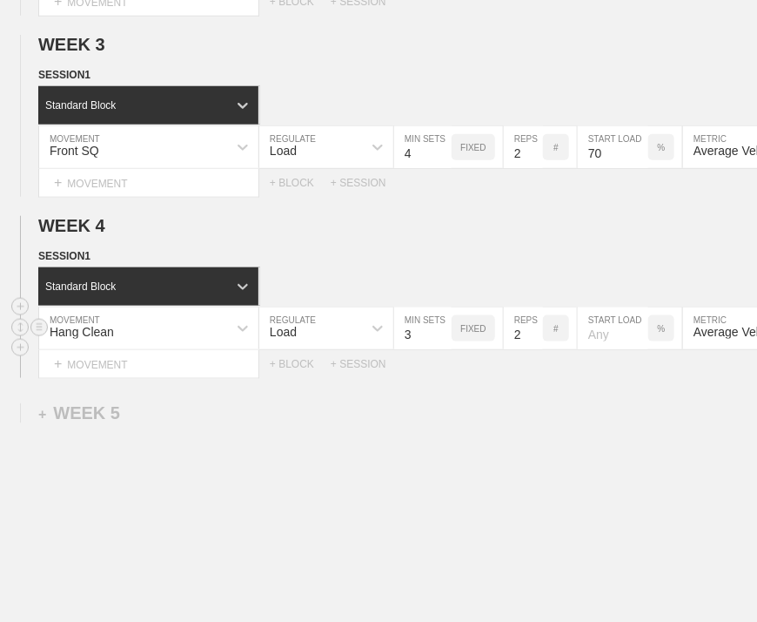
click at [663, 333] on p "%" at bounding box center [662, 329] width 8 height 10
click at [619, 339] on input "number" at bounding box center [613, 328] width 71 height 42
type input "135"
click at [561, 415] on div "WEEK 1 DUPLICATE DELETE SESSION 1 Standard Block DUPLICATE INSERT MOVEMENT AFTE…" at bounding box center [378, 126] width 757 height 1116
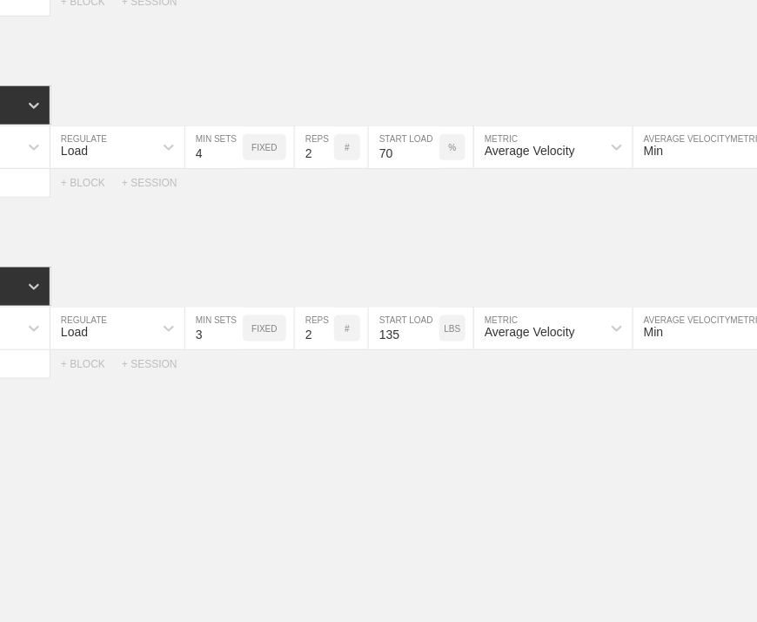
scroll to position [0, 313]
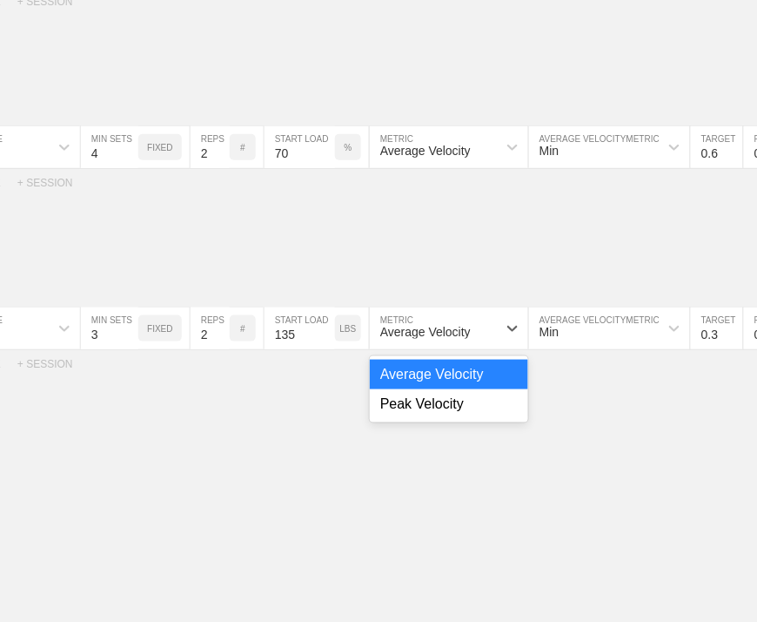
click at [442, 339] on div "Average Velocity" at bounding box center [425, 332] width 91 height 14
click at [433, 417] on div "Peak Velocity" at bounding box center [449, 404] width 158 height 30
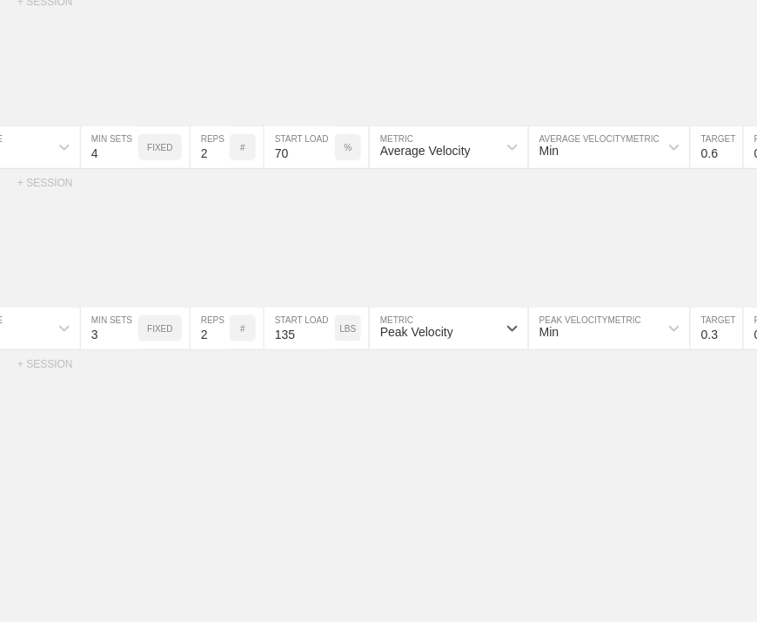
click at [578, 440] on div "WEEK 1 DUPLICATE DELETE SESSION 1 Standard Block DUPLICATE INSERT MOVEMENT AFTE…" at bounding box center [378, 126] width 757 height 1116
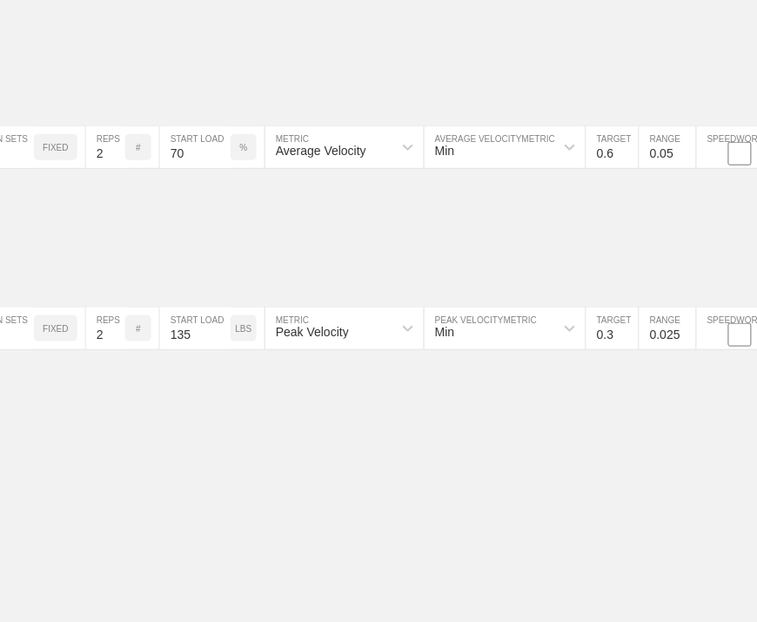
scroll to position [0, 434]
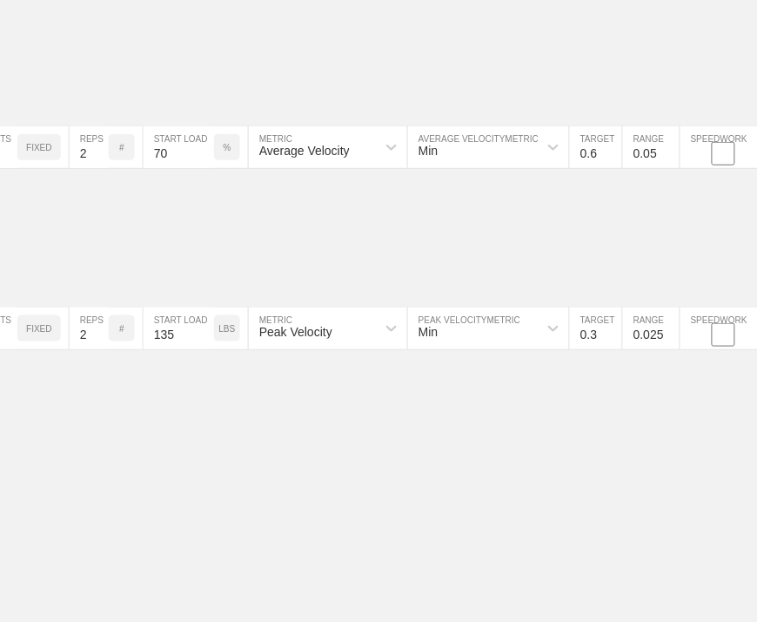
click at [602, 346] on input "0.3" at bounding box center [596, 328] width 52 height 42
type input "2.0"
click at [651, 343] on input "0.025" at bounding box center [651, 328] width 57 height 42
type input "0.05"
click at [640, 419] on div "WEEK 1 DUPLICATE DELETE SESSION 1 Standard Block DUPLICATE INSERT MOVEMENT AFTE…" at bounding box center [378, 126] width 757 height 1116
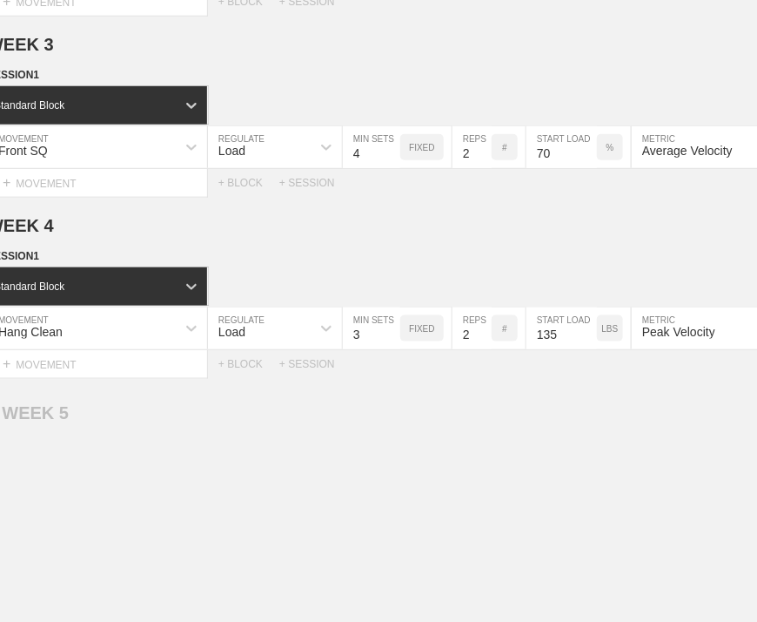
scroll to position [0, 0]
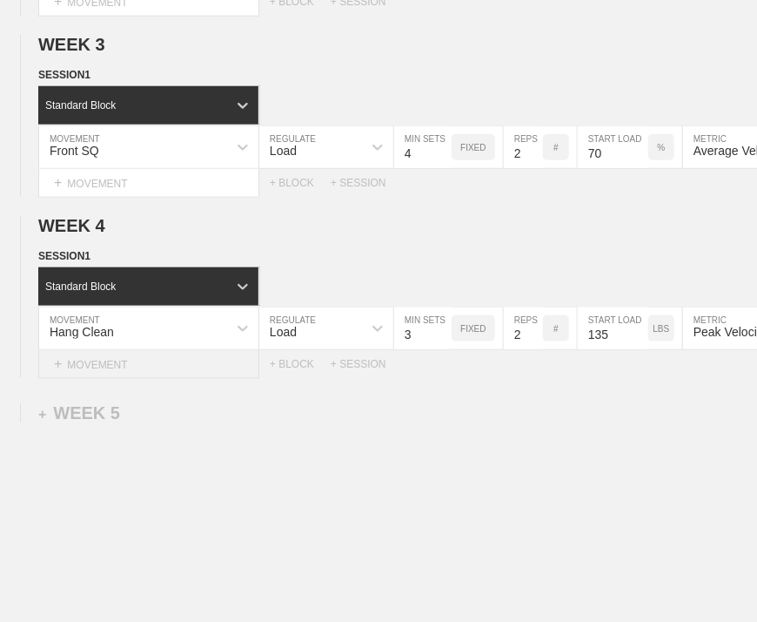
click at [94, 370] on div "+ MOVEMENT" at bounding box center [148, 364] width 221 height 29
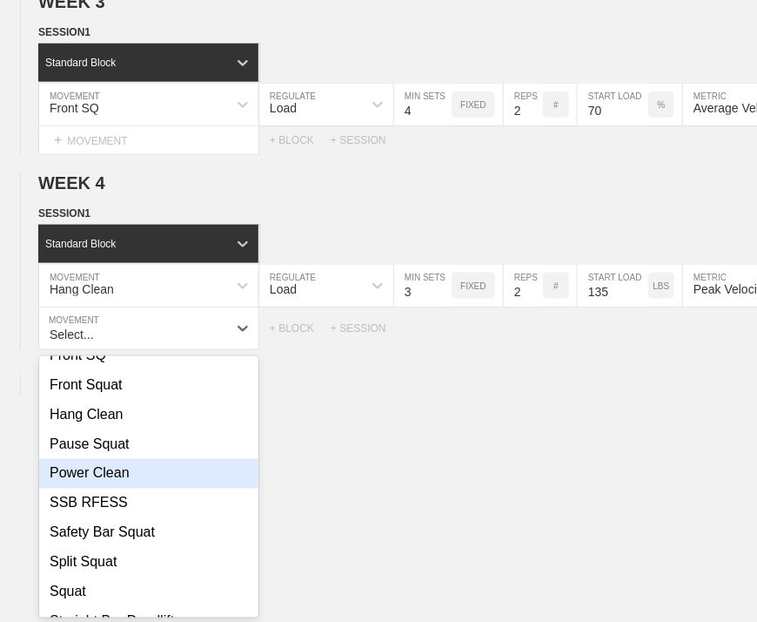
scroll to position [584, 0]
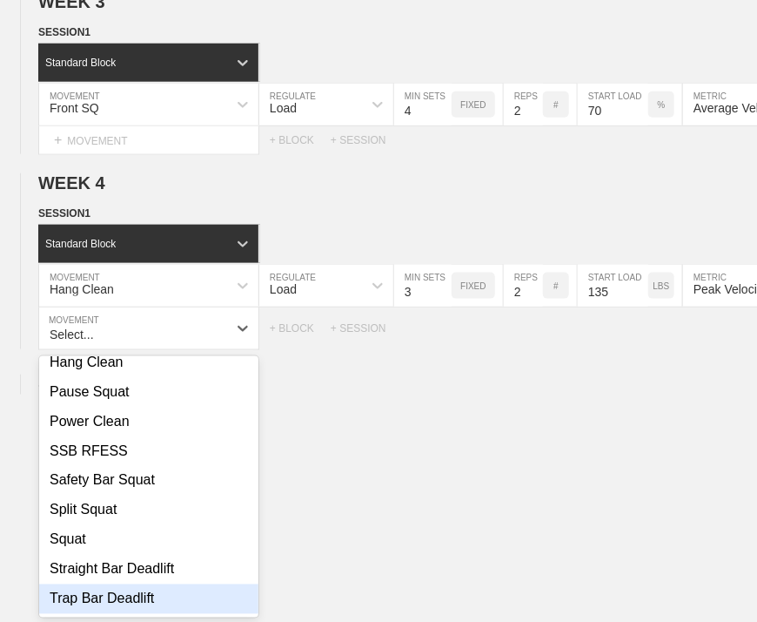
click at [122, 608] on div "Trap Bar Deadlift" at bounding box center [148, 599] width 219 height 30
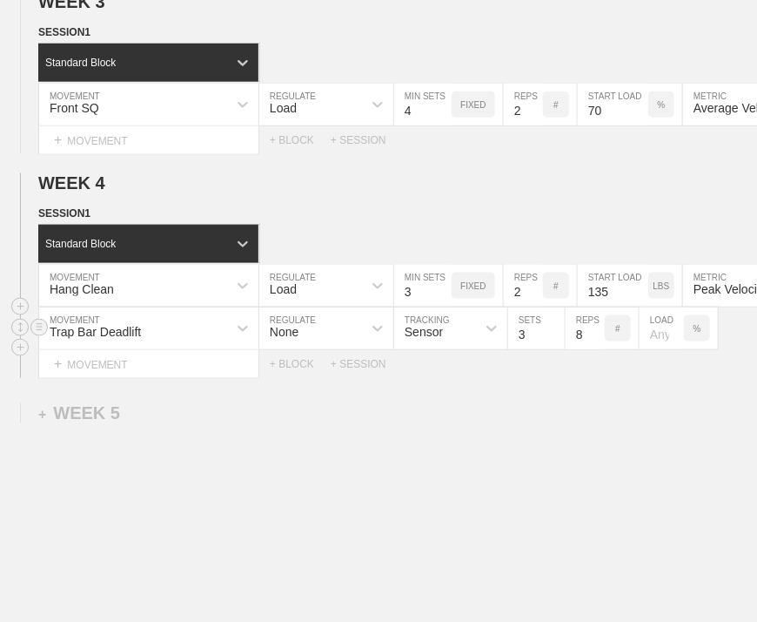
click at [338, 337] on div "None" at bounding box center [310, 328] width 103 height 30
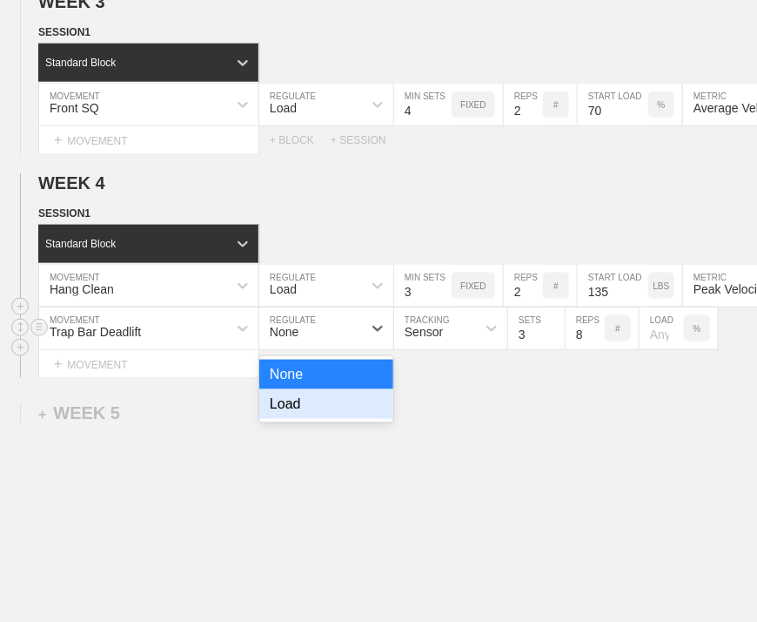
click at [313, 419] on div "Load" at bounding box center [326, 404] width 134 height 30
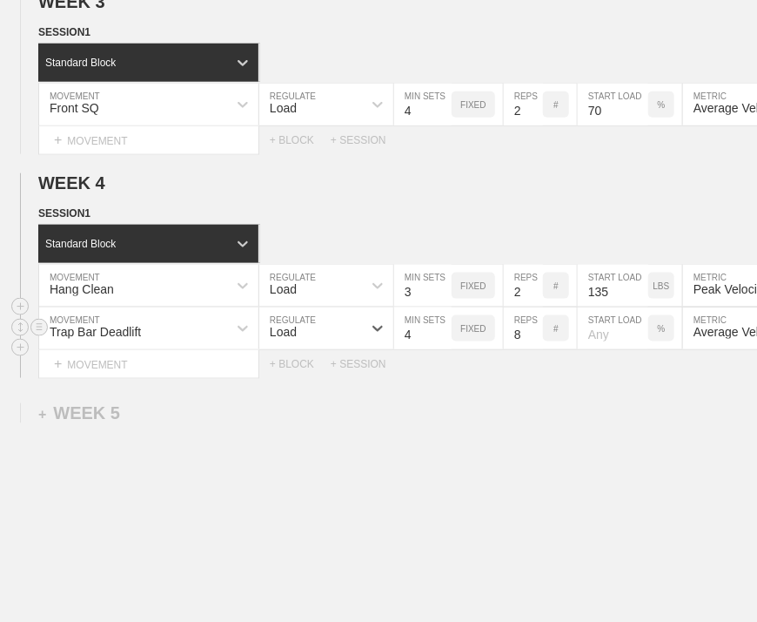
type input "4"
click at [442, 340] on input "4" at bounding box center [422, 328] width 57 height 42
click at [536, 349] on input "7" at bounding box center [523, 328] width 39 height 42
click at [536, 349] on input "6" at bounding box center [523, 328] width 39 height 42
click at [536, 349] on input "5" at bounding box center [523, 328] width 39 height 42
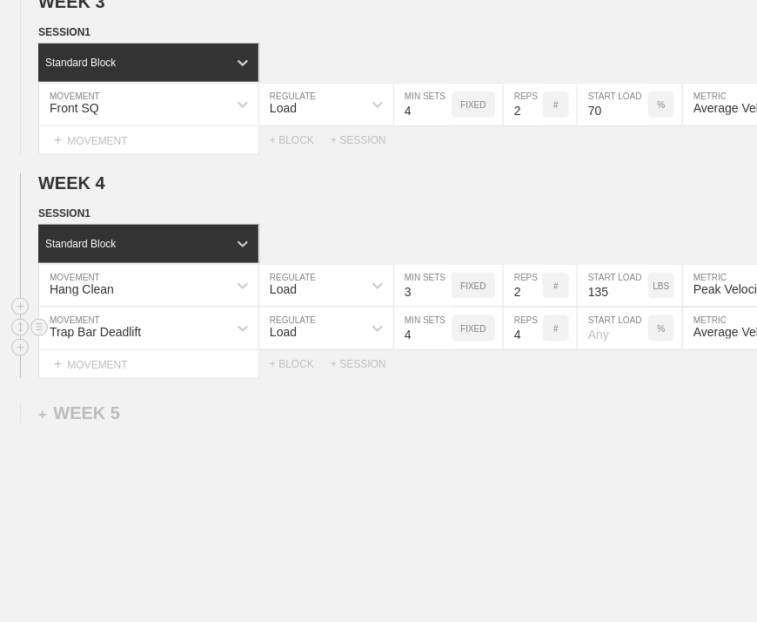
click at [536, 349] on input "4" at bounding box center [523, 328] width 39 height 42
type input "3"
click at [536, 349] on input "3" at bounding box center [523, 328] width 39 height 42
click at [605, 342] on input "number" at bounding box center [613, 328] width 71 height 42
type input "65"
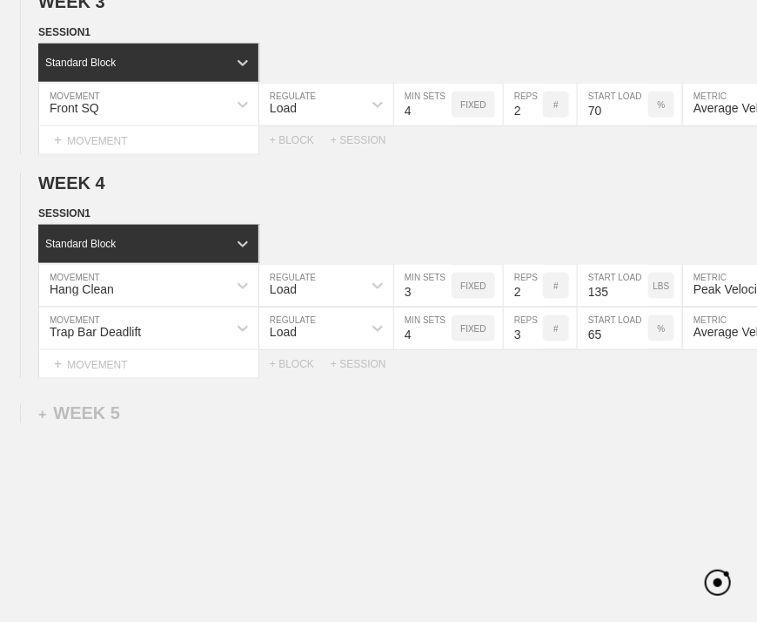
click at [608, 407] on div "WEEK 1 DUPLICATE DELETE SESSION 1 Standard Block DUPLICATE INSERT MOVEMENT AFTE…" at bounding box center [378, 105] width 757 height 1159
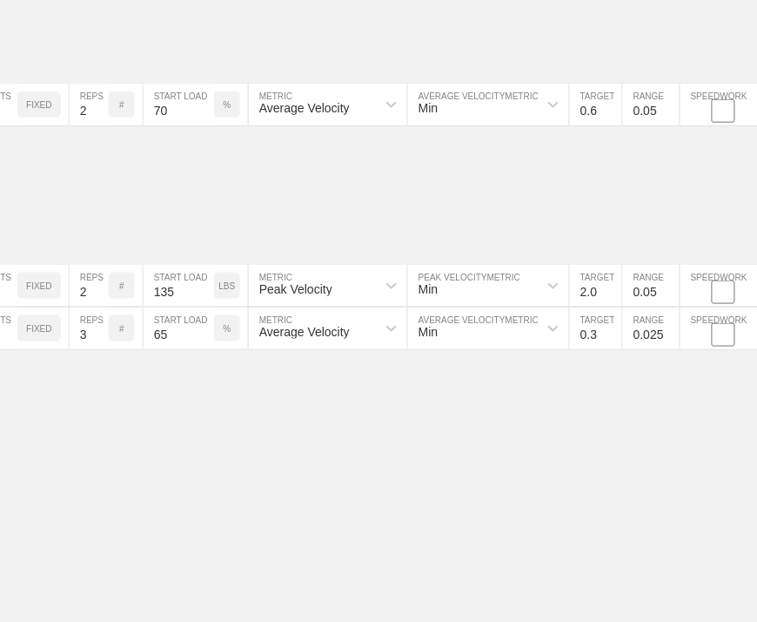
scroll to position [662, 3]
click at [594, 344] on input "0.3" at bounding box center [593, 328] width 52 height 42
type input "0.6"
click at [637, 346] on input "0.025" at bounding box center [648, 328] width 57 height 42
type input "0.05"
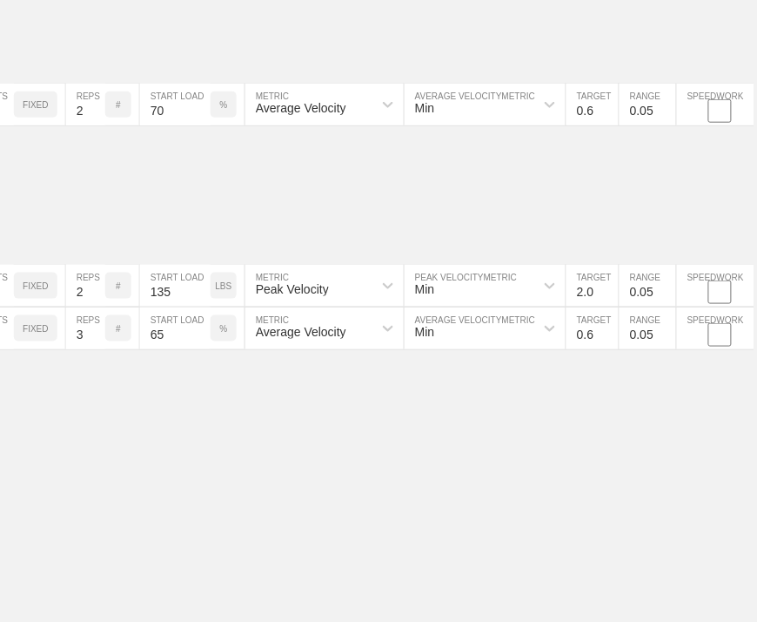
click at [644, 406] on div "WEEK 1 DUPLICATE DELETE SESSION 1 Standard Block DUPLICATE INSERT MOVEMENT AFTE…" at bounding box center [375, 105] width 757 height 1159
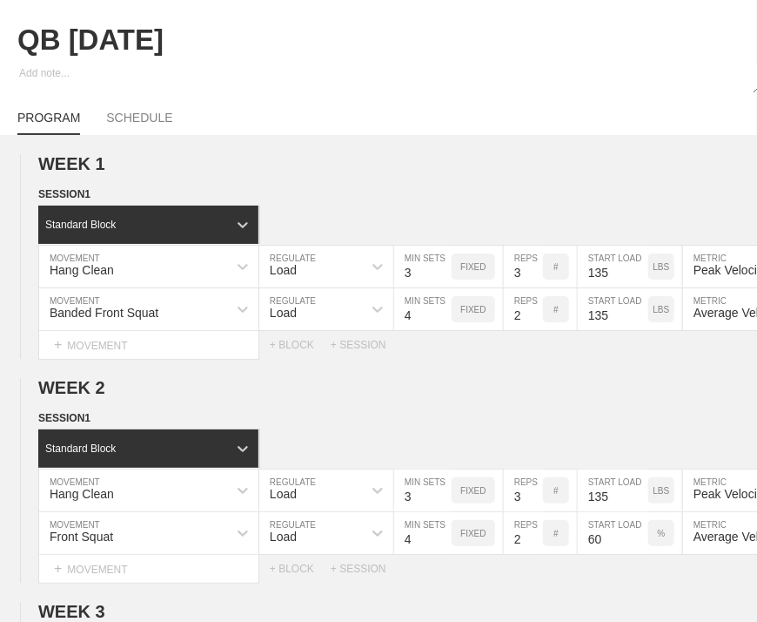
scroll to position [0, 0]
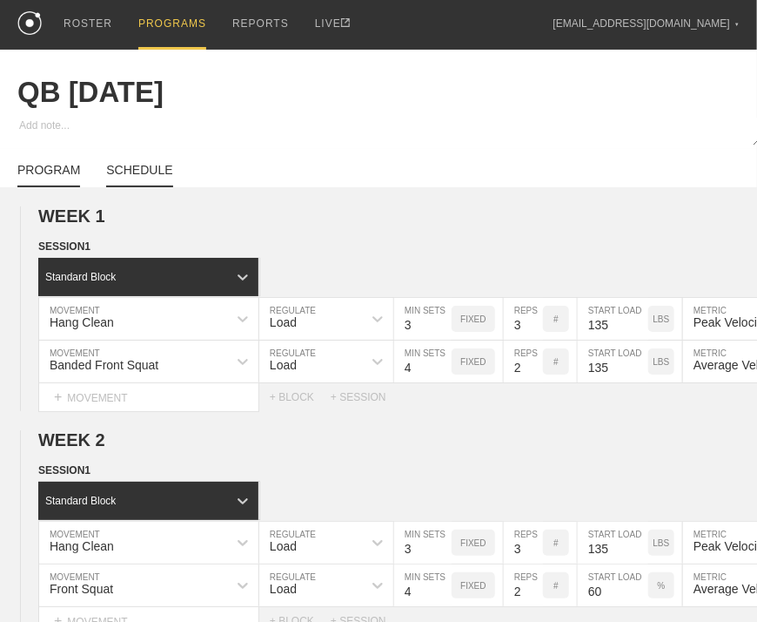
click at [136, 181] on link "SCHEDULE" at bounding box center [139, 175] width 66 height 24
type textarea "x"
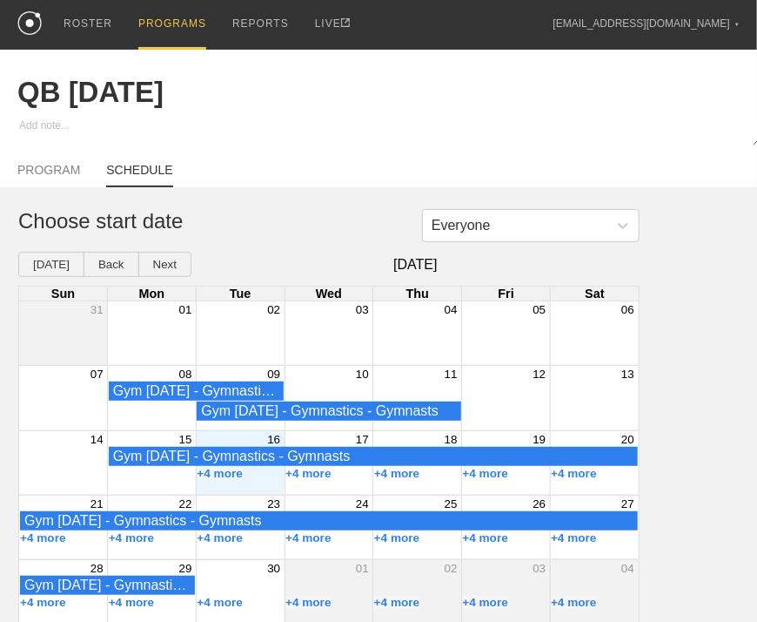
scroll to position [23, 0]
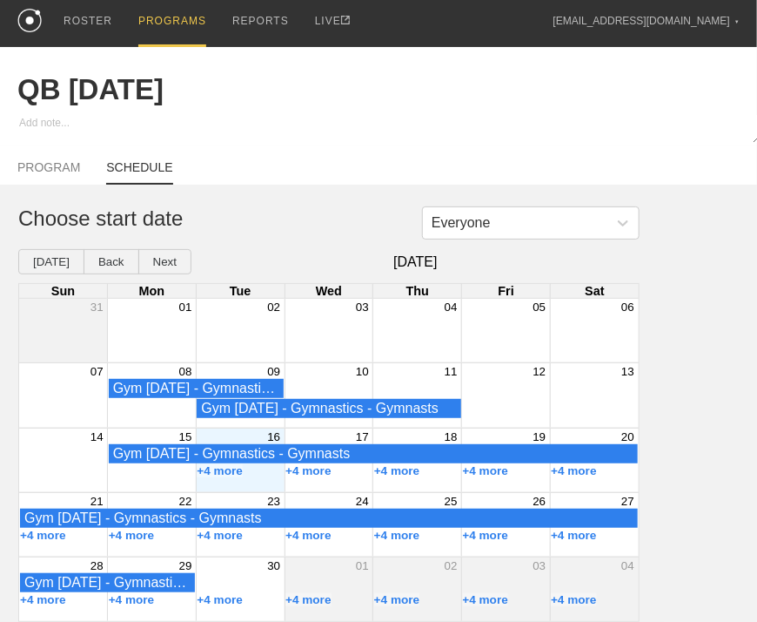
click at [265, 474] on div "Month View" at bounding box center [240, 460] width 89 height 64
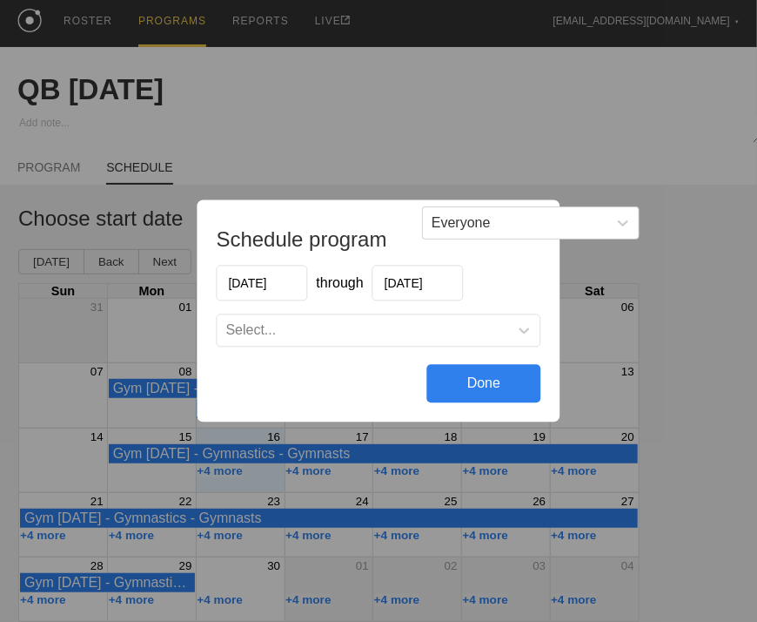
click at [314, 335] on div "Select..." at bounding box center [364, 330] width 292 height 17
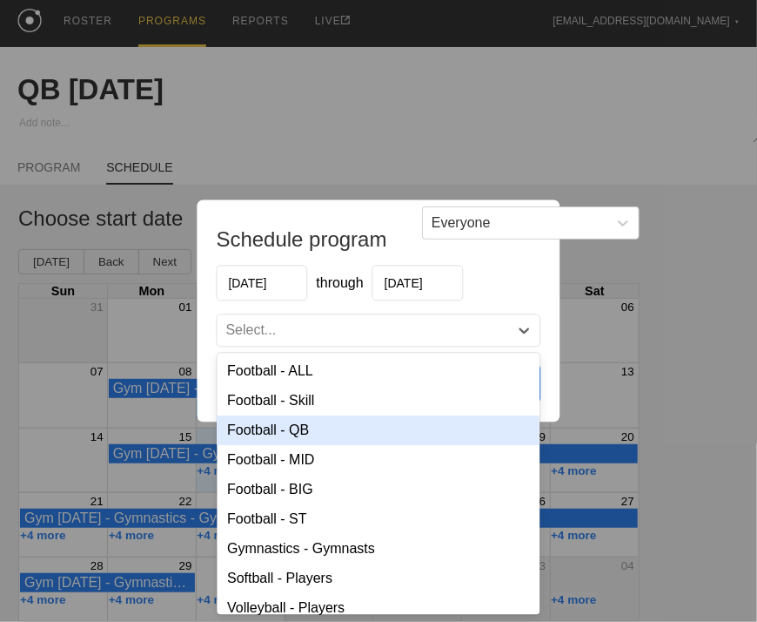
click at [313, 434] on div "Football - QB" at bounding box center [379, 431] width 323 height 30
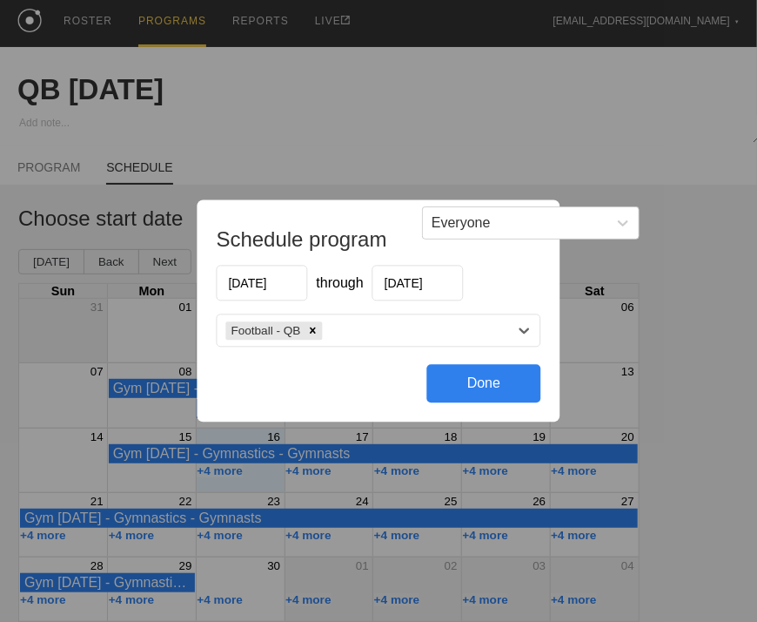
click at [446, 383] on div "Done" at bounding box center [484, 384] width 114 height 38
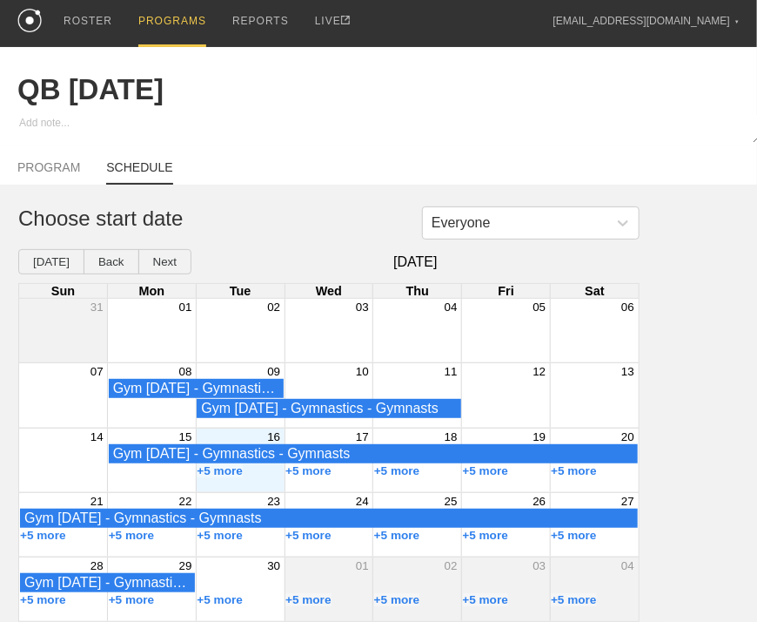
scroll to position [0, 0]
